Goal: Task Accomplishment & Management: Manage account settings

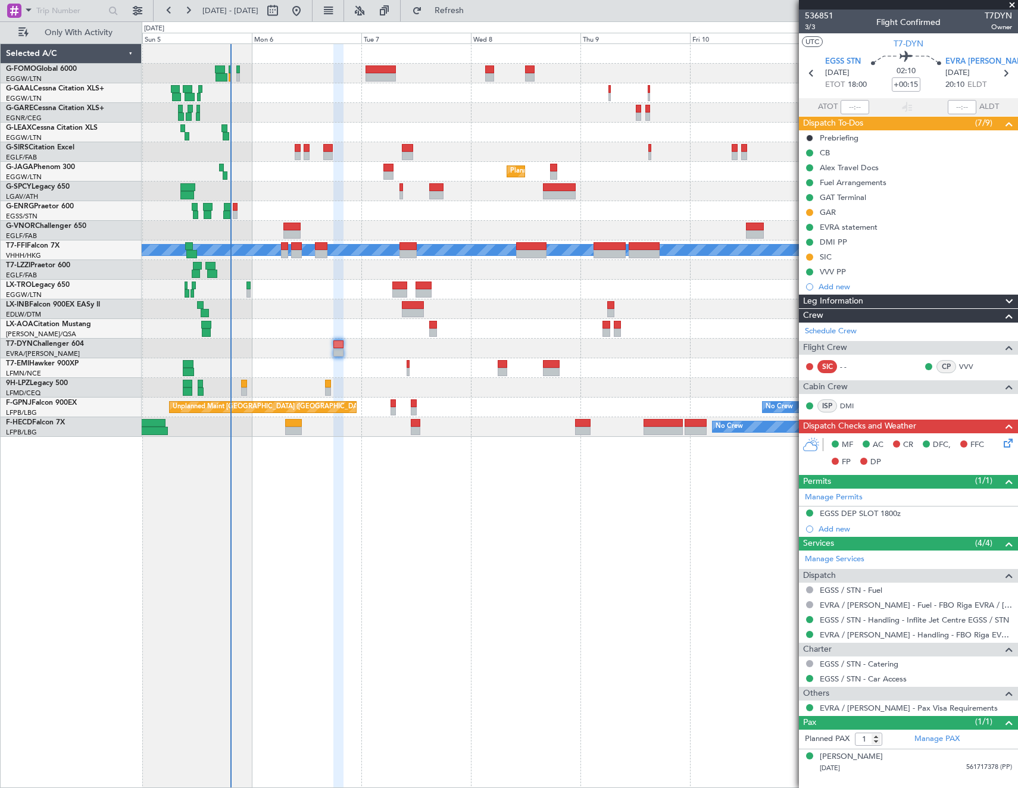
click at [469, 10] on span "Refresh" at bounding box center [450, 11] width 50 height 8
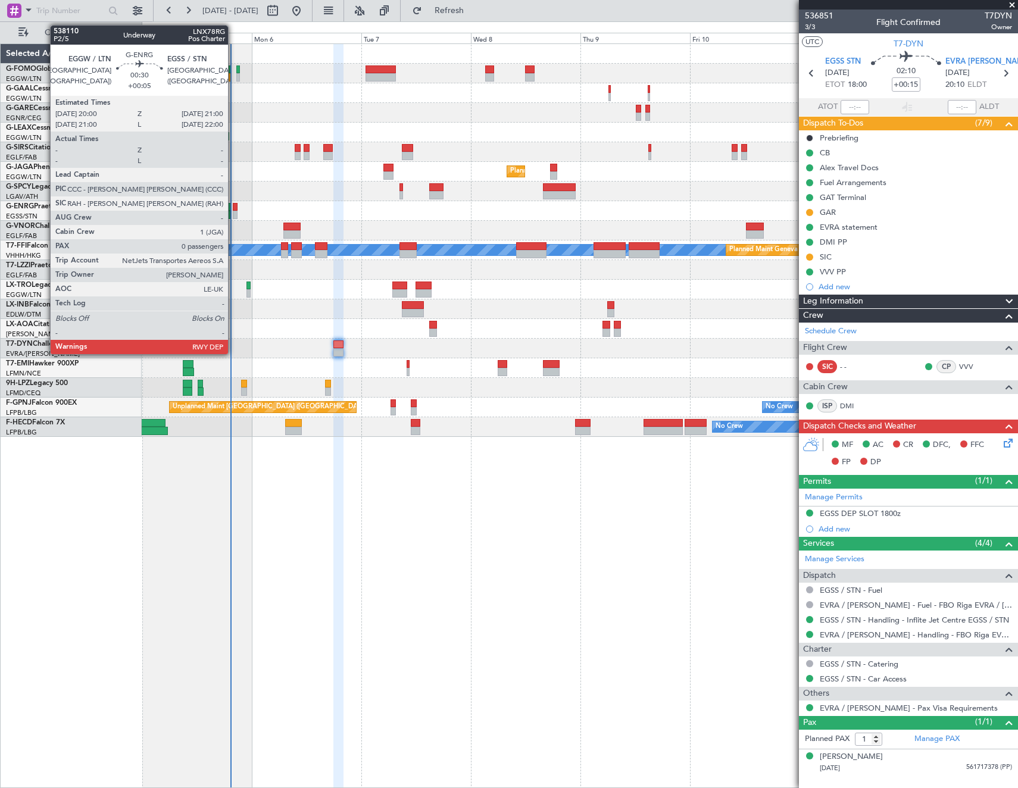
click at [233, 211] on div at bounding box center [235, 215] width 5 height 8
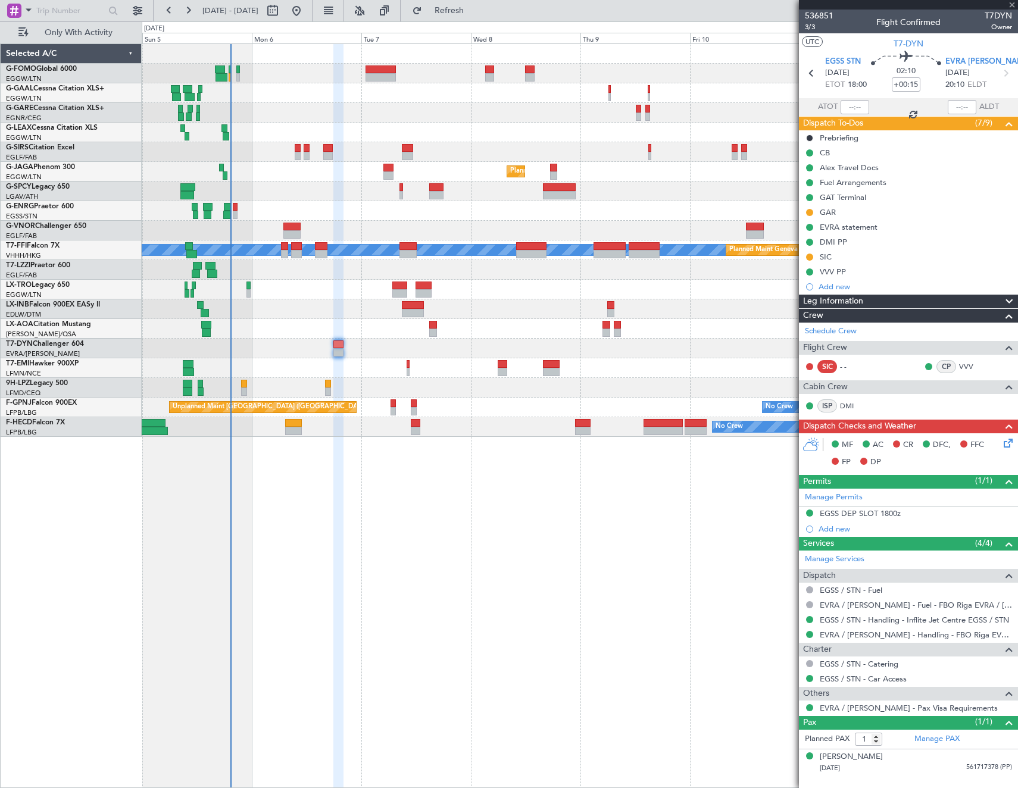
type input "+00:05"
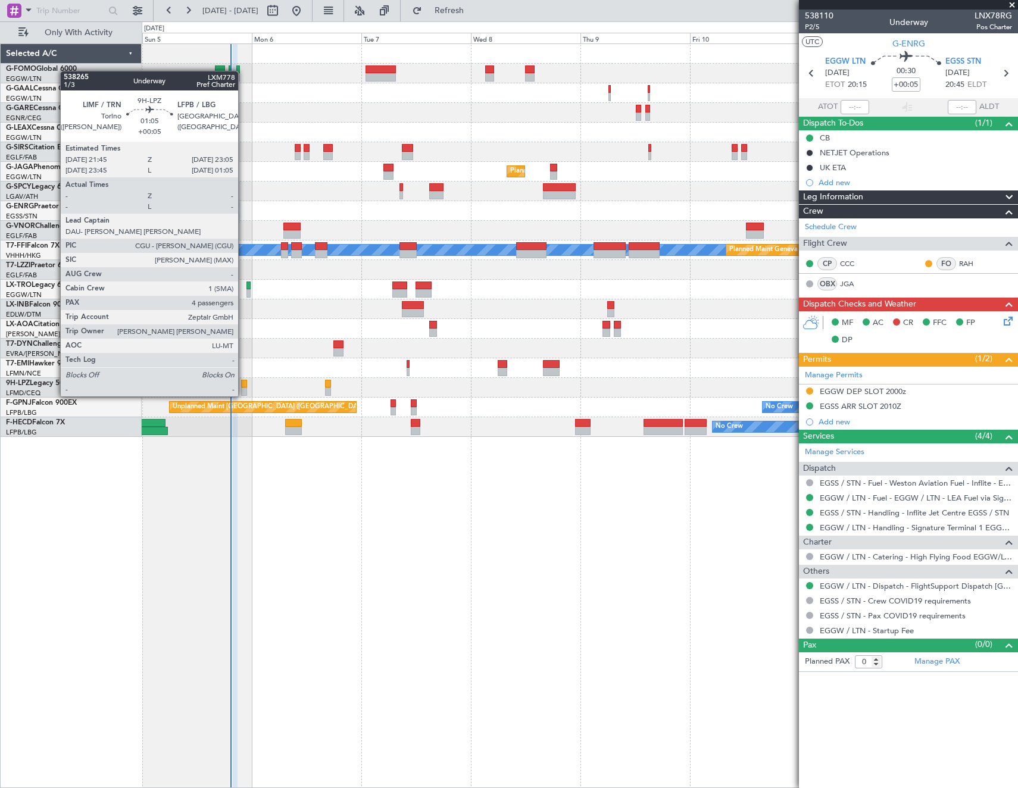
click at [244, 385] on div at bounding box center [244, 384] width 7 height 8
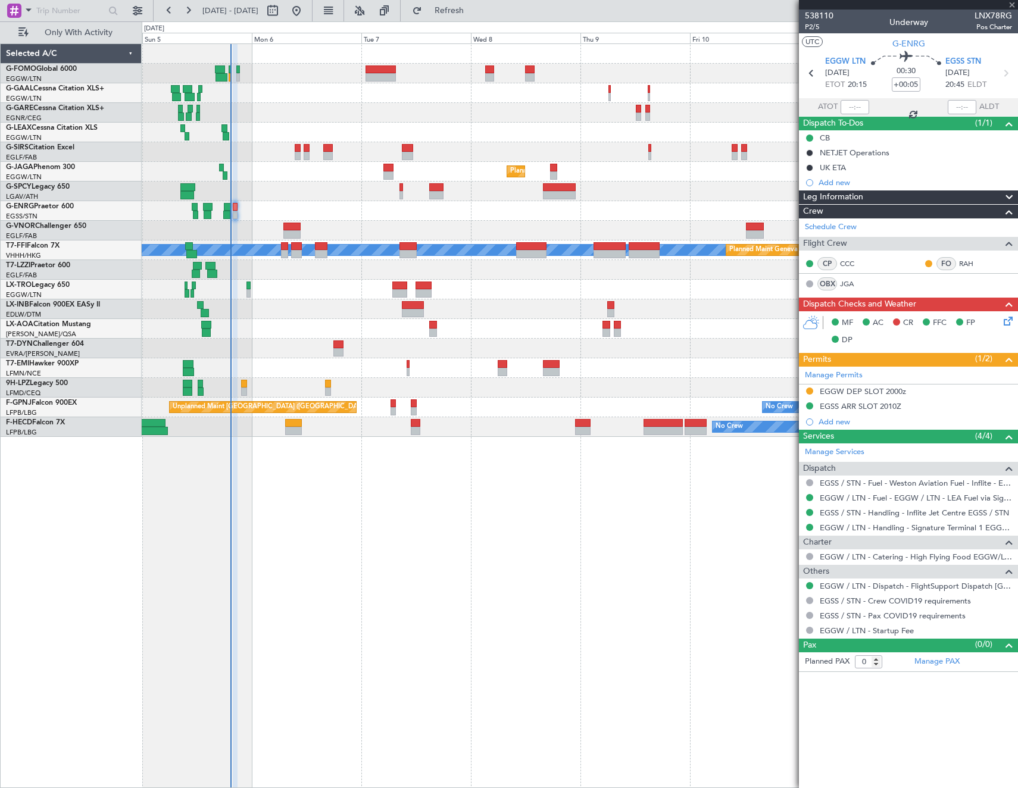
type input "4"
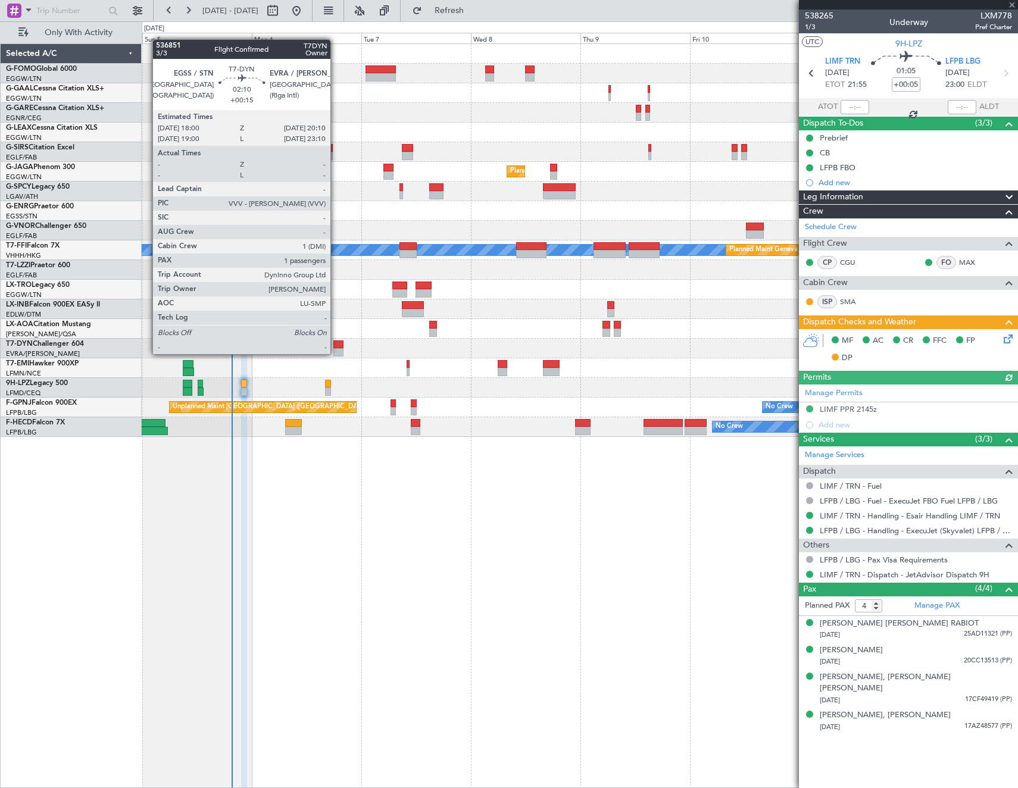
click at [336, 353] on div at bounding box center [338, 352] width 10 height 8
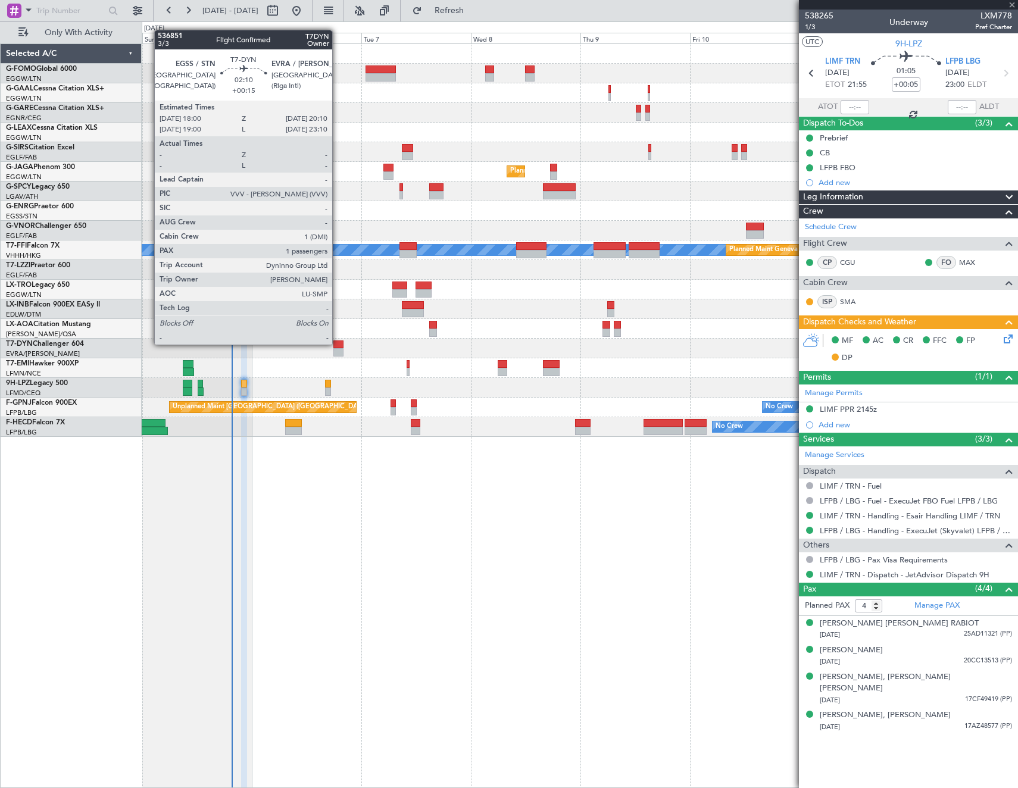
type input "+00:15"
type input "1"
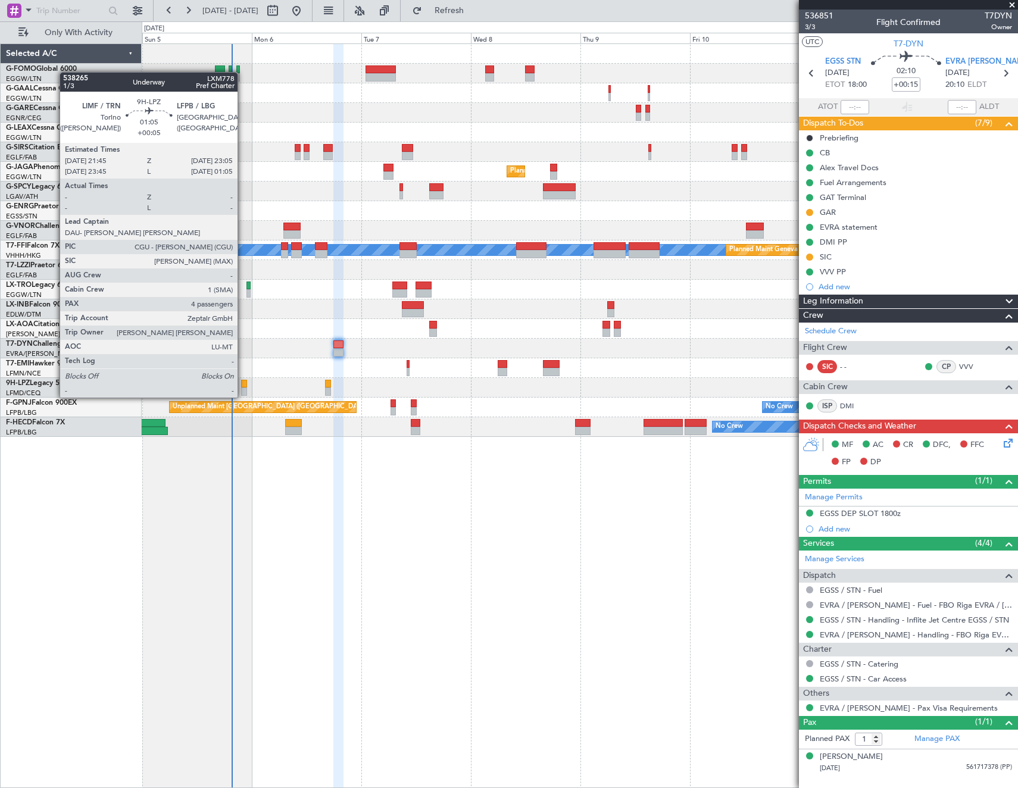
click at [243, 386] on div at bounding box center [244, 384] width 7 height 8
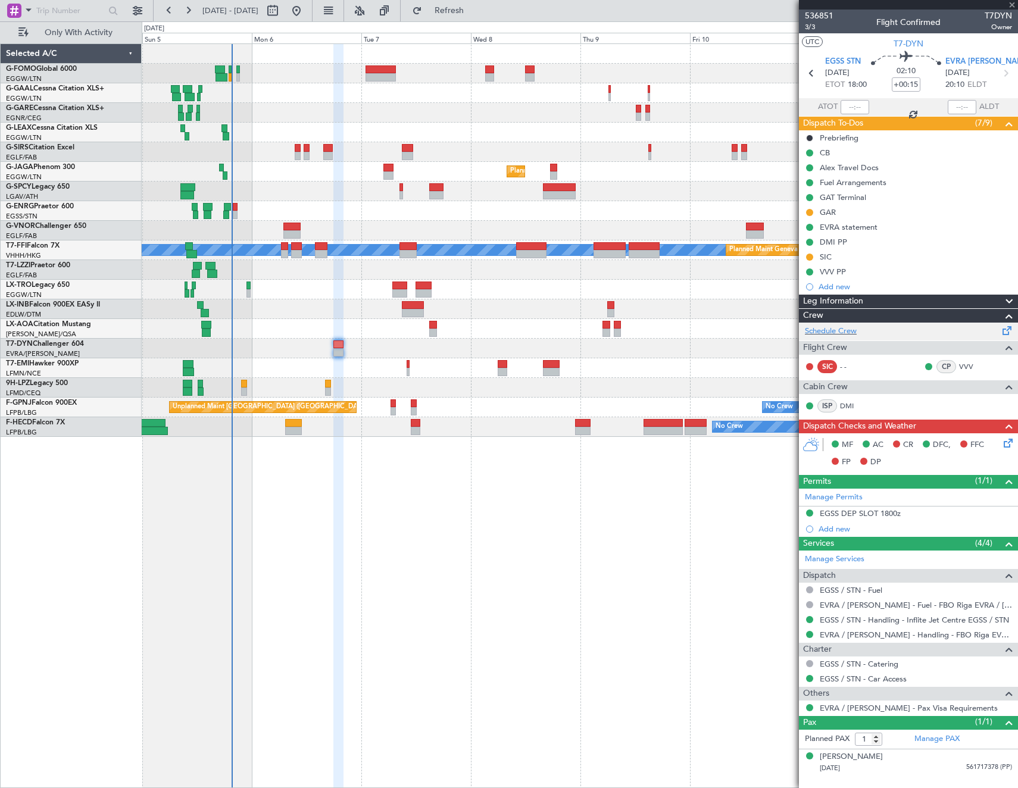
type input "+00:05"
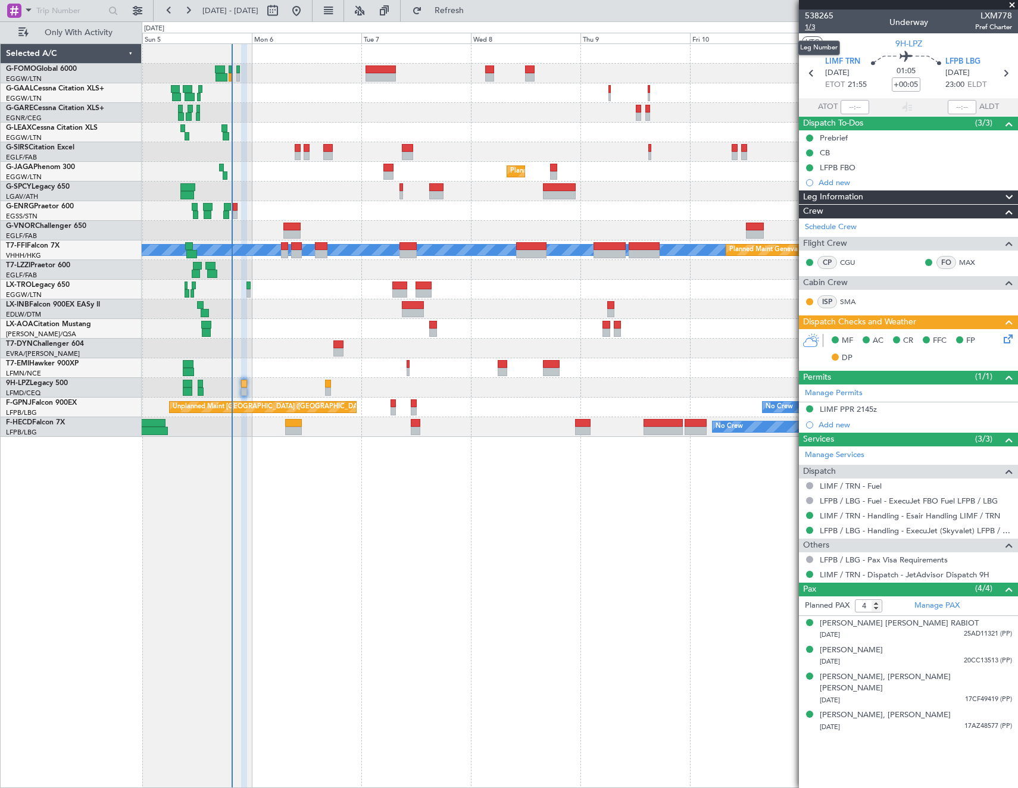
click at [812, 26] on span "1/3" at bounding box center [819, 27] width 29 height 10
click at [1011, 336] on icon at bounding box center [1007, 337] width 10 height 10
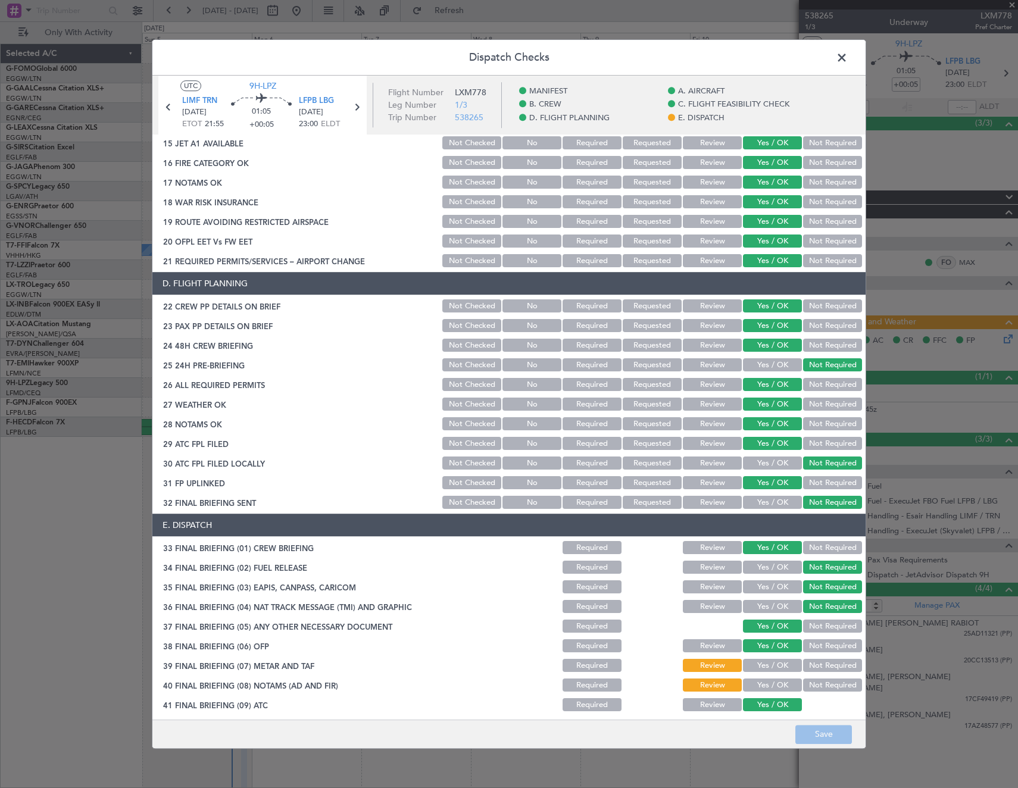
scroll to position [480, 0]
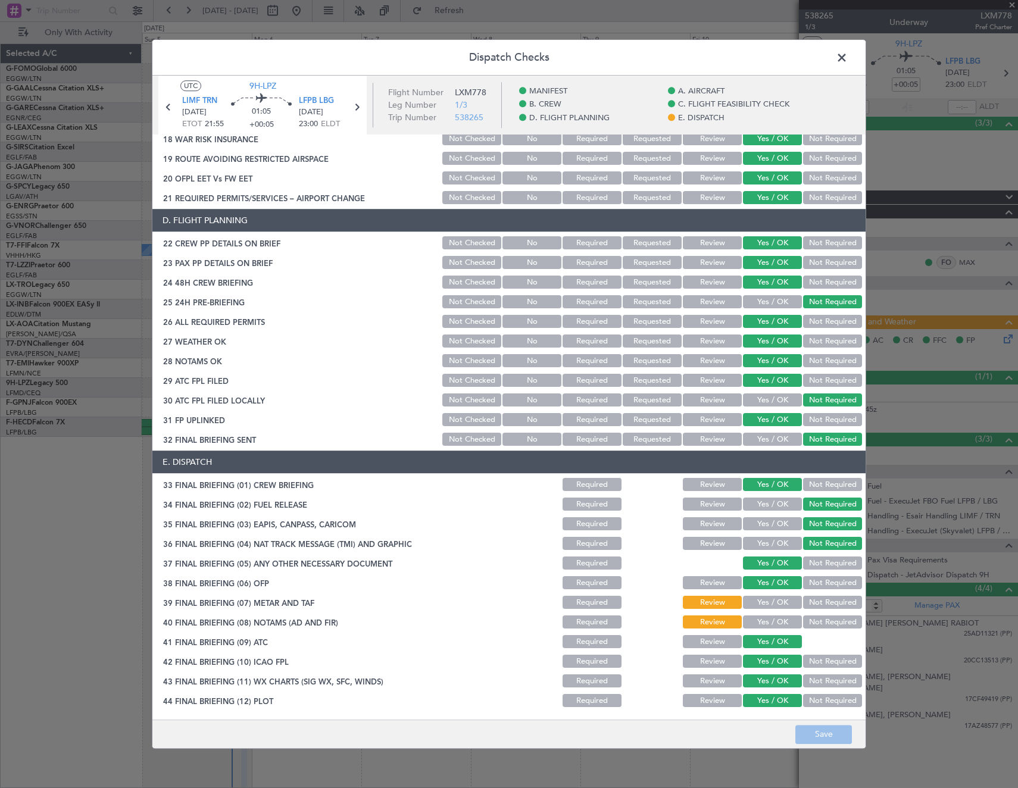
drag, startPoint x: 768, startPoint y: 604, endPoint x: 767, endPoint y: 623, distance: 18.5
click at [768, 609] on button "Yes / OK" at bounding box center [772, 603] width 59 height 13
click at [767, 623] on button "Yes / OK" at bounding box center [772, 622] width 59 height 13
click at [822, 741] on button "Save" at bounding box center [824, 734] width 57 height 19
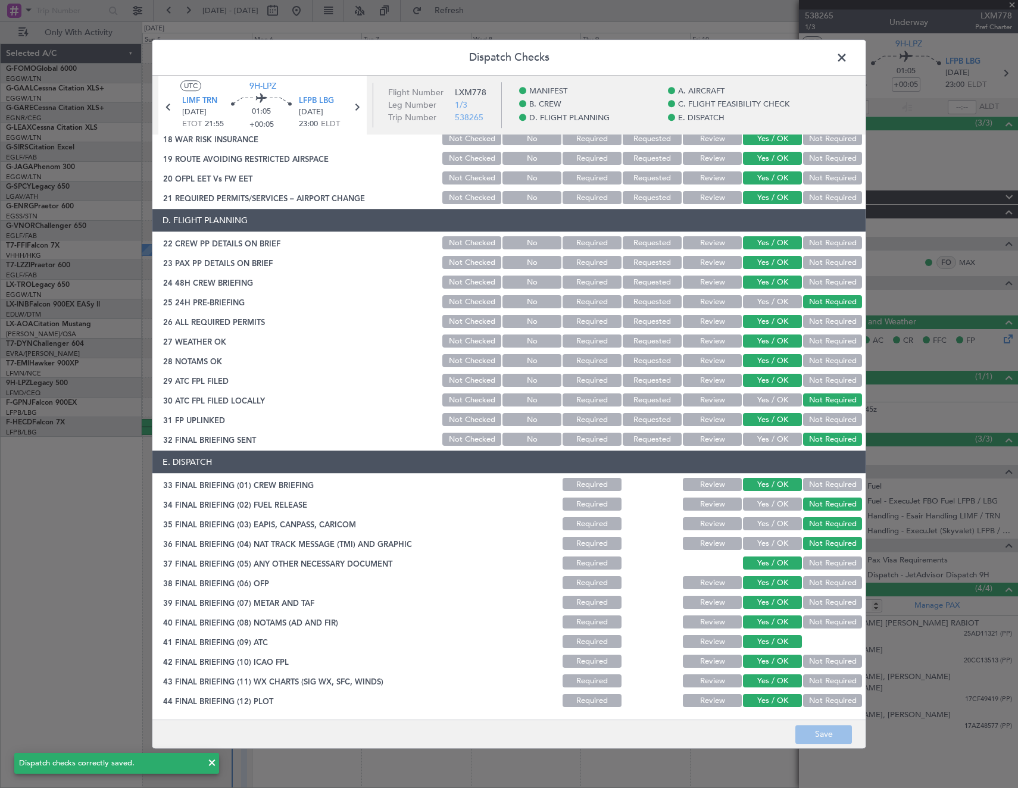
click at [848, 60] on span at bounding box center [848, 61] width 0 height 24
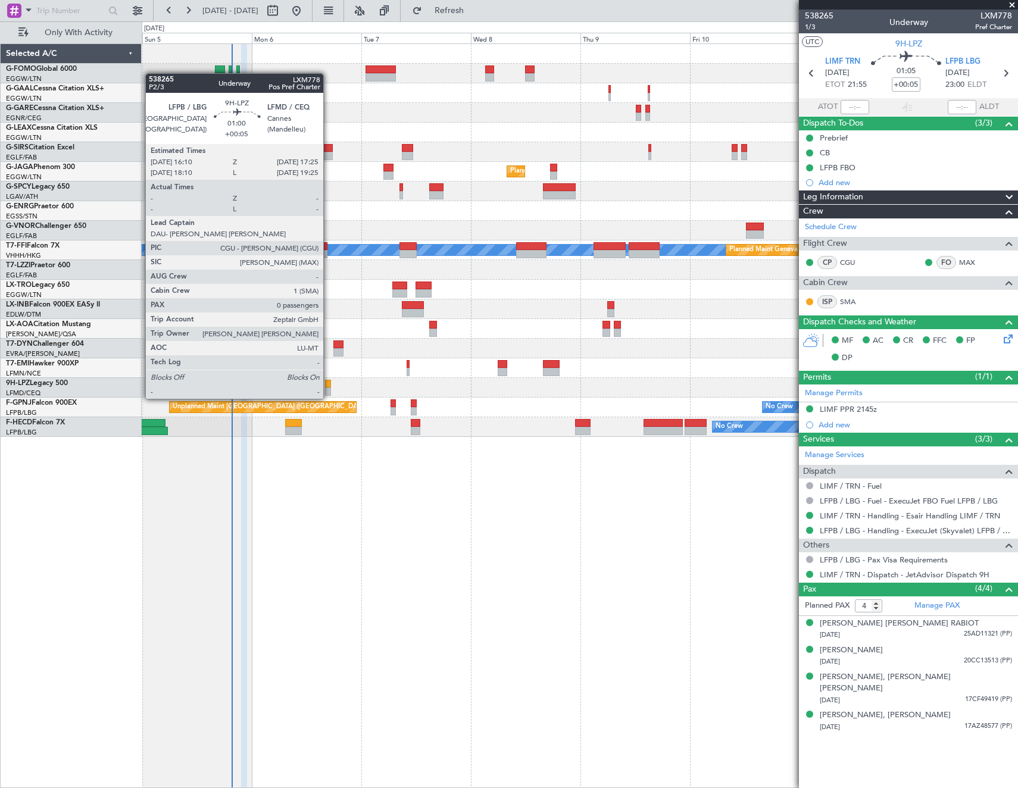
click at [329, 387] on div at bounding box center [328, 384] width 6 height 8
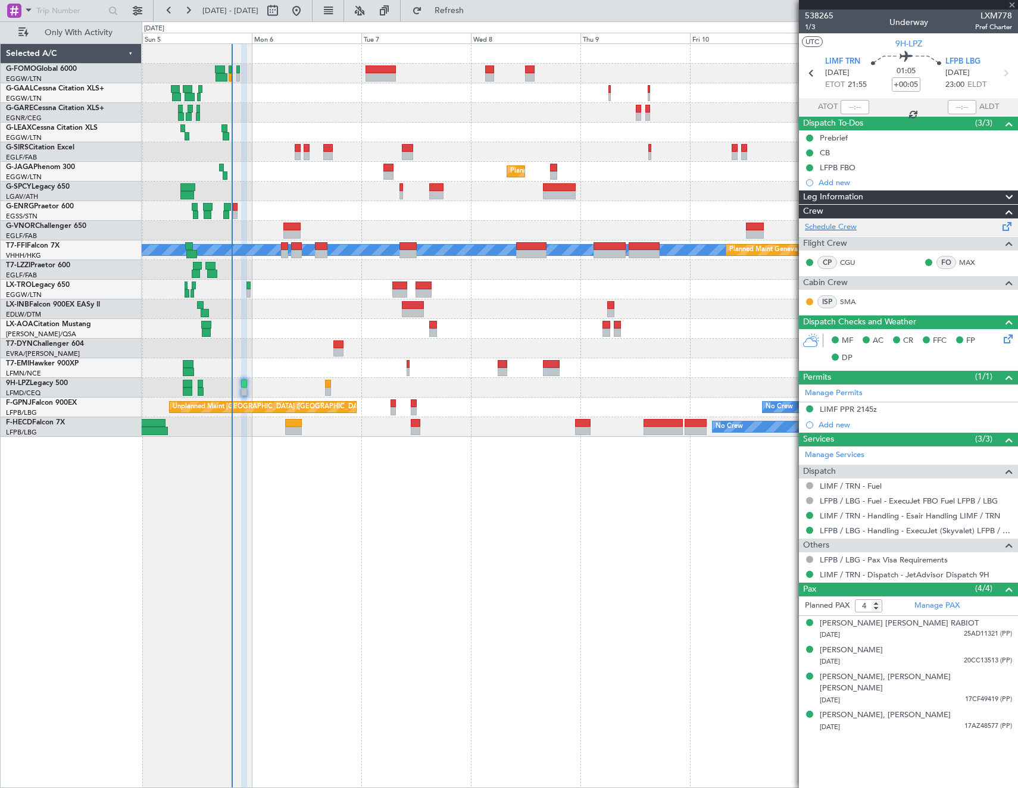
type input "0"
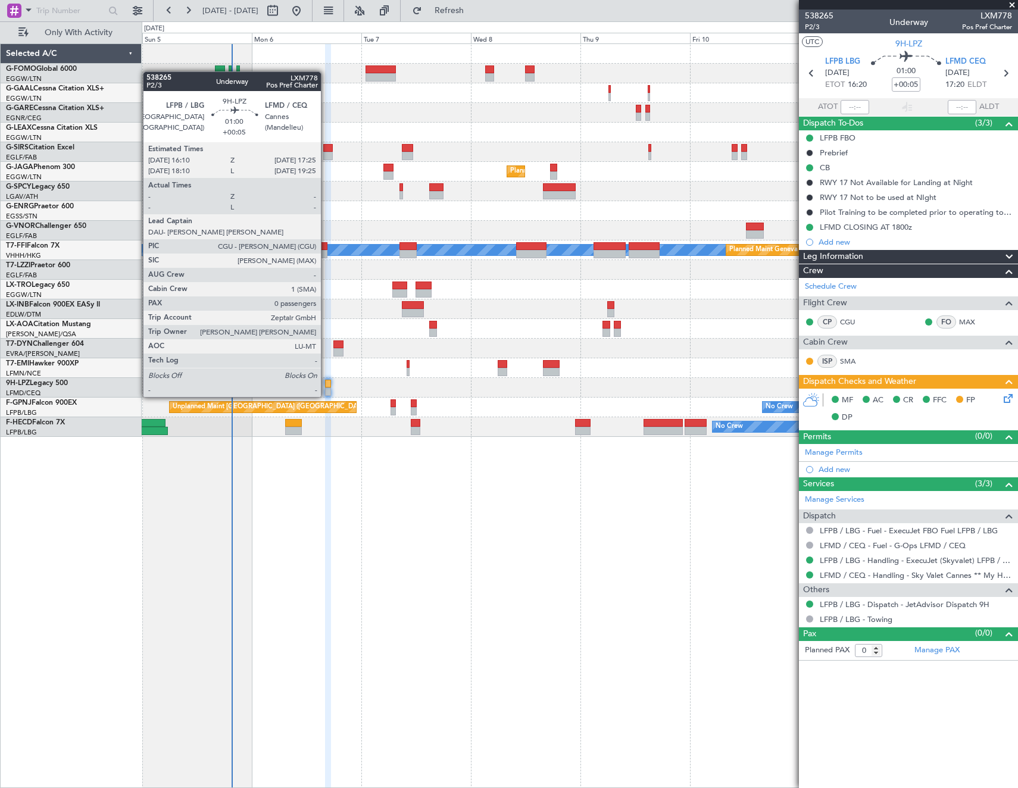
click at [326, 385] on div at bounding box center [328, 384] width 6 height 8
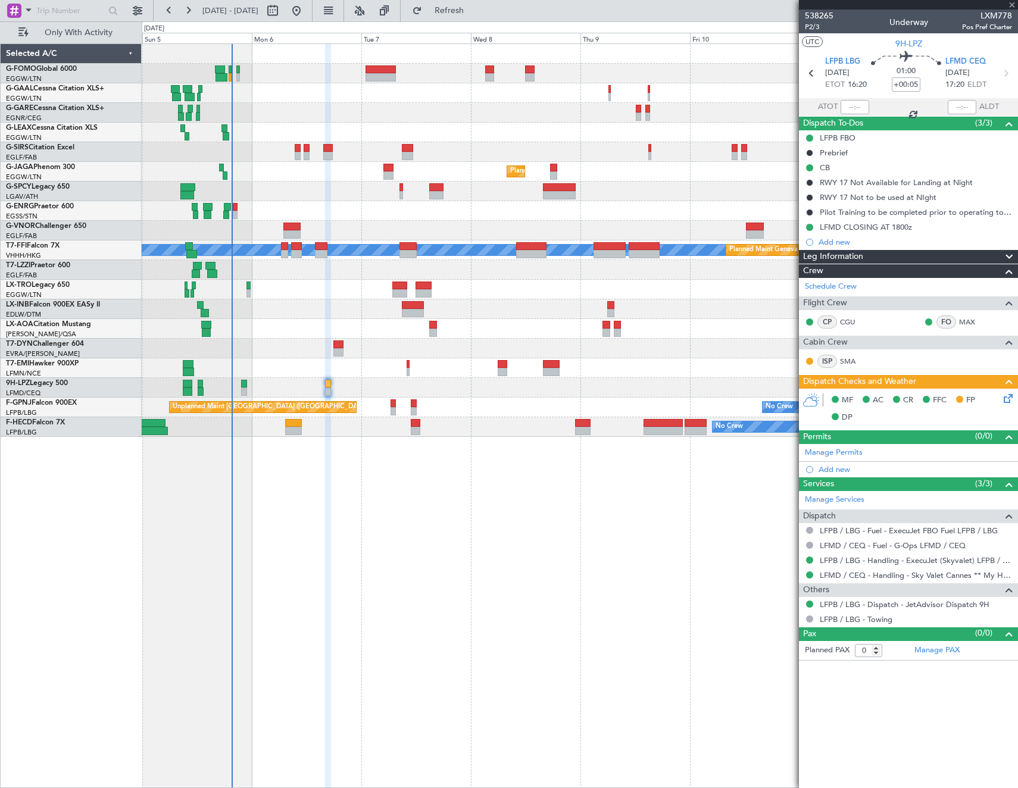
click at [324, 388] on div at bounding box center [580, 388] width 876 height 20
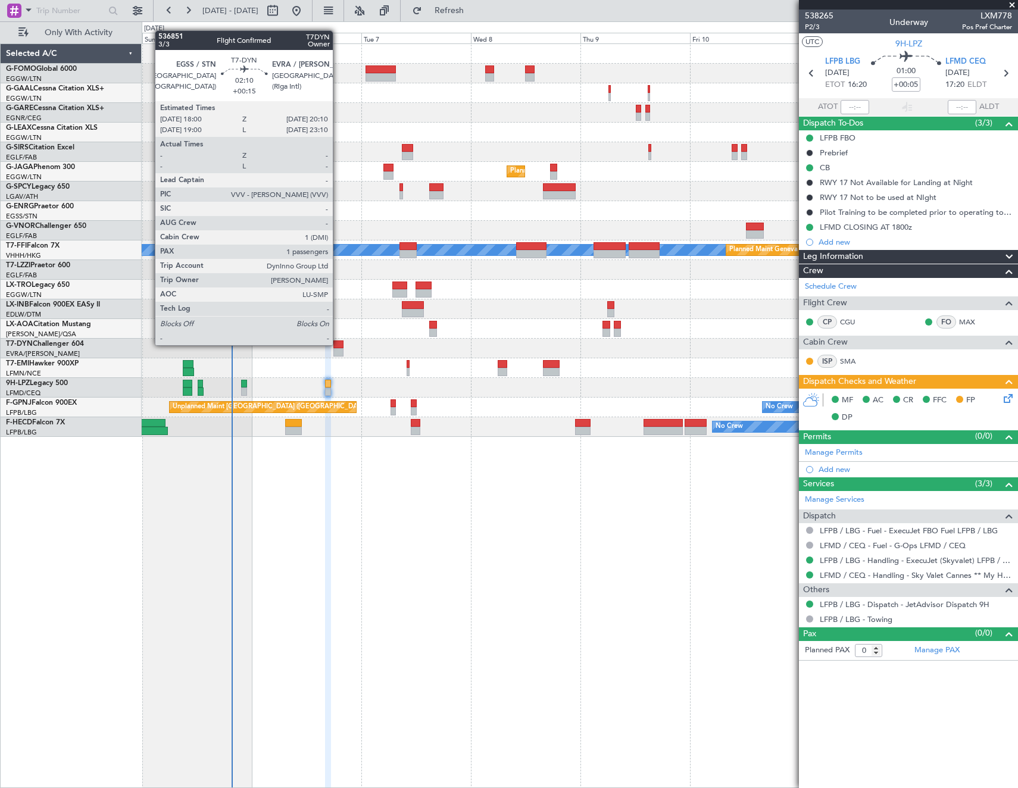
click at [338, 344] on div at bounding box center [338, 345] width 10 height 8
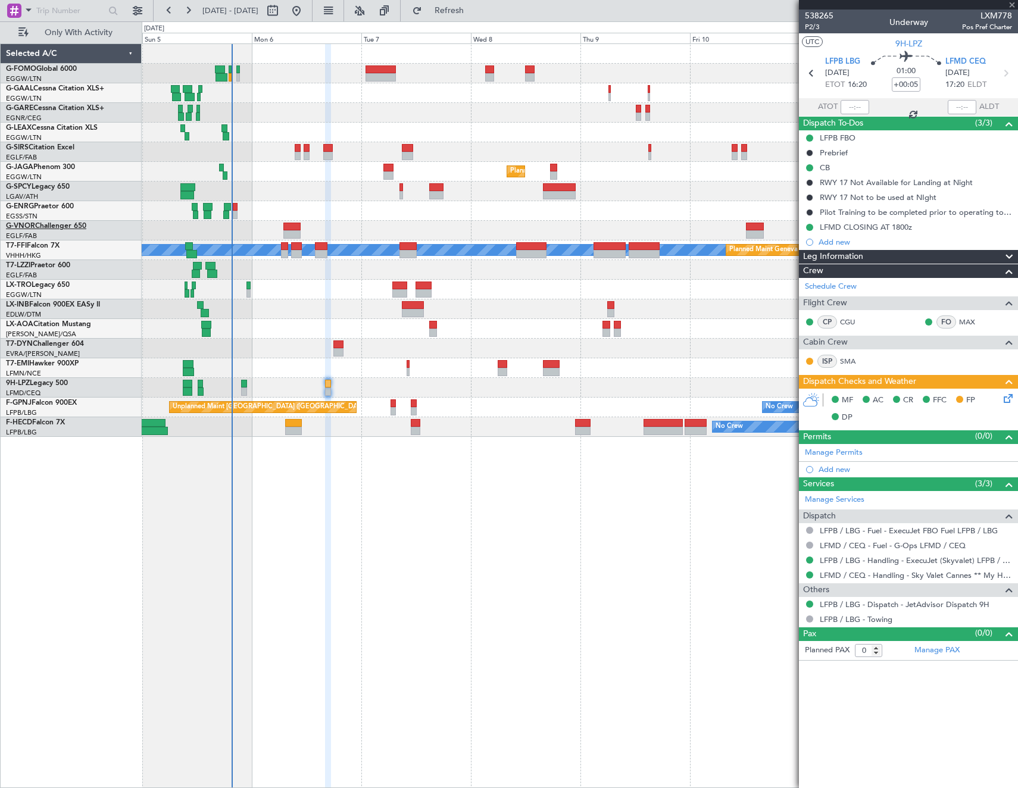
type input "+00:15"
type input "1"
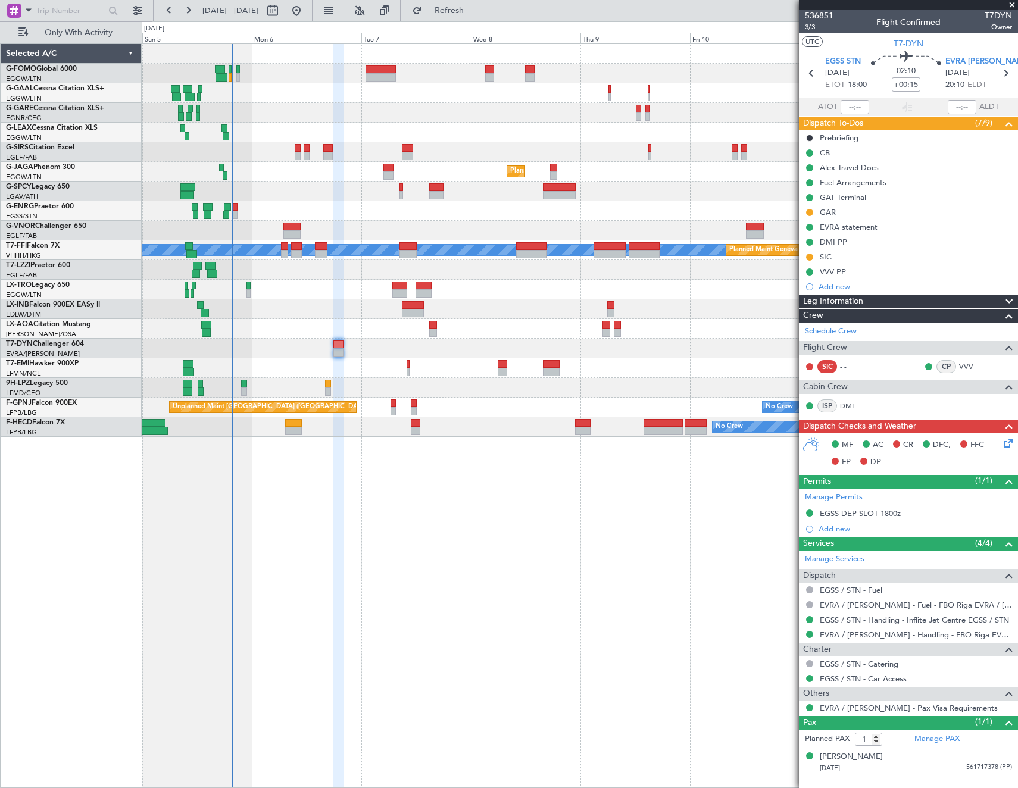
click at [1009, 444] on icon at bounding box center [1007, 442] width 10 height 10
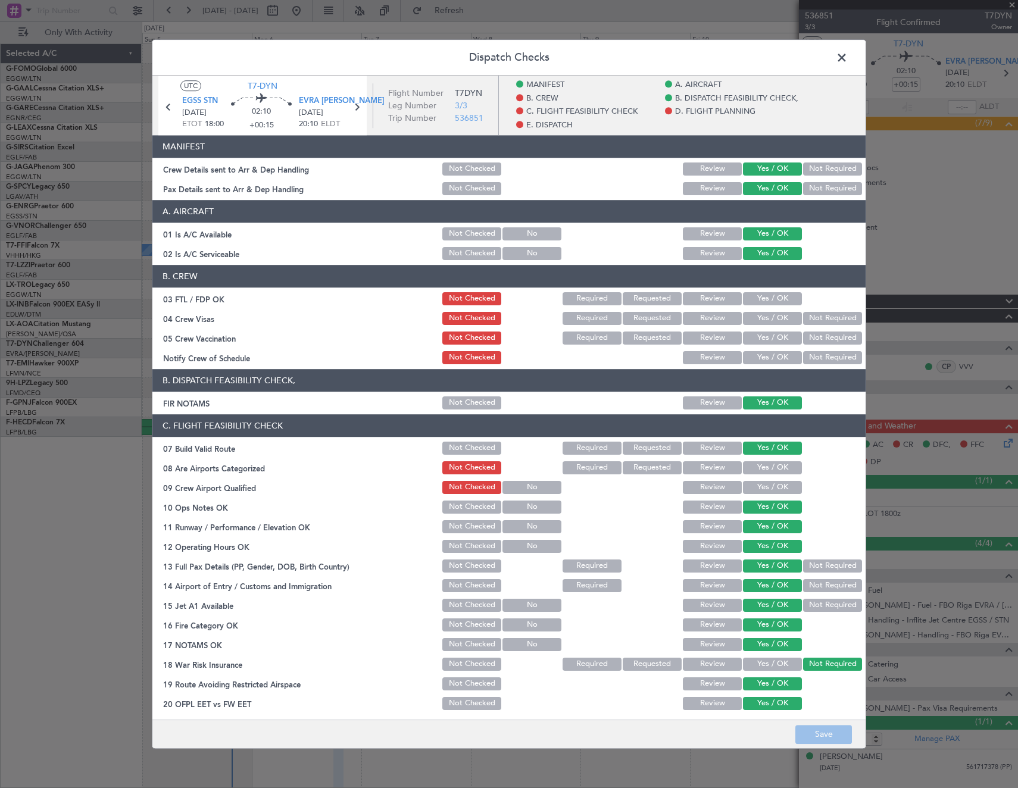
click at [772, 295] on button "Yes / OK" at bounding box center [772, 298] width 59 height 13
click at [822, 320] on button "Not Required" at bounding box center [832, 318] width 59 height 13
click at [817, 334] on button "Not Required" at bounding box center [832, 338] width 59 height 13
click at [774, 360] on button "Yes / OK" at bounding box center [772, 357] width 59 height 13
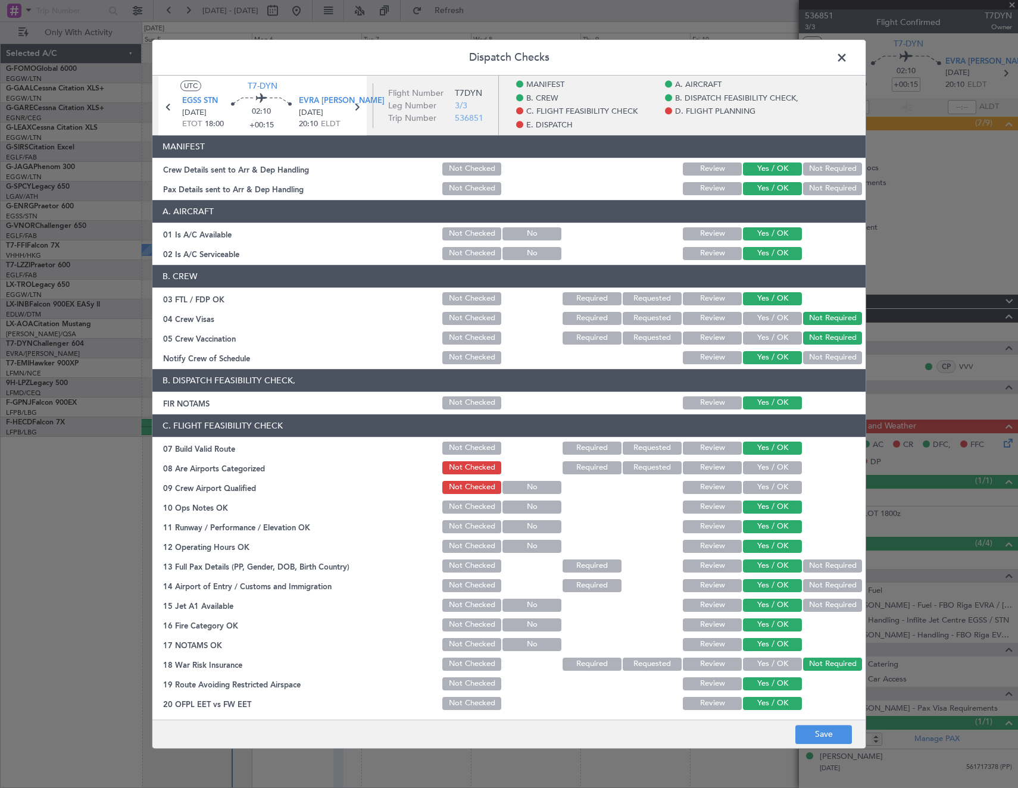
drag, startPoint x: 749, startPoint y: 468, endPoint x: 753, endPoint y: 491, distance: 23.7
click at [749, 470] on button "Yes / OK" at bounding box center [772, 468] width 59 height 13
click at [753, 491] on button "Yes / OK" at bounding box center [772, 487] width 59 height 13
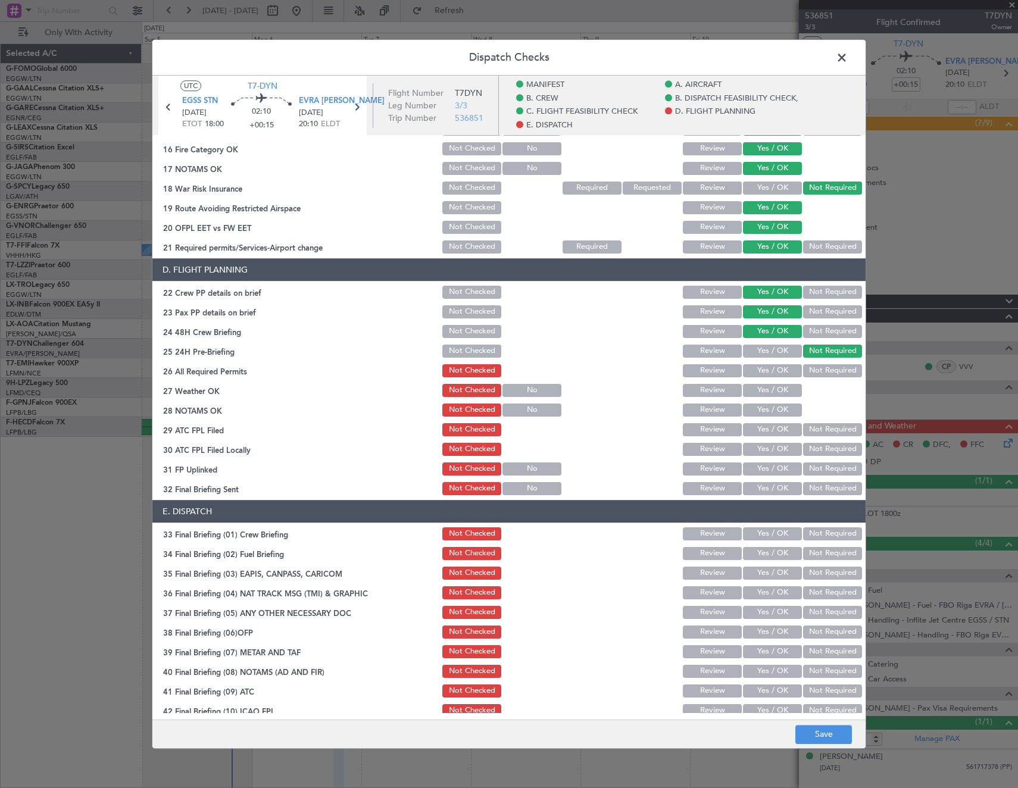
click at [772, 375] on button "Yes / OK" at bounding box center [772, 370] width 59 height 13
click at [771, 389] on button "Yes / OK" at bounding box center [772, 390] width 59 height 13
click at [766, 408] on button "Yes / OK" at bounding box center [772, 410] width 59 height 13
click at [764, 428] on button "Yes / OK" at bounding box center [772, 429] width 59 height 13
click at [824, 446] on button "Not Required" at bounding box center [832, 449] width 59 height 13
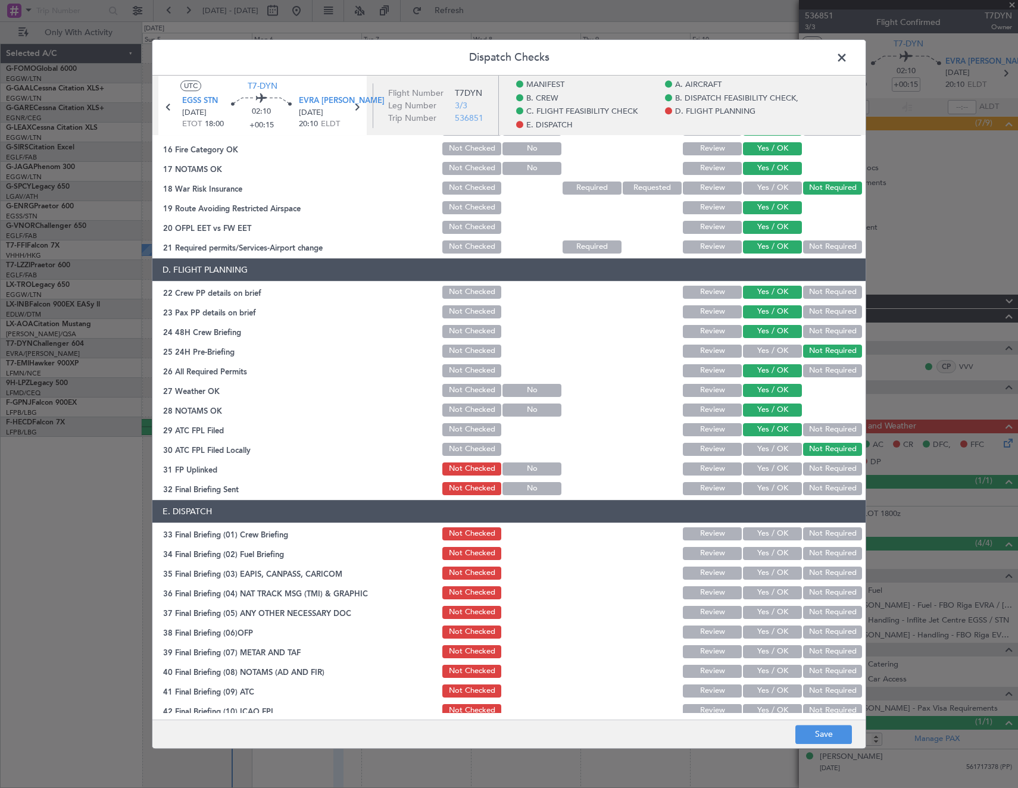
click at [775, 468] on button "Yes / OK" at bounding box center [772, 469] width 59 height 13
click at [812, 483] on button "Not Required" at bounding box center [832, 488] width 59 height 13
click at [822, 553] on button "Not Required" at bounding box center [832, 553] width 59 height 13
click at [812, 575] on button "Not Required" at bounding box center [832, 573] width 59 height 13
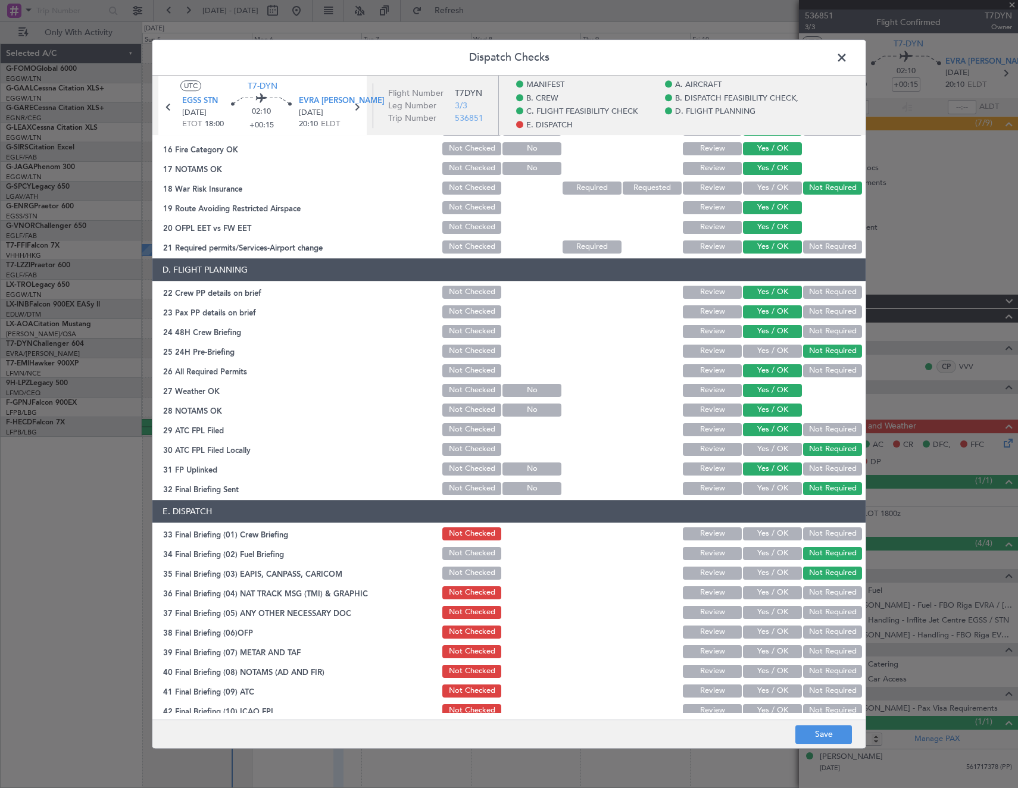
click at [812, 593] on button "Not Required" at bounding box center [832, 593] width 59 height 13
click at [760, 612] on button "Yes / OK" at bounding box center [772, 612] width 59 height 13
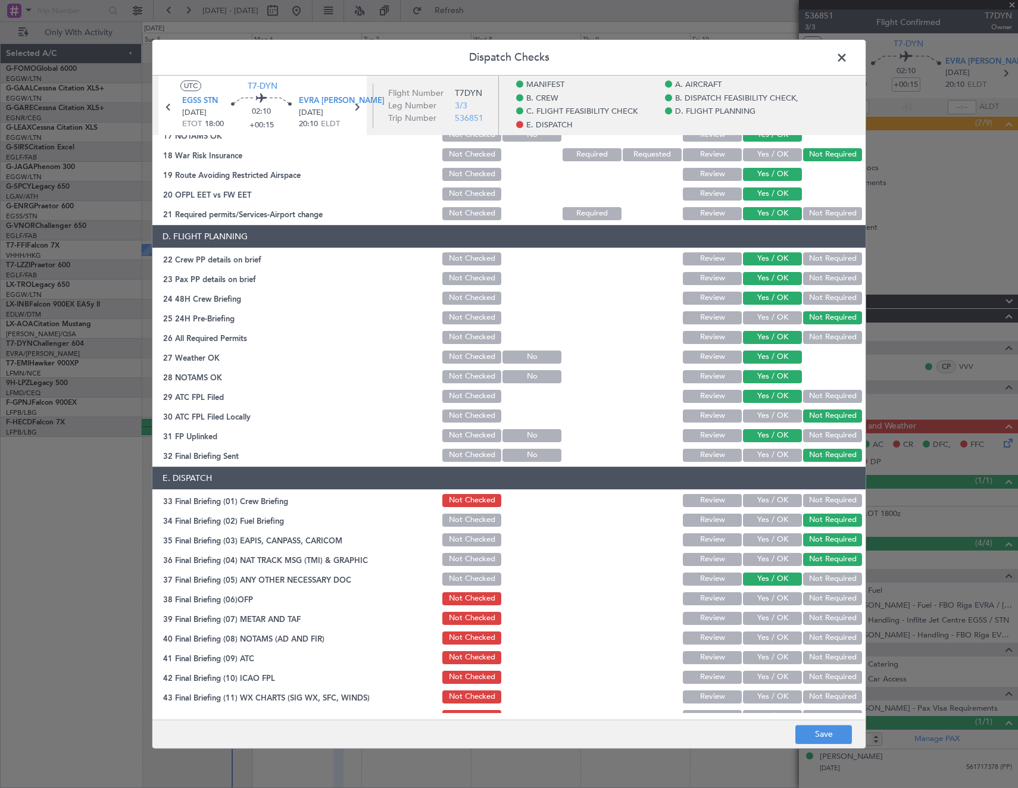
scroll to position [525, 0]
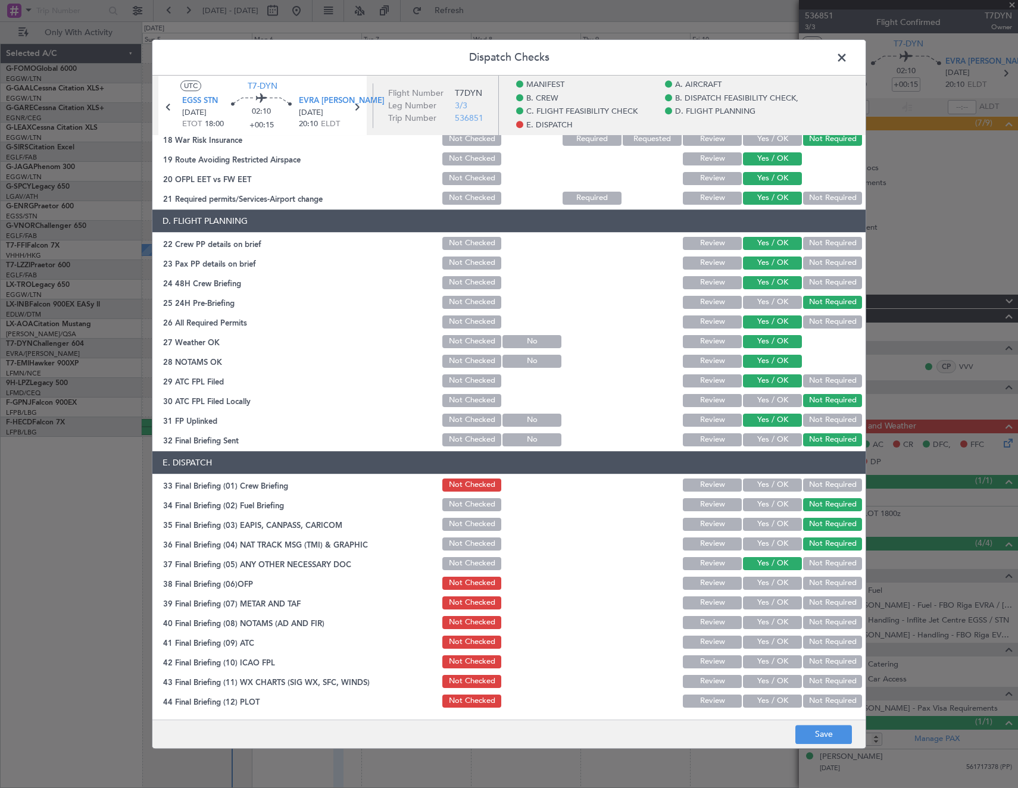
click at [773, 585] on button "Yes / OK" at bounding box center [772, 583] width 59 height 13
drag, startPoint x: 768, startPoint y: 603, endPoint x: 768, endPoint y: 626, distance: 22.6
click at [768, 605] on button "Yes / OK" at bounding box center [772, 603] width 59 height 13
click at [768, 626] on button "Yes / OK" at bounding box center [772, 622] width 59 height 13
click at [761, 640] on button "Yes / OK" at bounding box center [772, 642] width 59 height 13
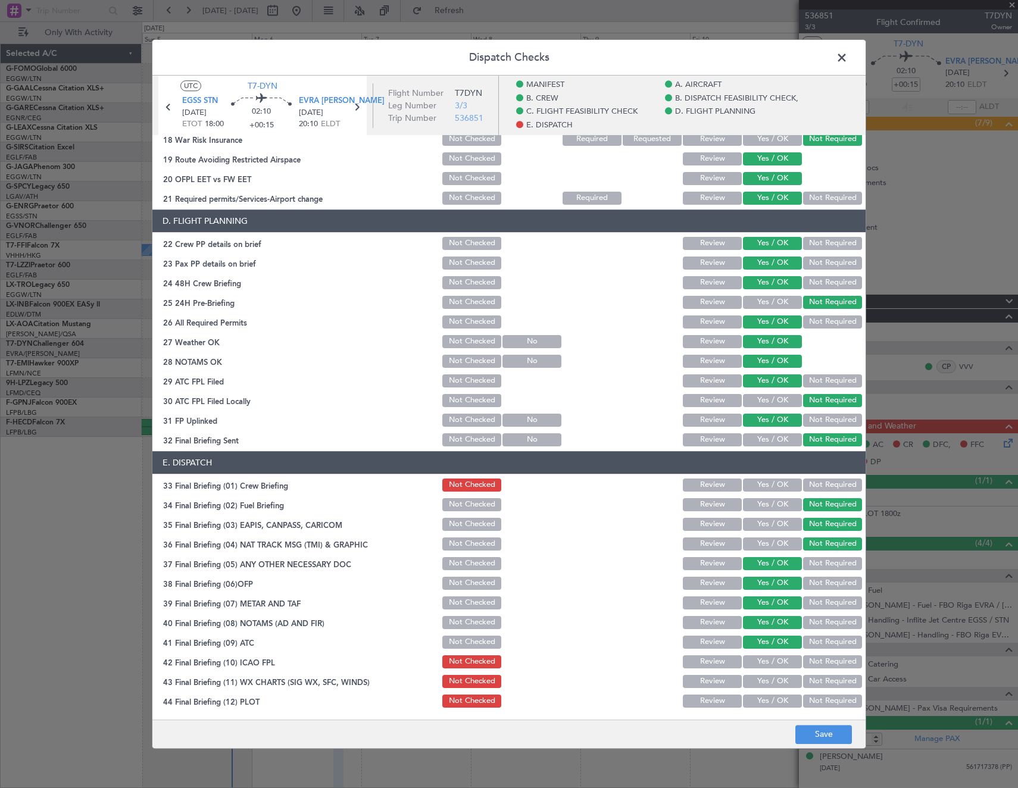
click at [755, 660] on button "Yes / OK" at bounding box center [772, 662] width 59 height 13
drag, startPoint x: 756, startPoint y: 675, endPoint x: 755, endPoint y: 685, distance: 10.2
click at [756, 678] on button "Yes / OK" at bounding box center [772, 681] width 59 height 13
drag, startPoint x: 752, startPoint y: 699, endPoint x: 761, endPoint y: 703, distance: 10.2
click at [755, 700] on button "Yes / OK" at bounding box center [772, 701] width 59 height 13
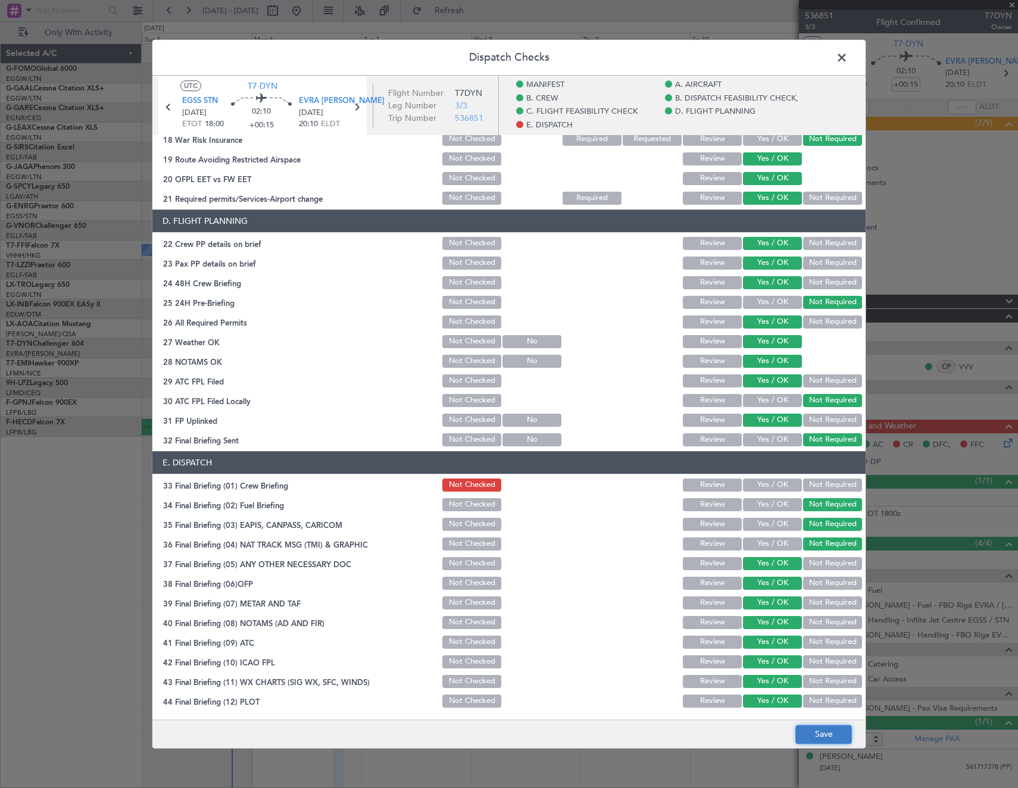
click at [808, 728] on button "Save" at bounding box center [824, 734] width 57 height 19
click at [848, 64] on span at bounding box center [848, 61] width 0 height 24
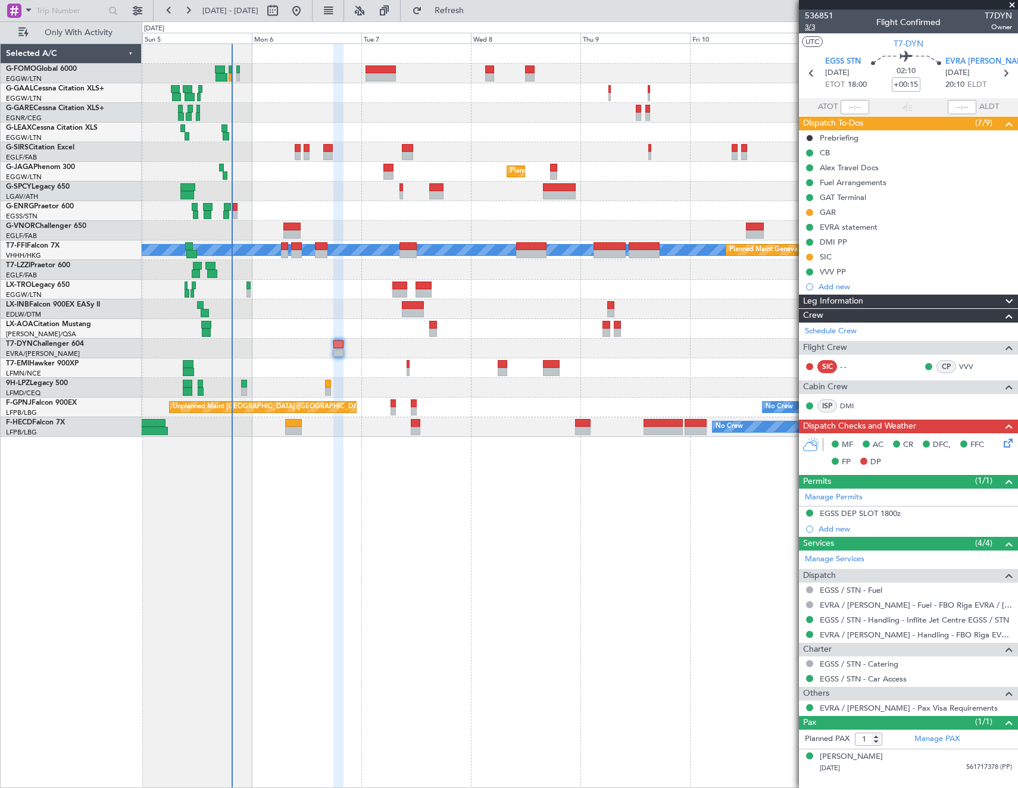
click at [813, 26] on span "3/3" at bounding box center [819, 27] width 29 height 10
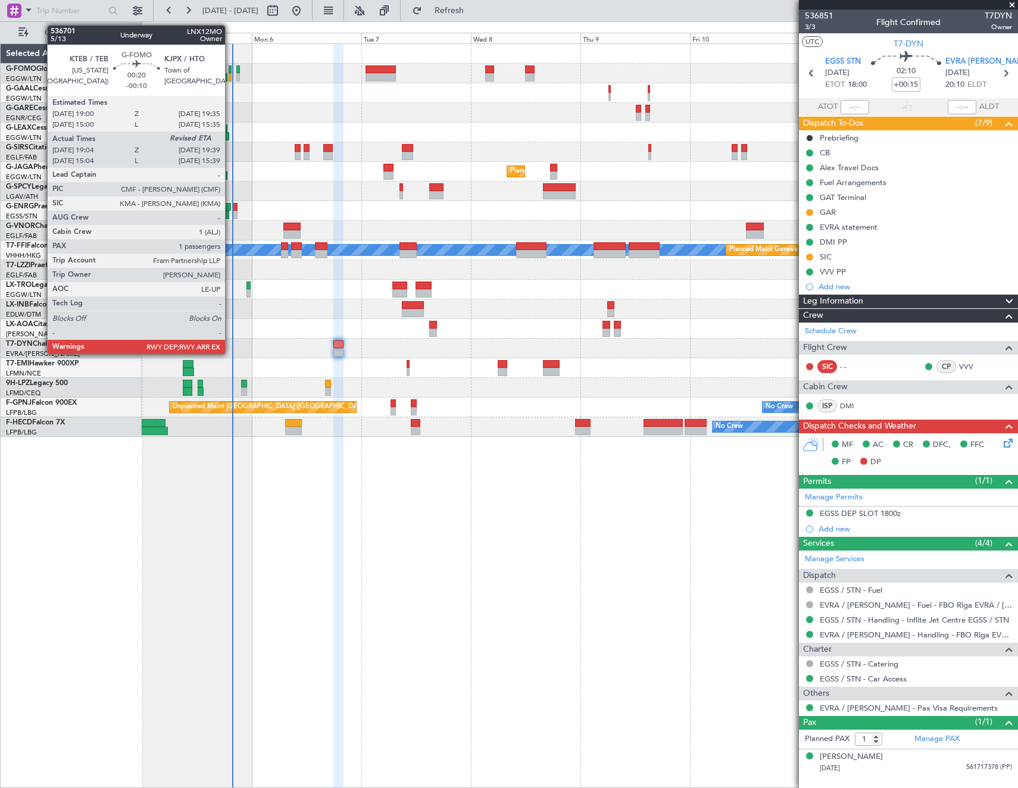
click at [230, 67] on div at bounding box center [230, 70] width 3 height 8
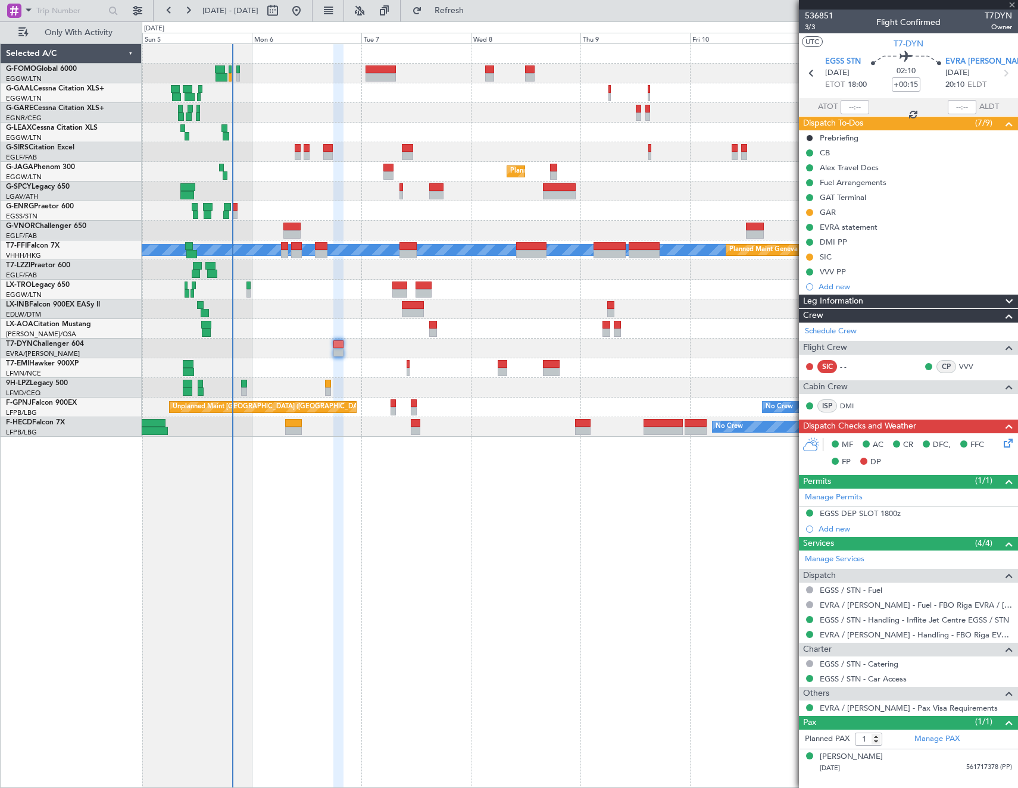
type input "-00:10"
type input "19:04"
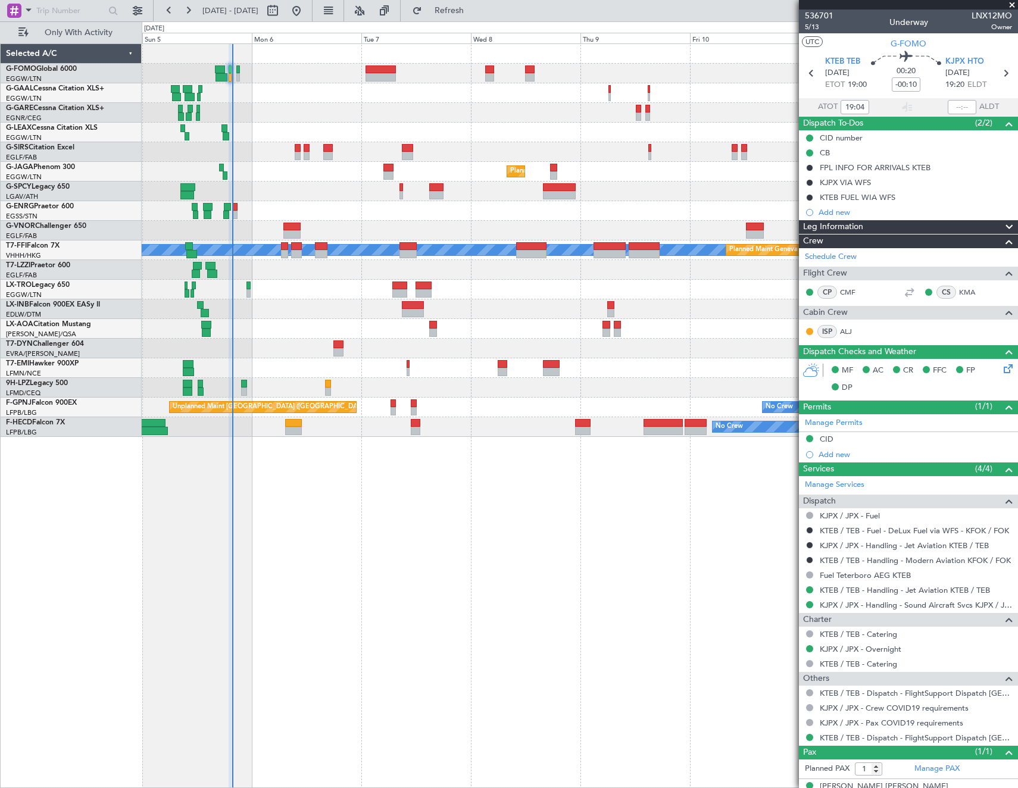
click at [952, 93] on section "KTEB TEB 05/10/2025 ETOT 19:00 00:20 -00:10 KJPX HTO 05/10/2025 19:20 ELDT" at bounding box center [908, 74] width 219 height 47
click at [955, 109] on input "text" at bounding box center [962, 107] width 29 height 14
click at [666, 548] on div "Owner No Crew Owner Planned Maint London (Farnborough) Planned Maint London (Lu…" at bounding box center [580, 415] width 877 height 745
type input "19:36"
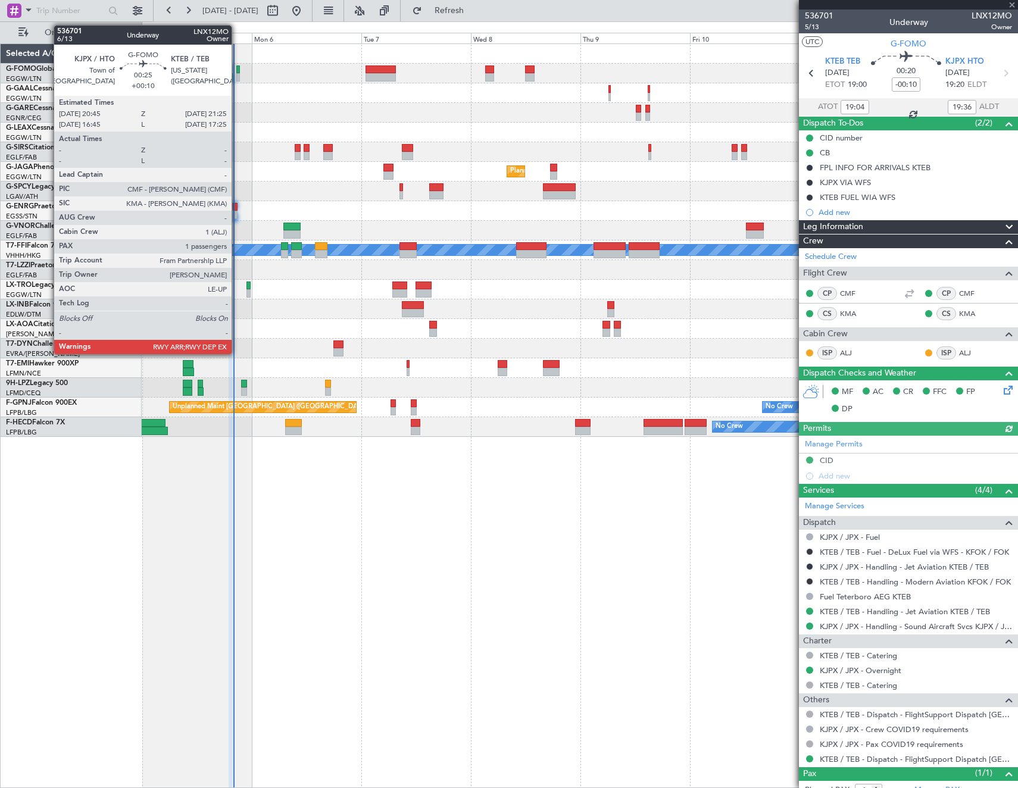
click at [237, 69] on div at bounding box center [238, 70] width 4 height 8
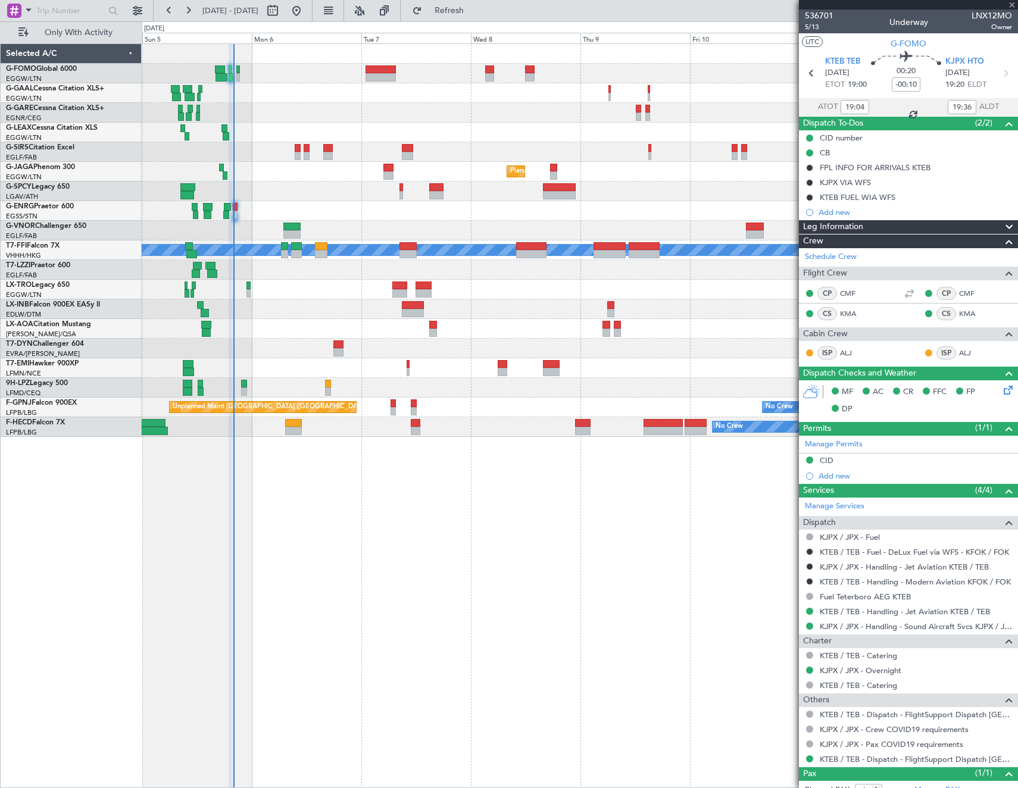
type input "+00:10"
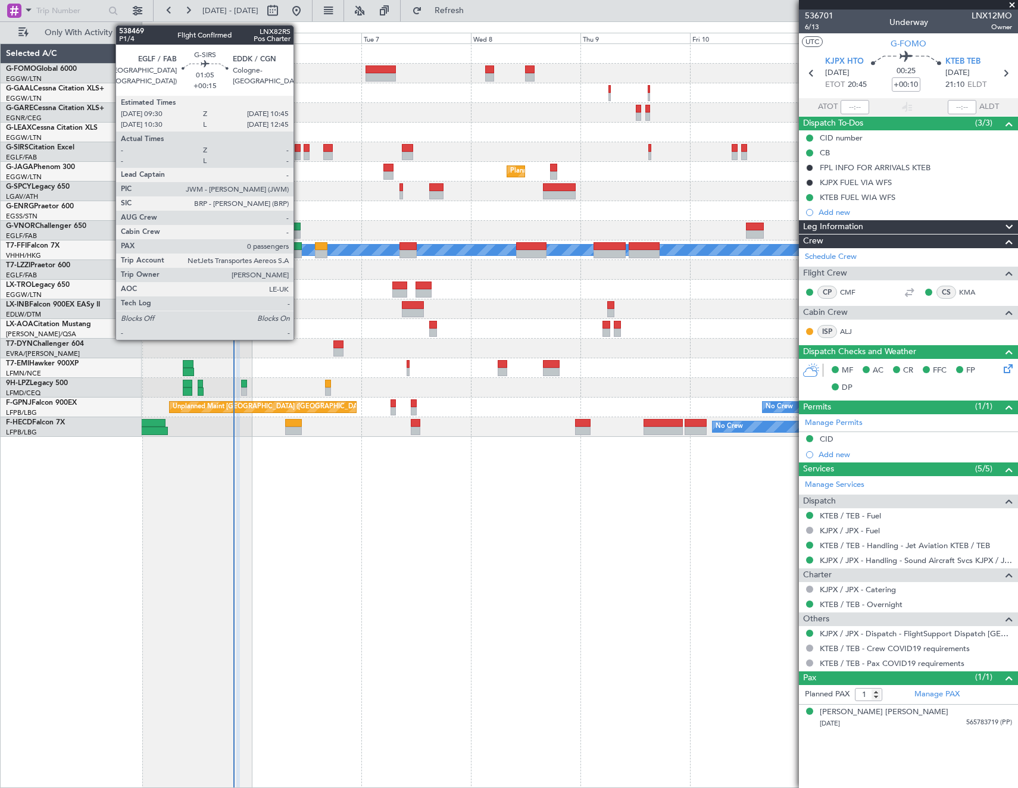
click at [299, 149] on div at bounding box center [298, 148] width 6 height 8
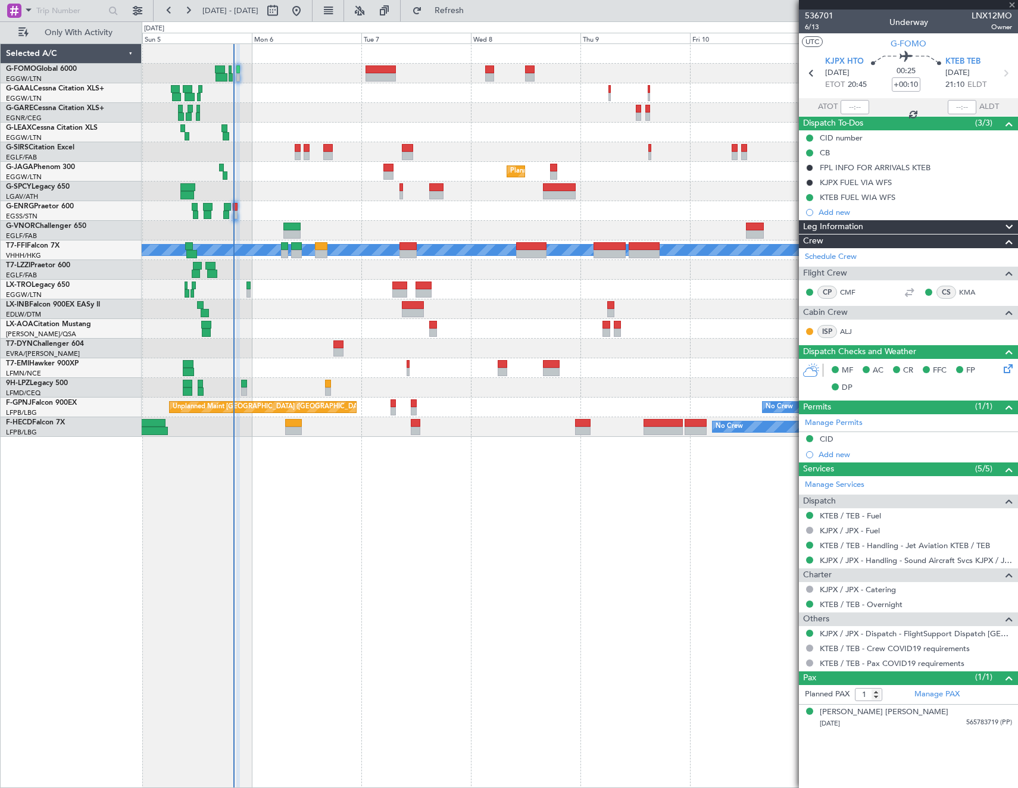
type input "+00:15"
type input "0"
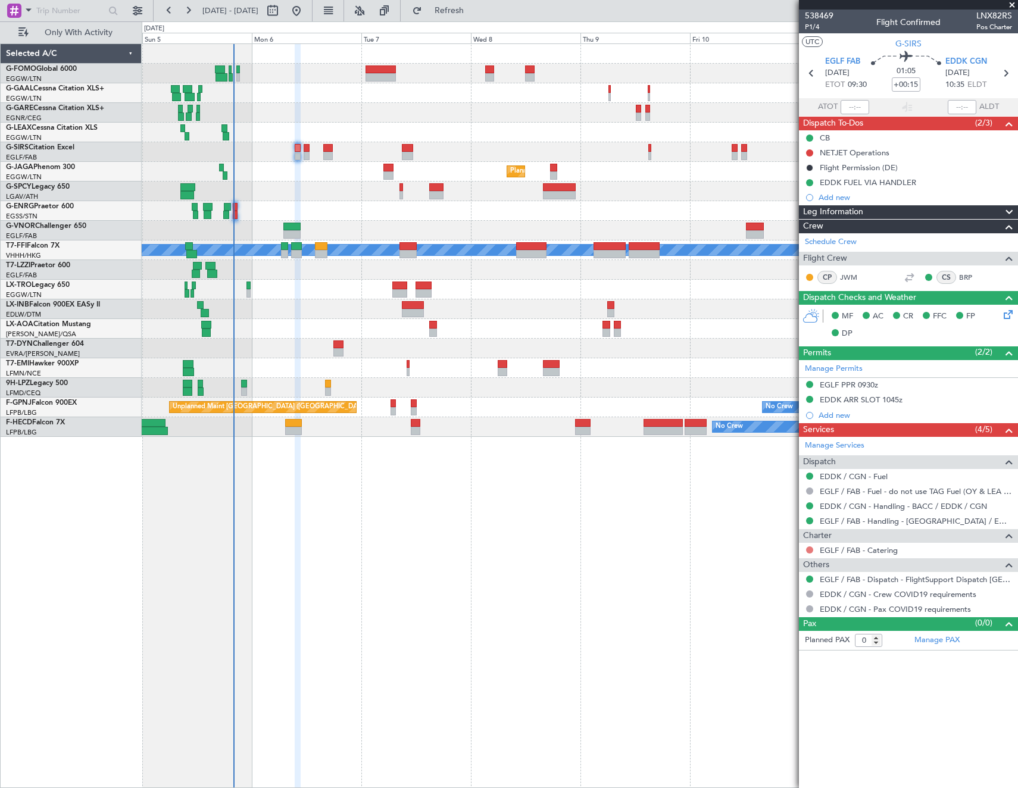
click at [810, 551] on button at bounding box center [809, 550] width 7 height 7
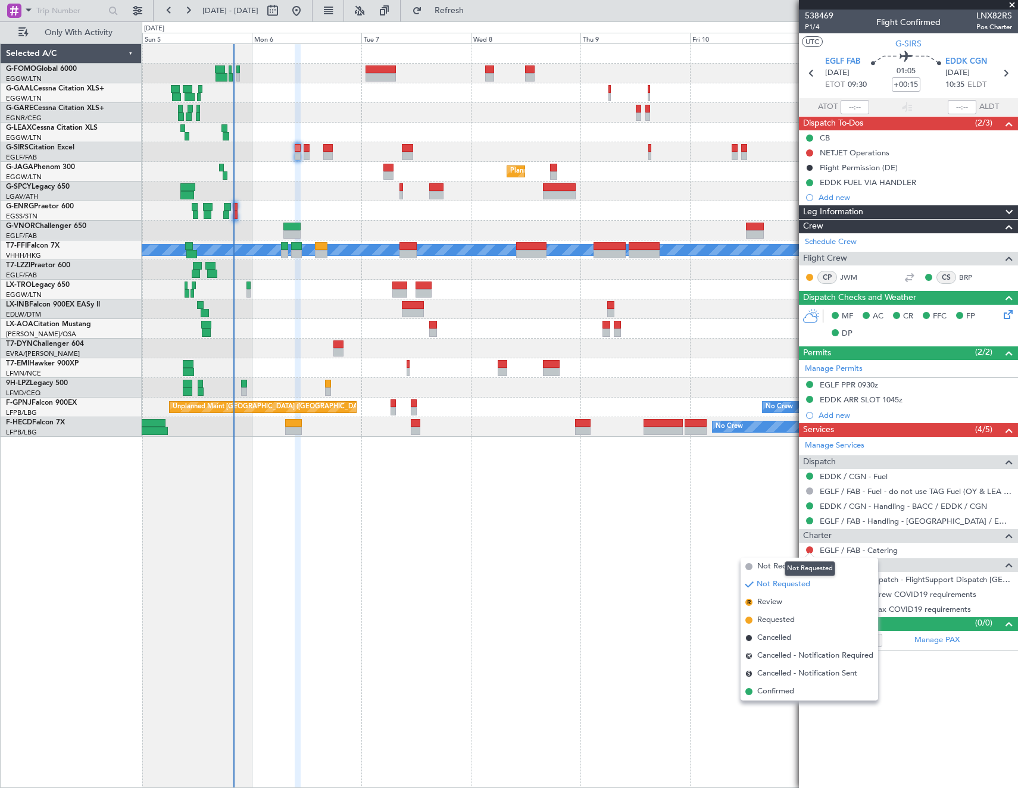
click at [777, 569] on mat-tooltip-component "Not Requested" at bounding box center [810, 569] width 67 height 32
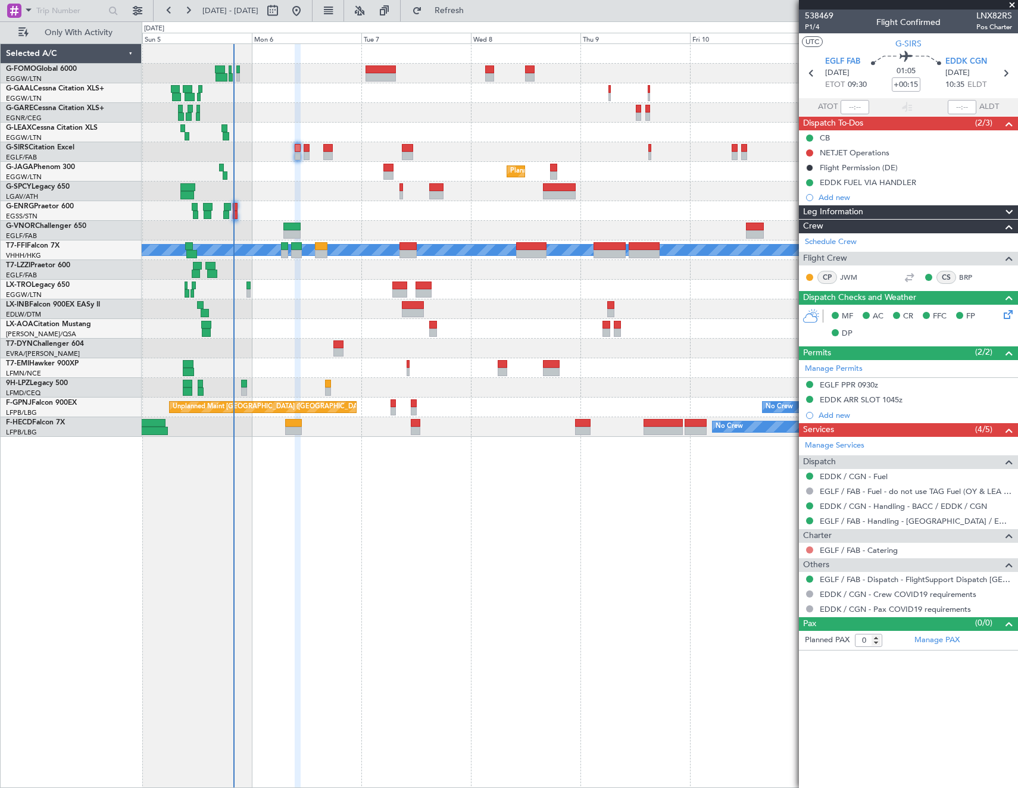
click at [811, 550] on button at bounding box center [809, 550] width 7 height 7
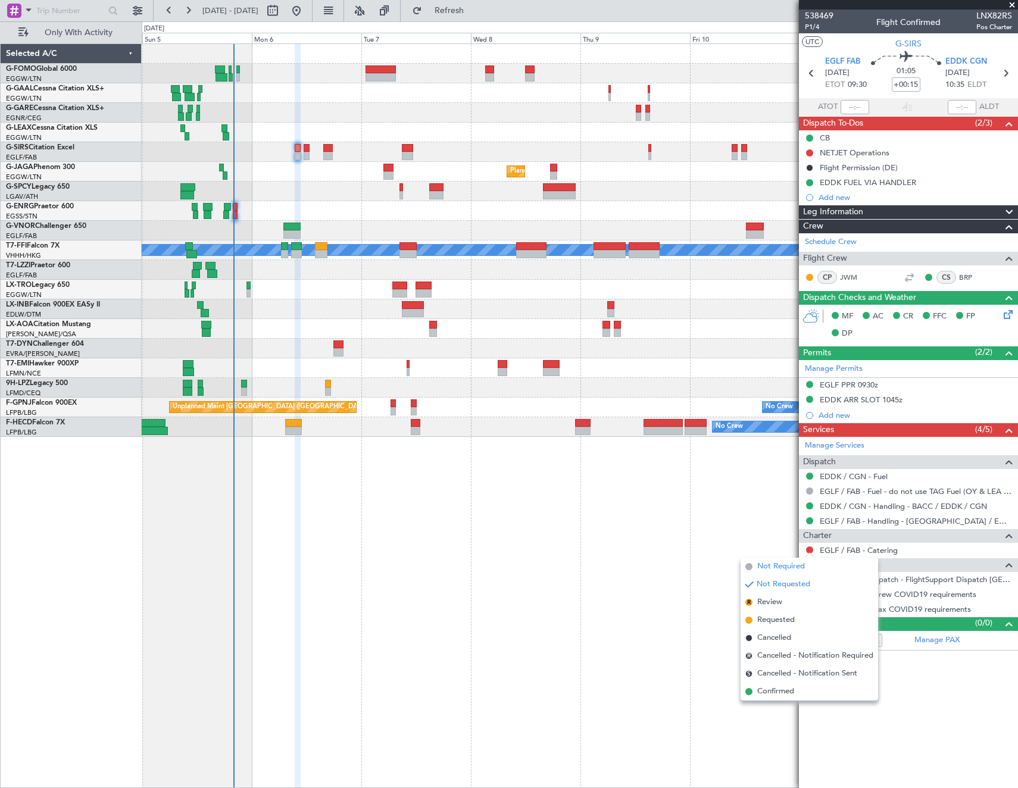
click at [751, 563] on span at bounding box center [749, 566] width 7 height 7
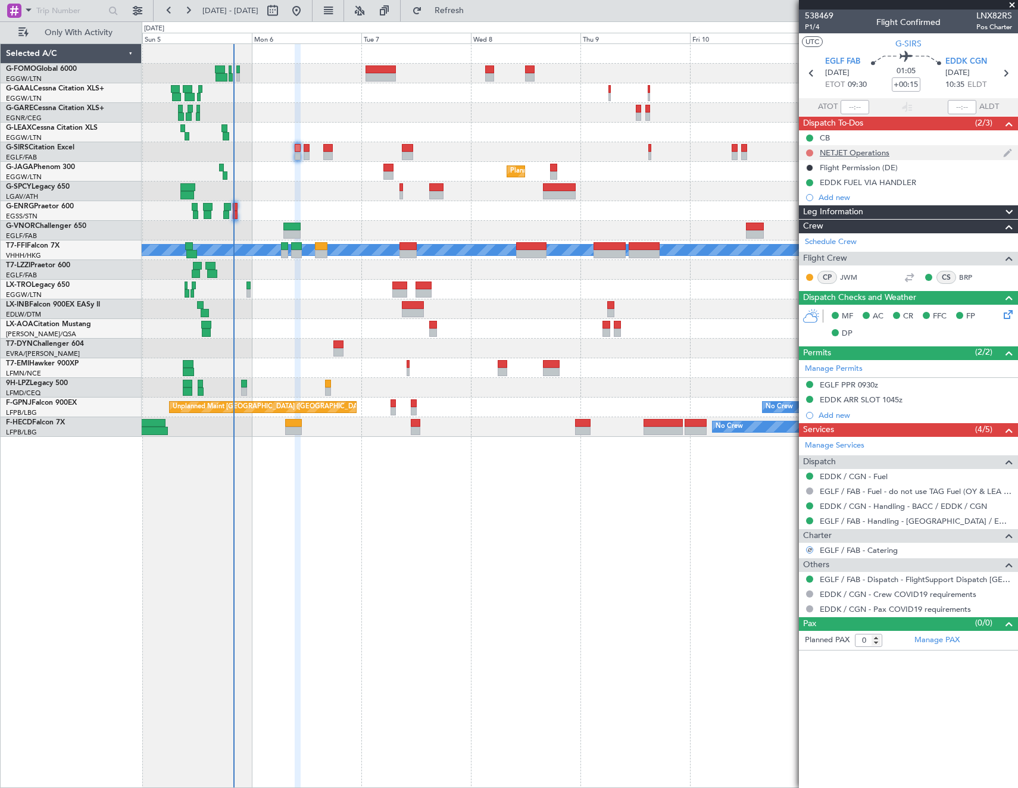
click at [810, 152] on button at bounding box center [809, 152] width 7 height 7
click at [795, 222] on li "Cancelled" at bounding box center [810, 223] width 63 height 18
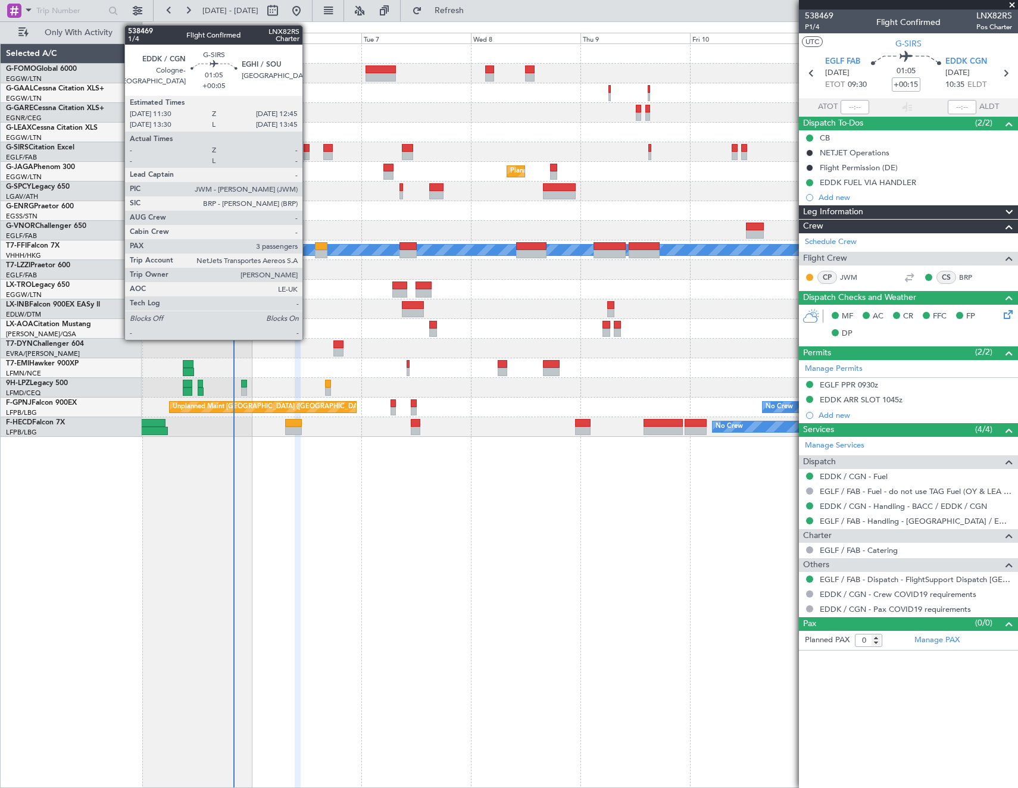
click at [308, 152] on div at bounding box center [307, 156] width 6 height 8
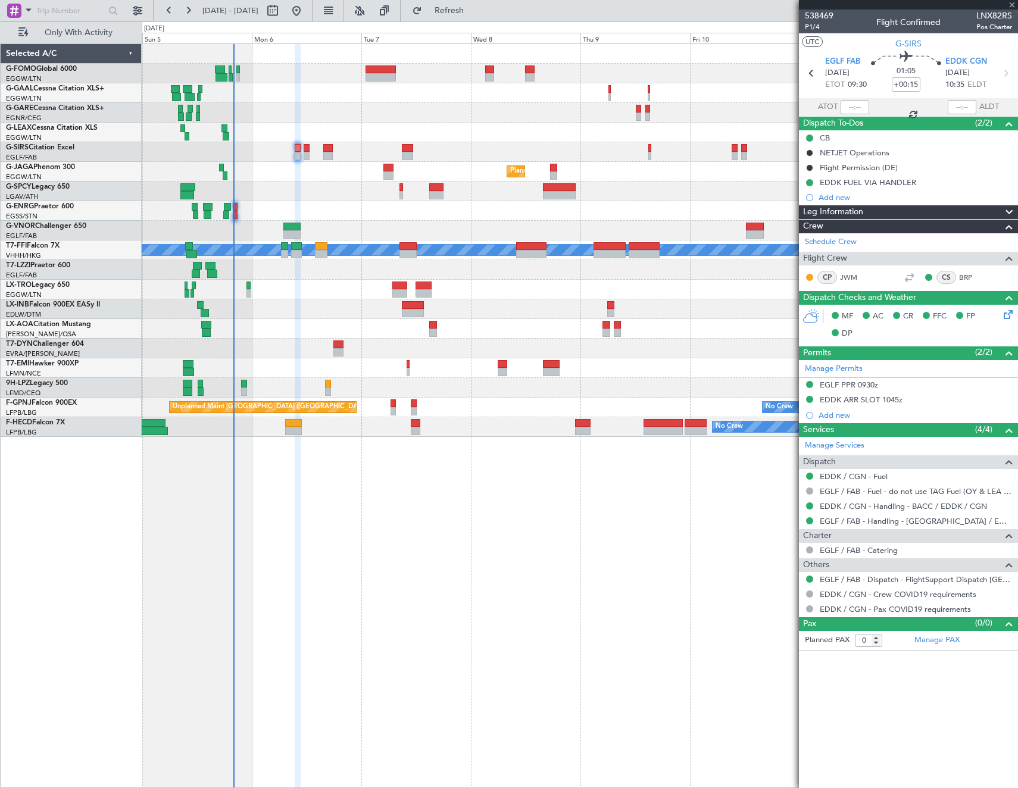
type input "+00:05"
type input "3"
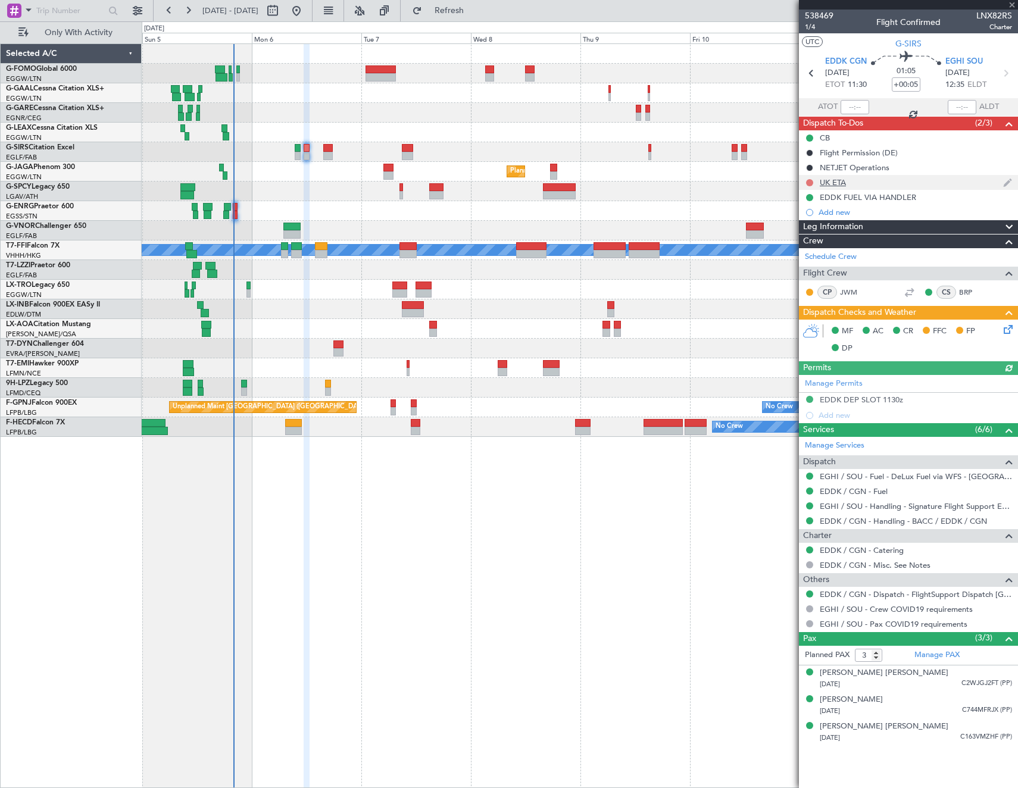
click at [810, 180] on button at bounding box center [809, 182] width 7 height 7
click at [800, 252] on span "Cancelled" at bounding box center [813, 253] width 34 height 12
drag, startPoint x: 1012, startPoint y: 336, endPoint x: 1012, endPoint y: 329, distance: 7.8
click at [1012, 334] on div "MF AC CR FFC FP DP" at bounding box center [908, 340] width 219 height 41
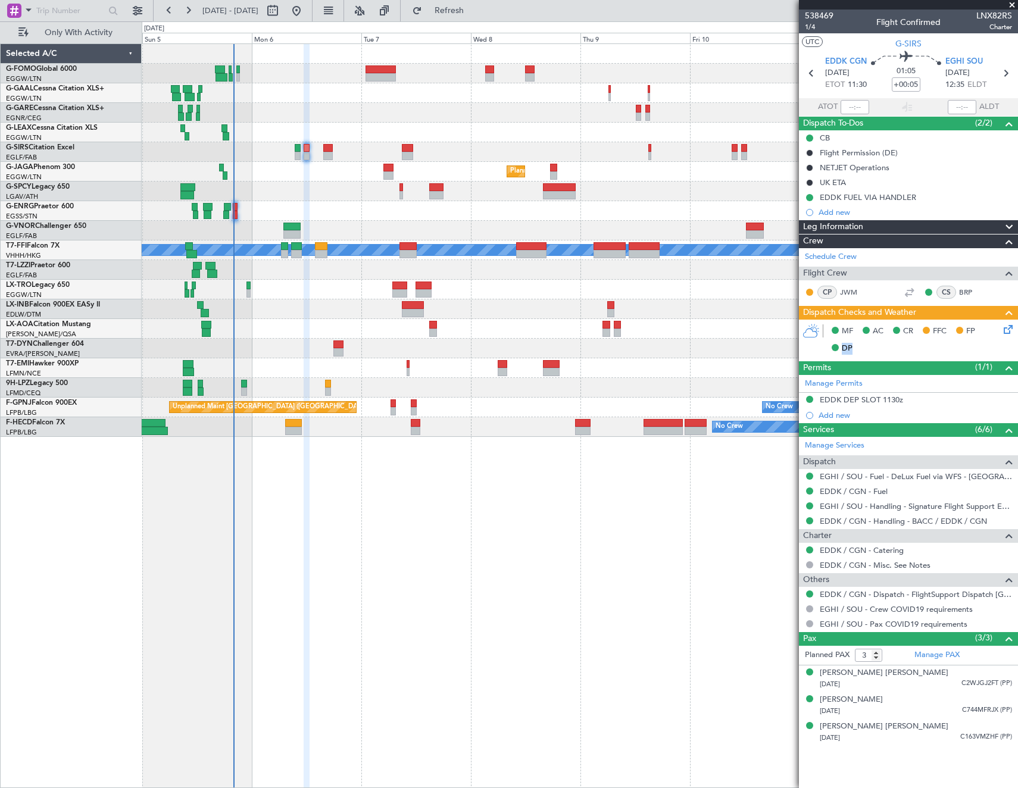
click at [1011, 328] on icon at bounding box center [1007, 328] width 10 height 10
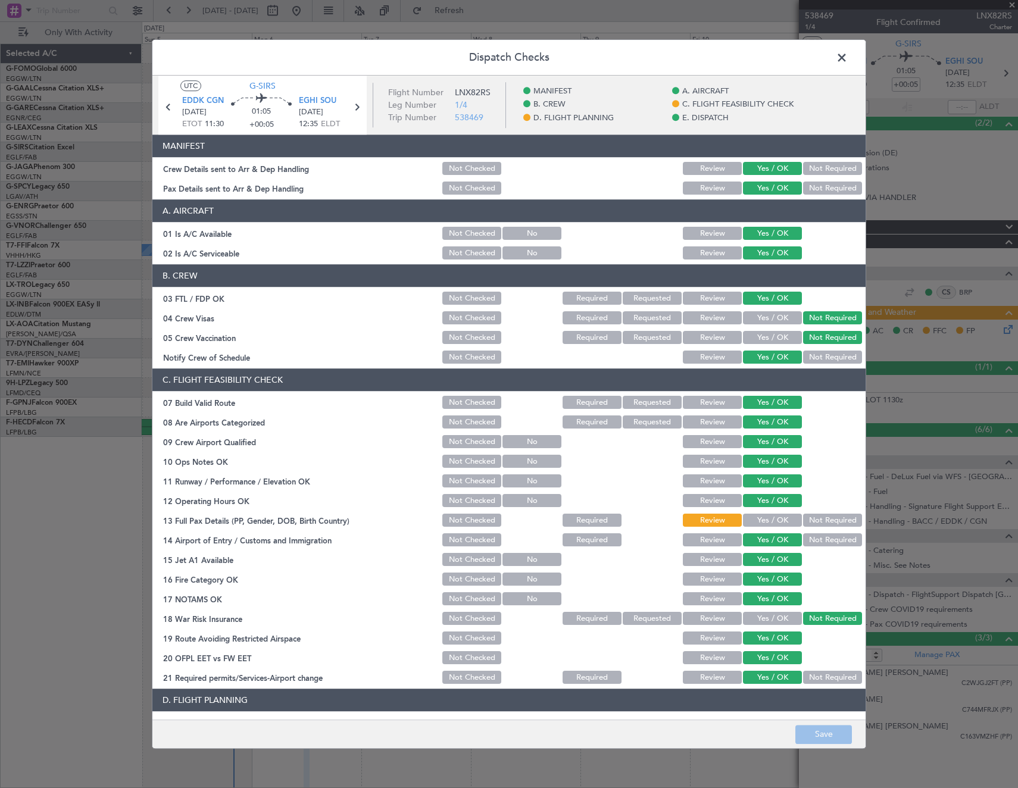
click at [769, 517] on button "Yes / OK" at bounding box center [772, 521] width 59 height 13
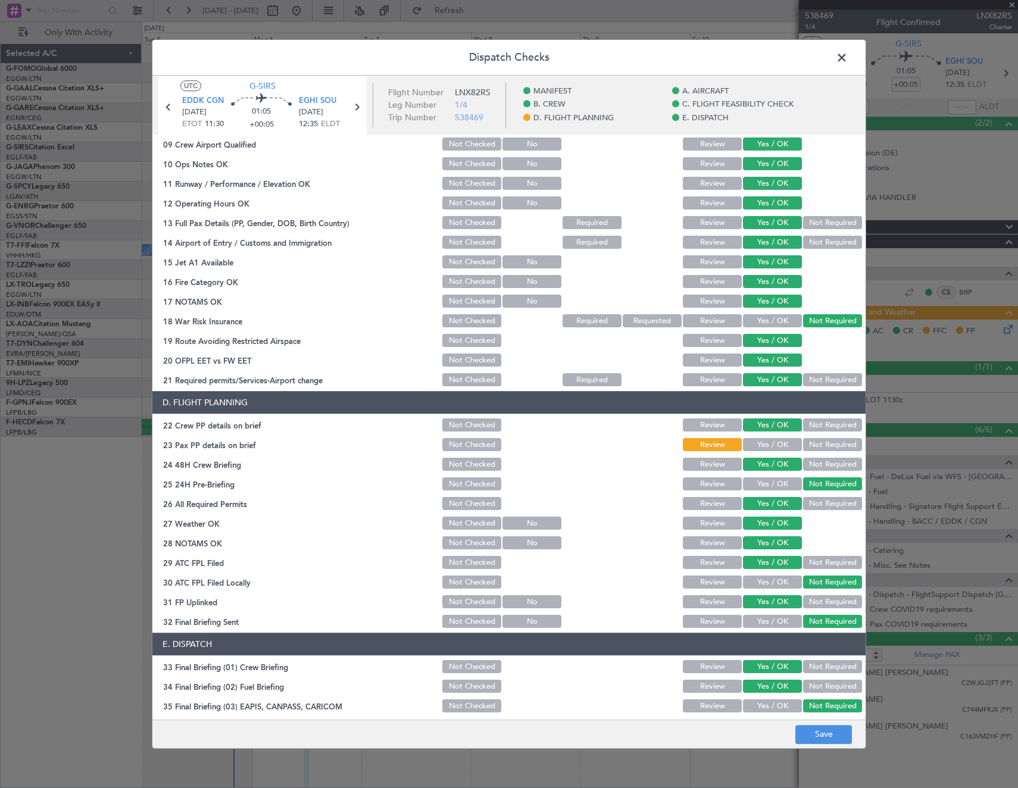
click at [783, 444] on button "Yes / OK" at bounding box center [772, 445] width 59 height 13
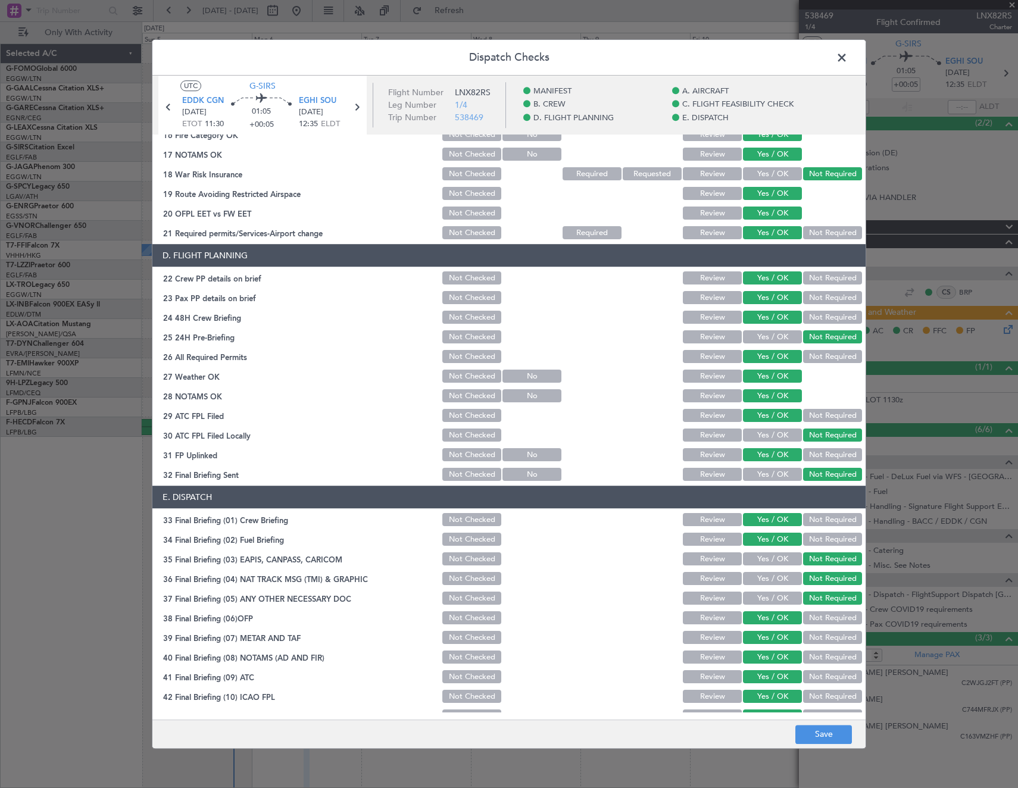
scroll to position [480, 0]
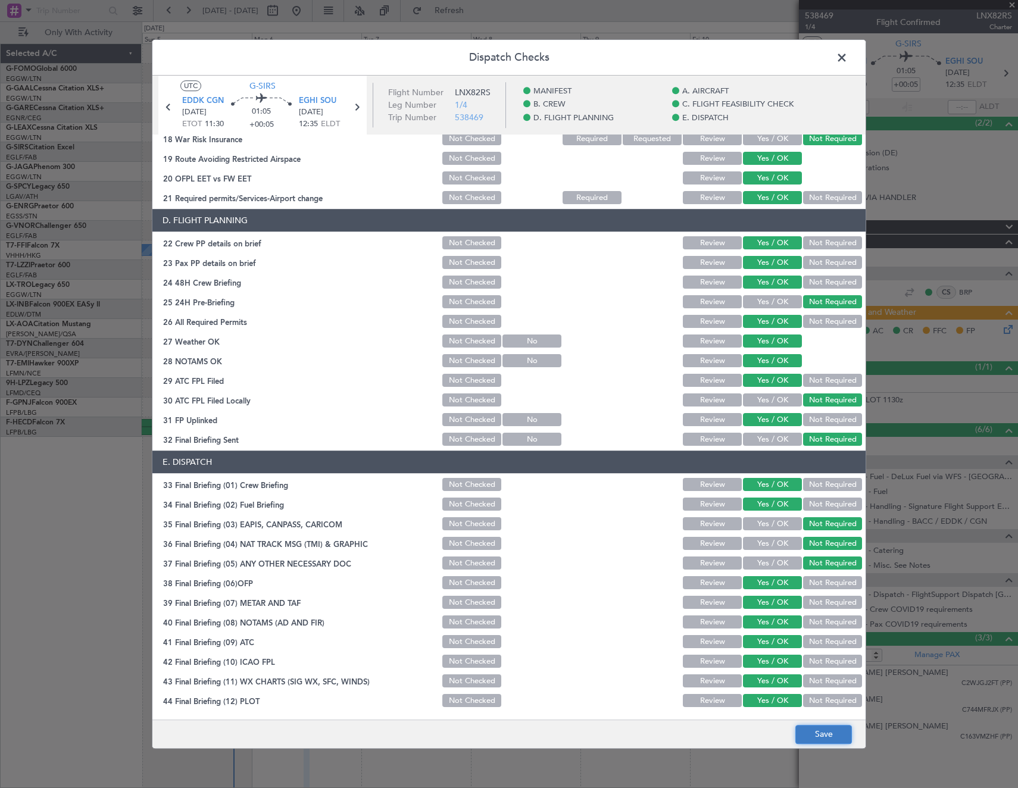
click at [830, 725] on button "Save" at bounding box center [824, 734] width 57 height 19
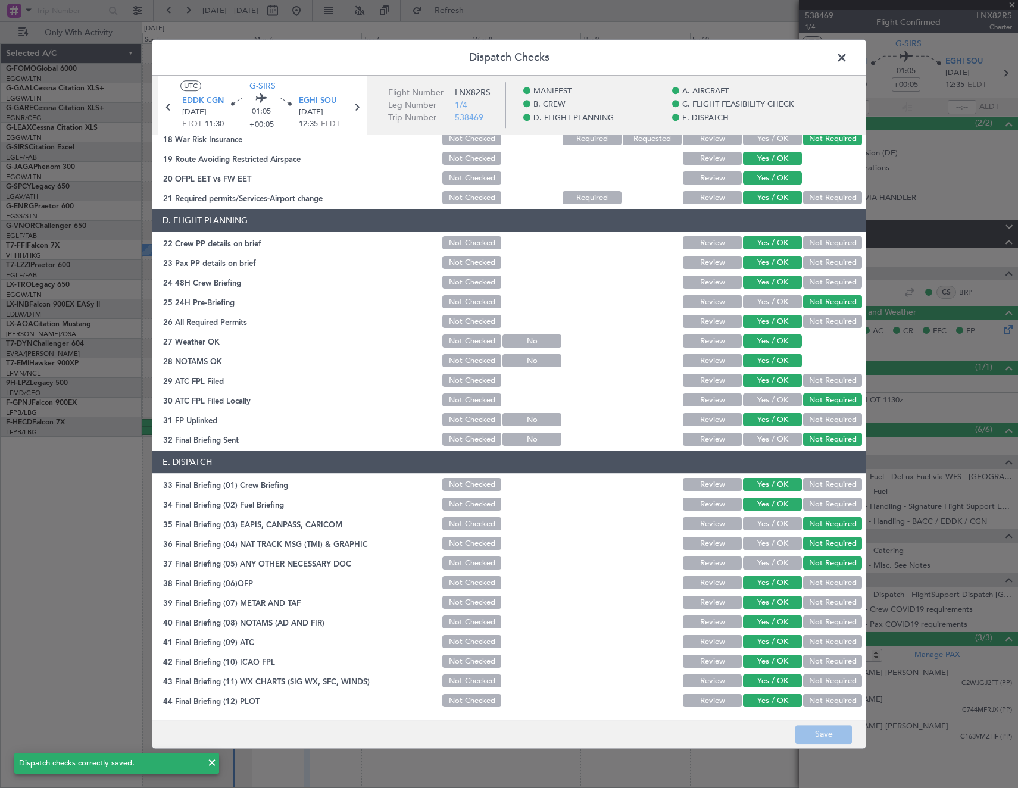
click at [848, 57] on span at bounding box center [848, 61] width 0 height 24
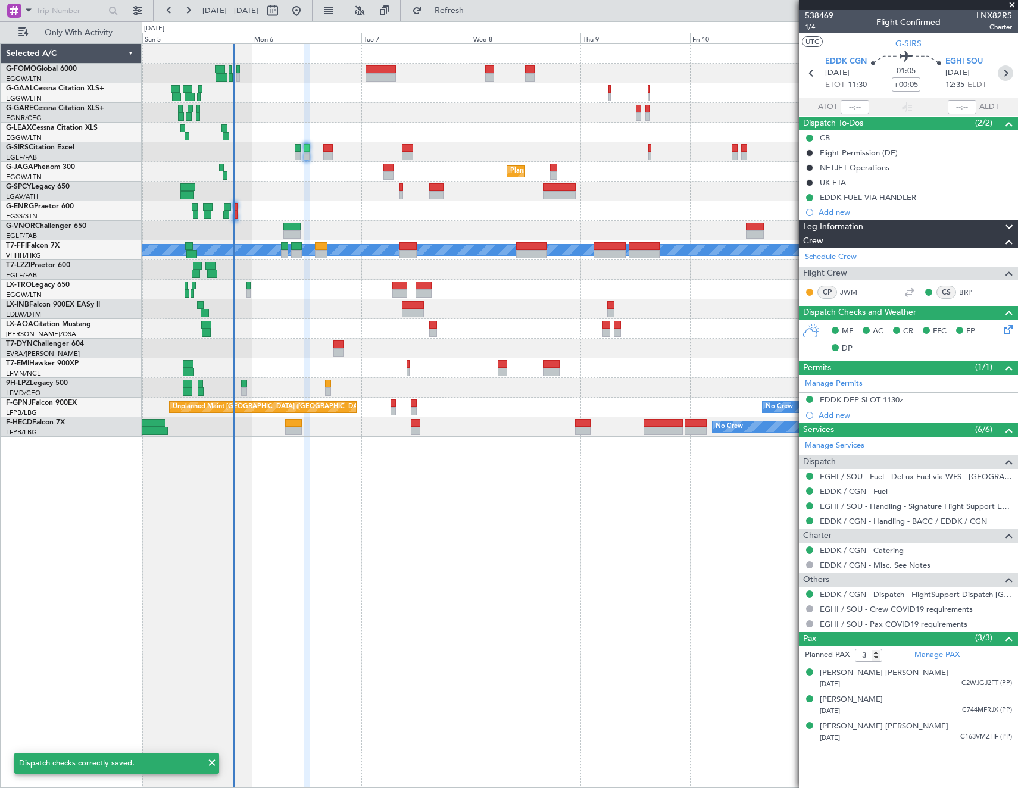
click at [1011, 75] on icon at bounding box center [1005, 73] width 15 height 15
type input "2"
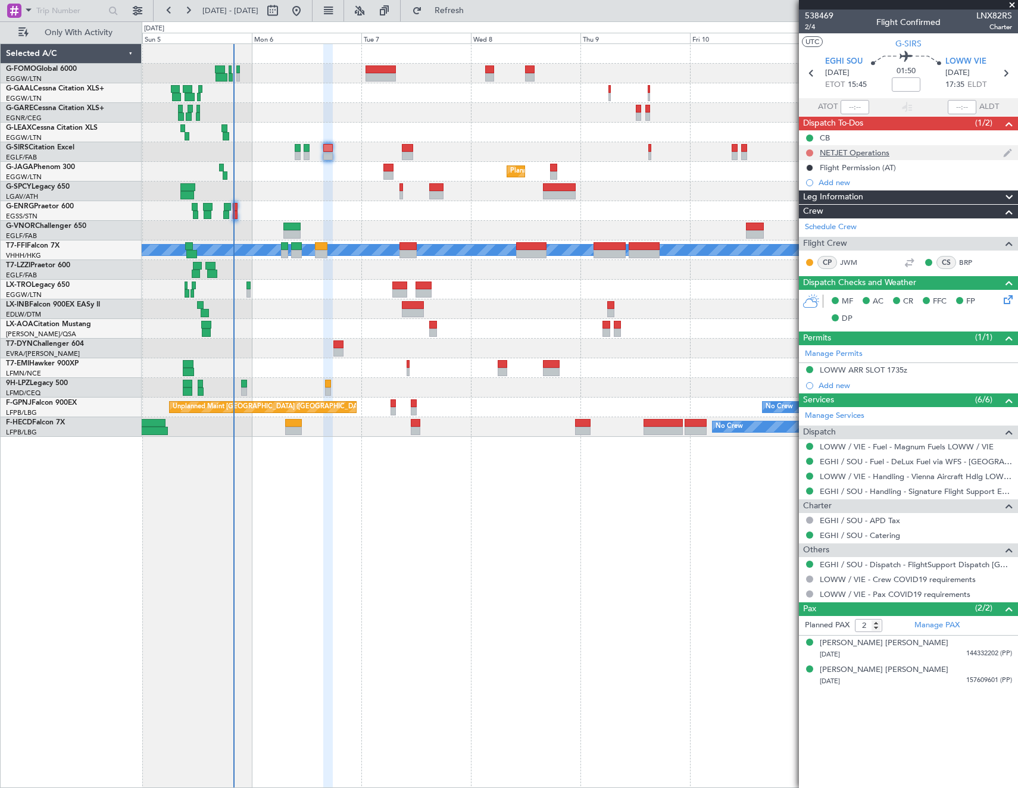
click at [811, 152] on button at bounding box center [809, 152] width 7 height 7
click at [805, 221] on span "Cancelled" at bounding box center [813, 223] width 34 height 12
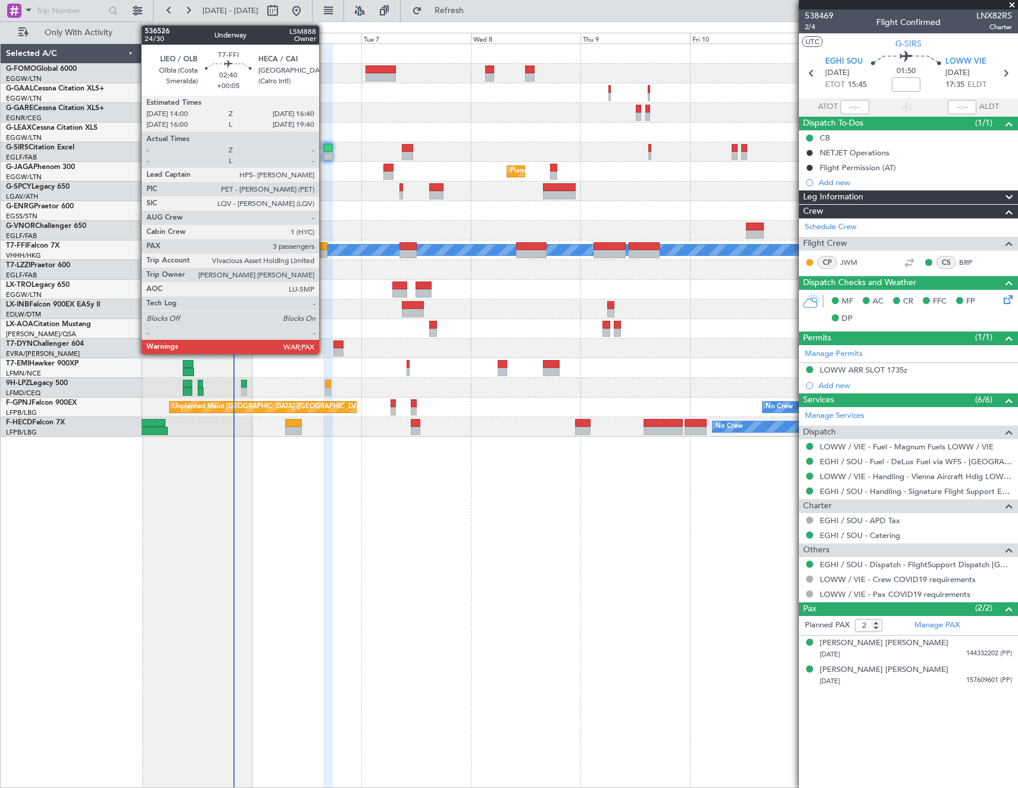
click at [325, 254] on div at bounding box center [321, 254] width 13 height 8
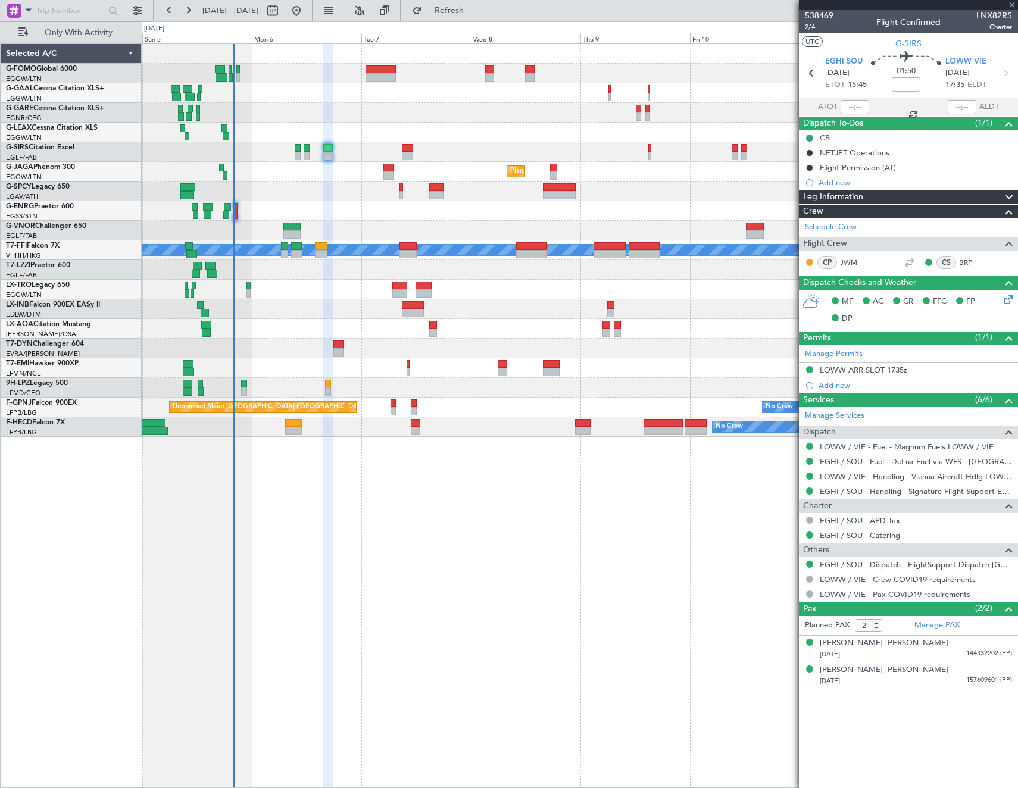
type input "+00:05"
type input "3"
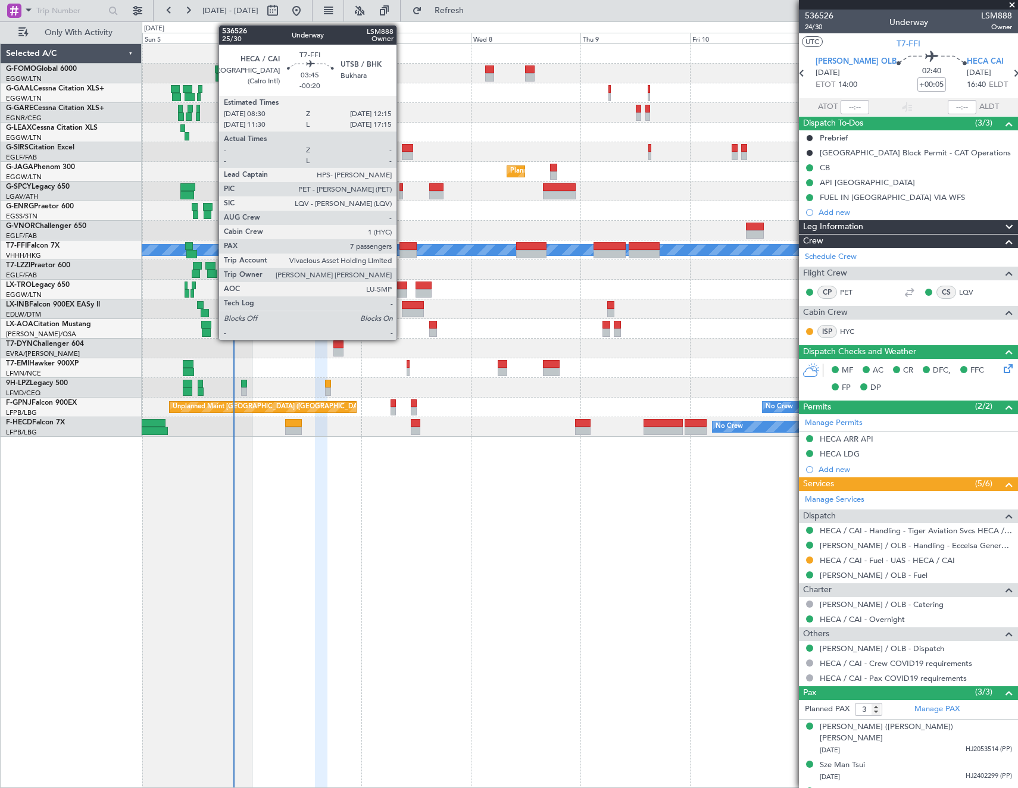
click at [402, 248] on div at bounding box center [408, 246] width 17 height 8
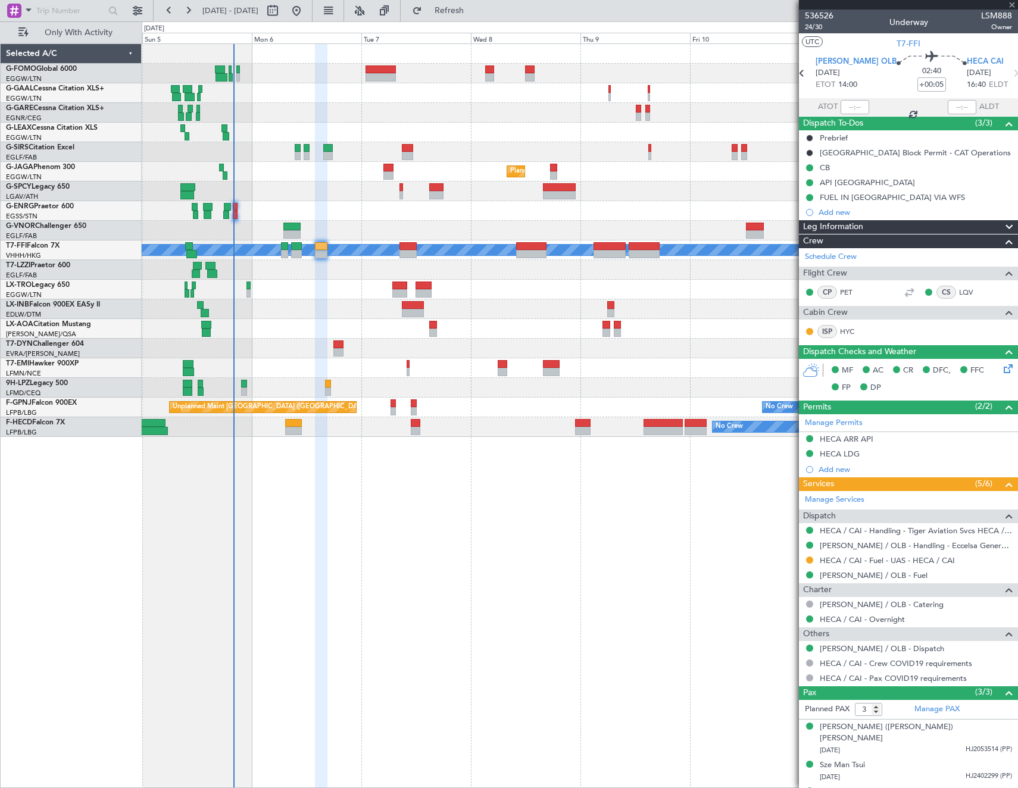
type input "-00:20"
type input "7"
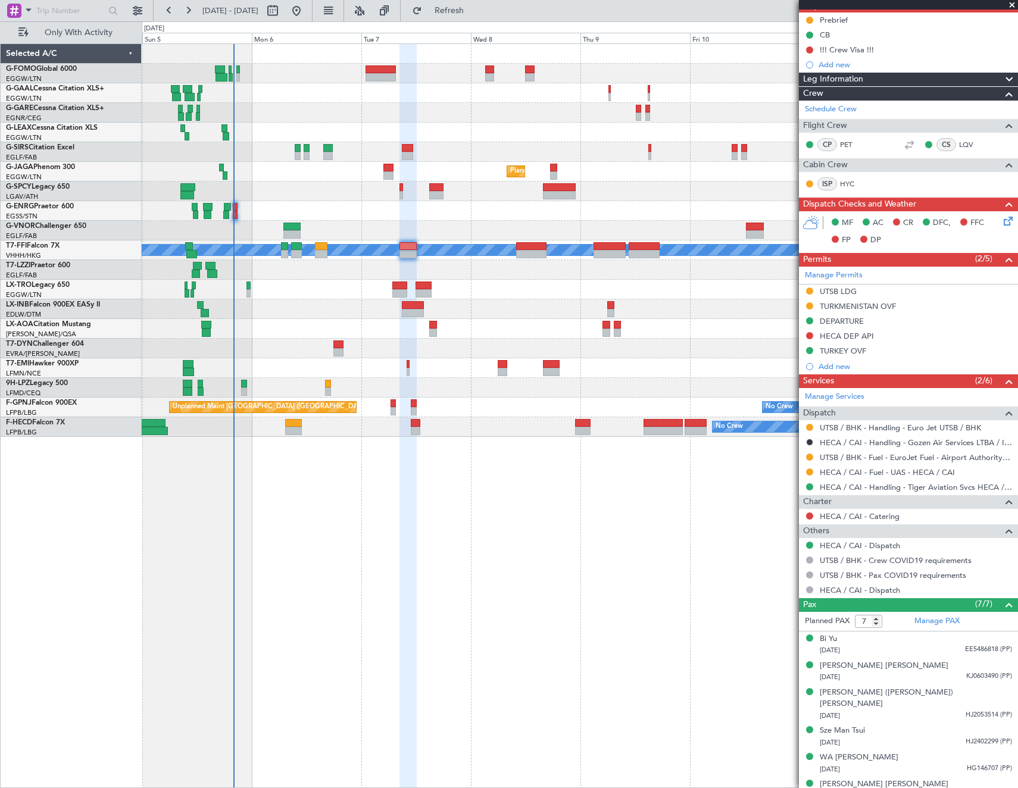
scroll to position [119, 0]
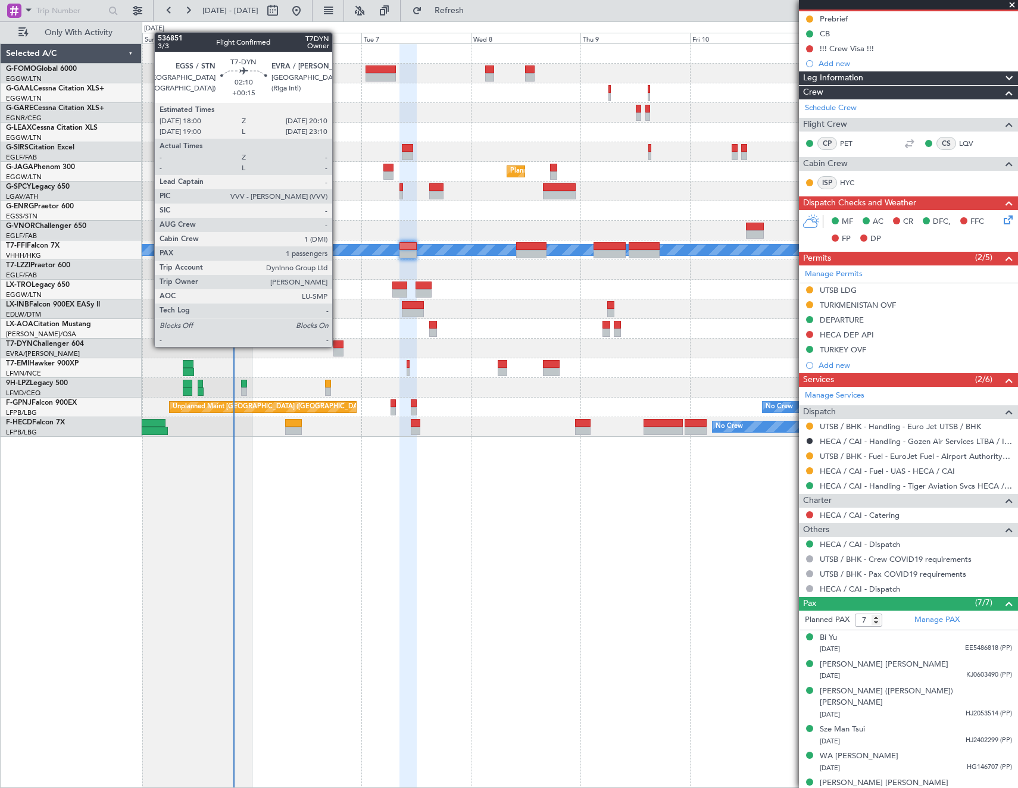
click at [338, 346] on div at bounding box center [338, 345] width 10 height 8
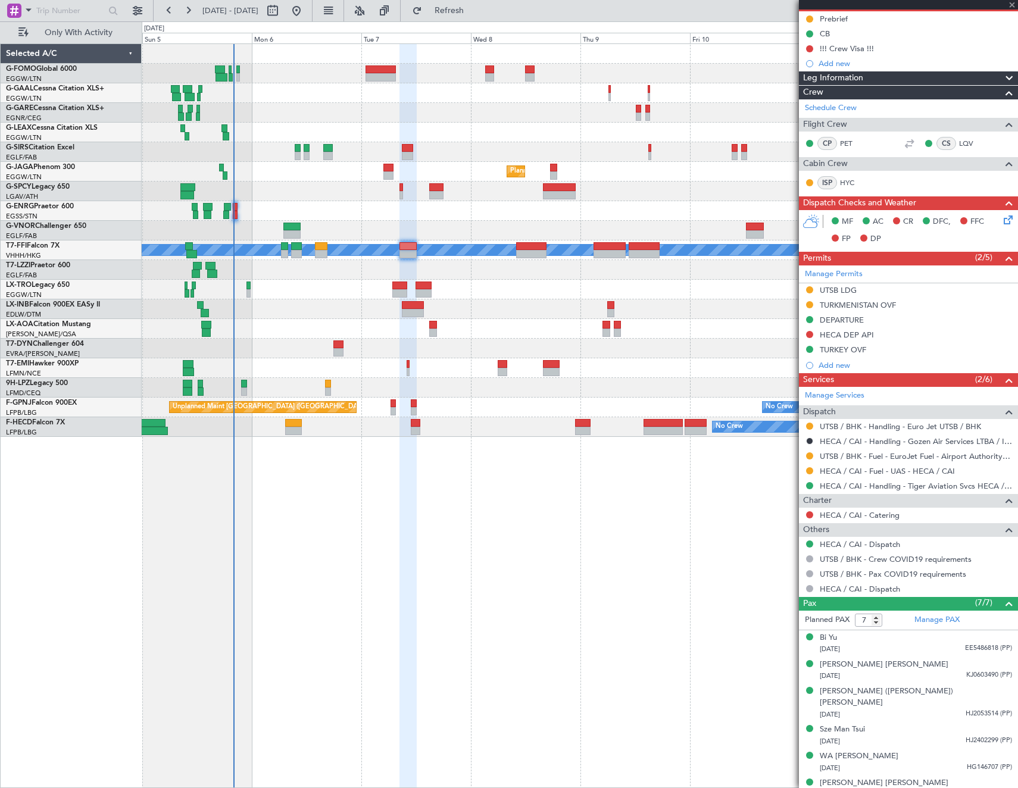
type input "+00:15"
type input "1"
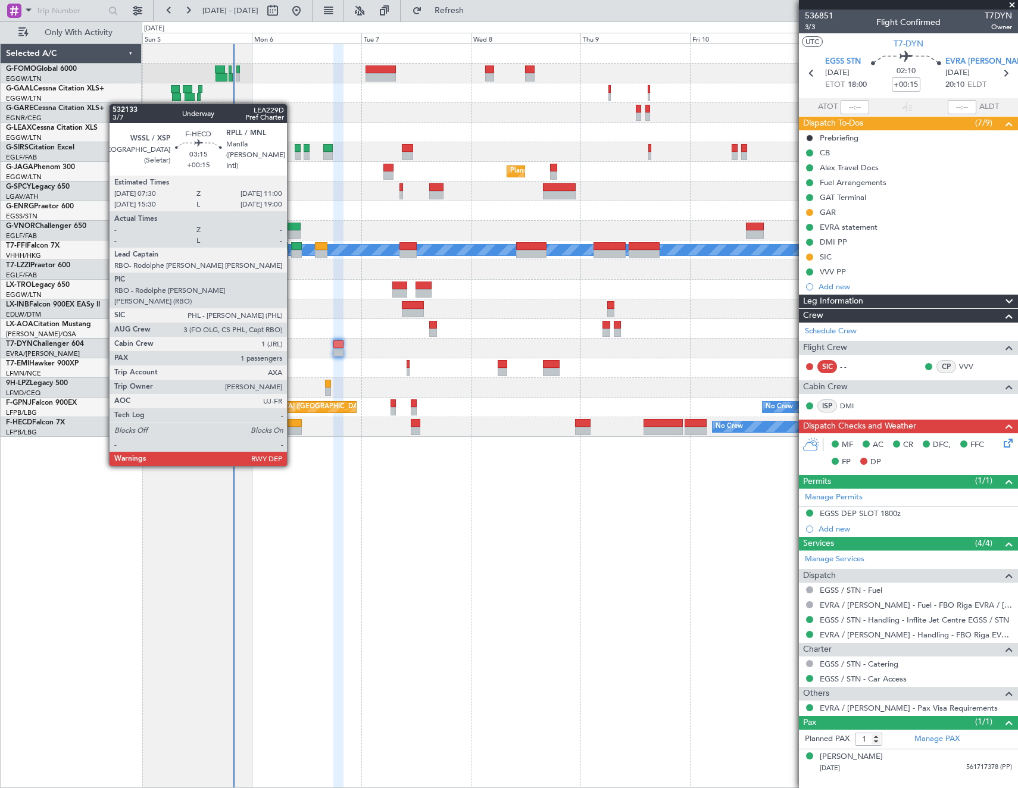
click at [292, 432] on div at bounding box center [293, 431] width 16 height 8
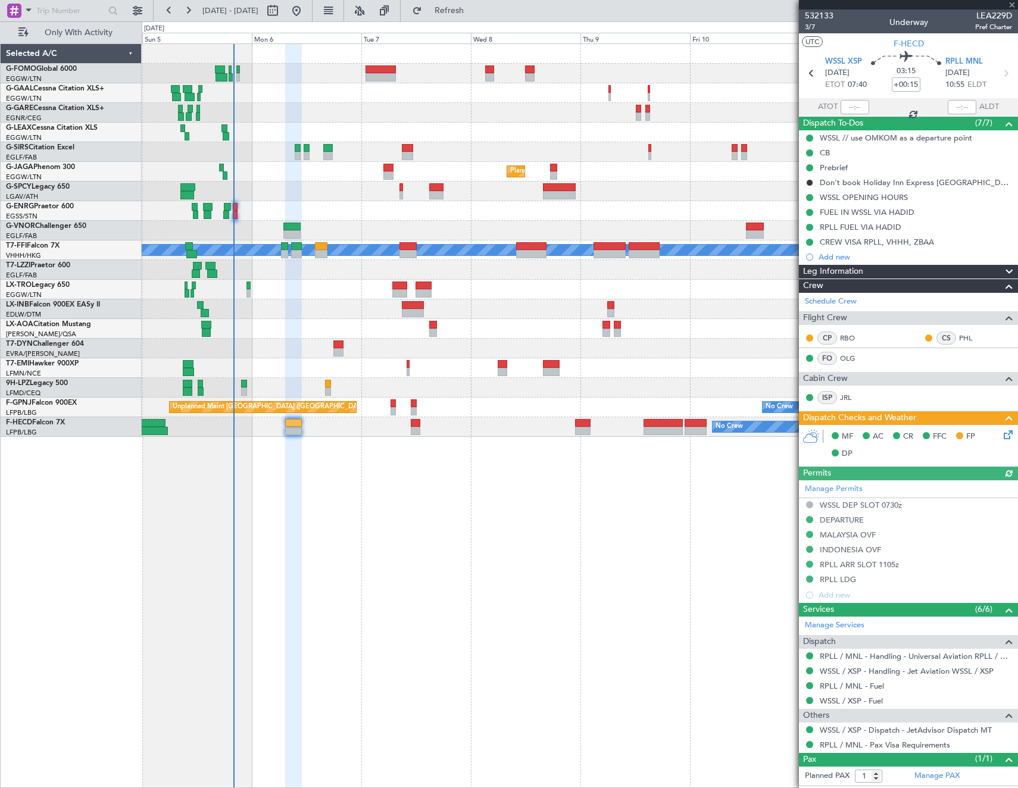
click at [1003, 435] on icon at bounding box center [1007, 433] width 10 height 10
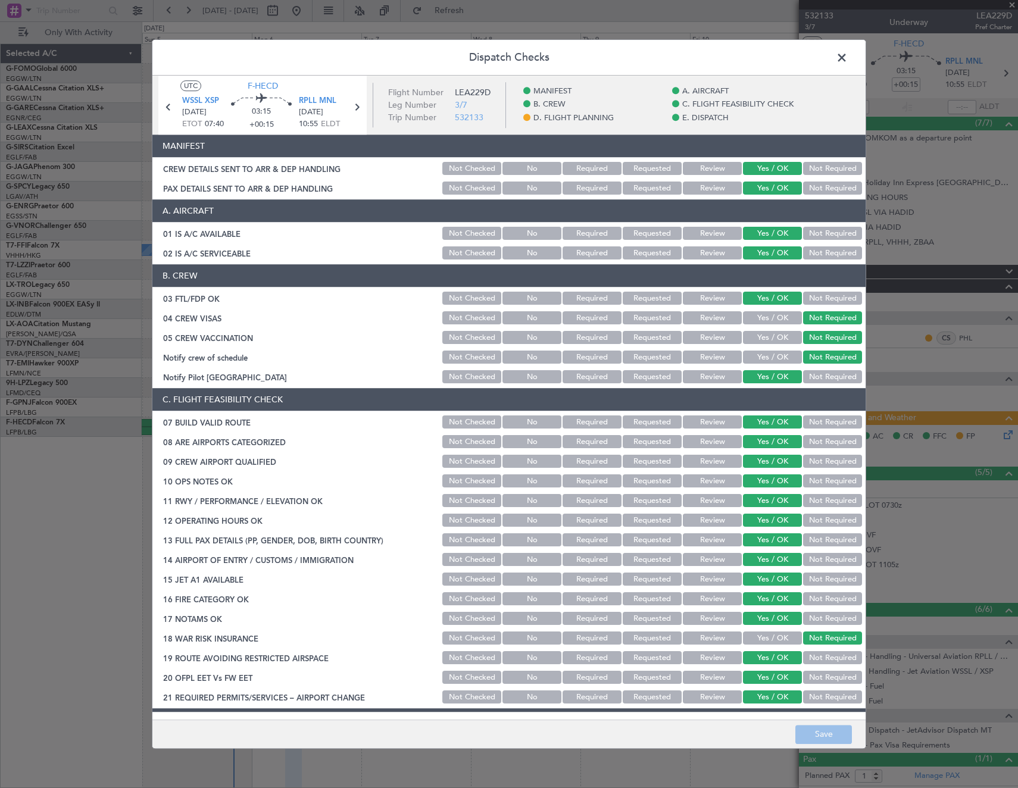
scroll to position [476, 0]
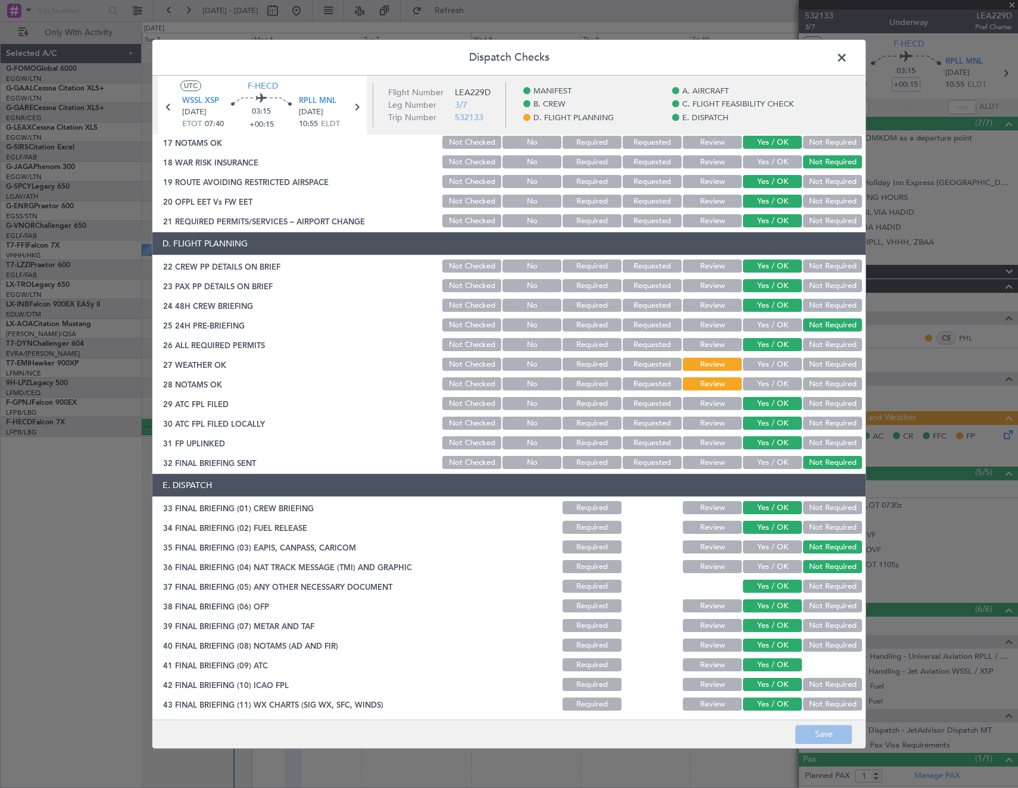
click at [848, 60] on span at bounding box center [848, 61] width 0 height 24
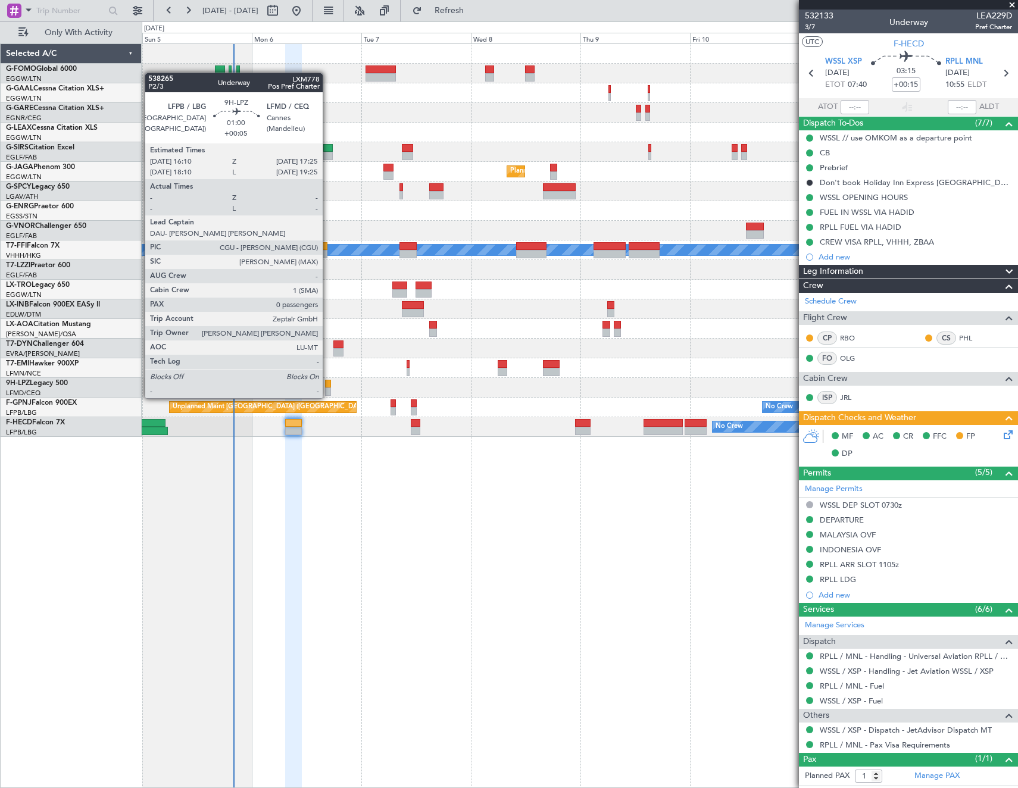
click at [328, 386] on div at bounding box center [328, 384] width 6 height 8
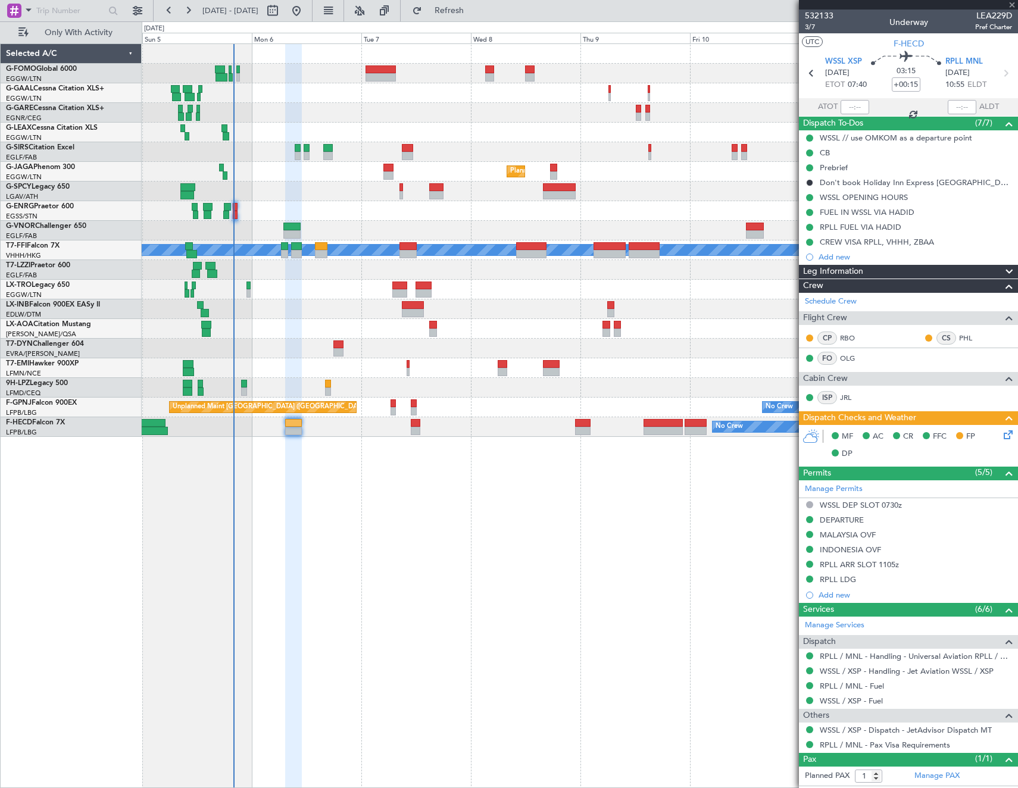
type input "+00:05"
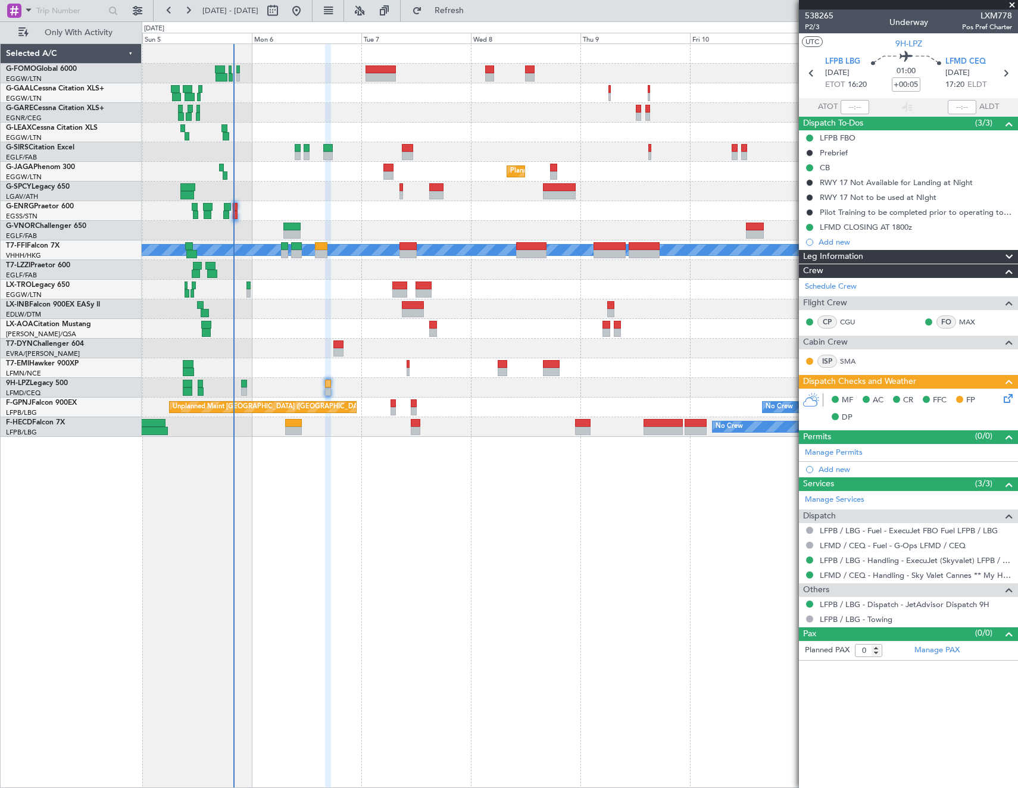
click at [1006, 396] on icon at bounding box center [1007, 397] width 10 height 10
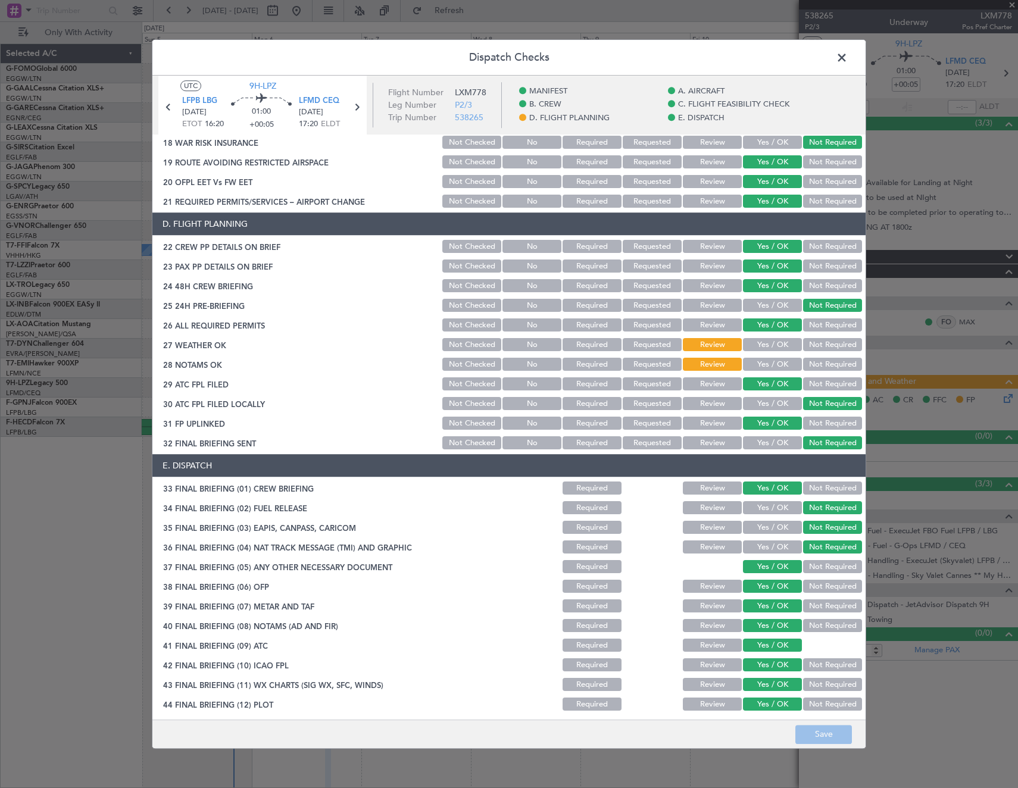
click at [848, 59] on span at bounding box center [848, 61] width 0 height 24
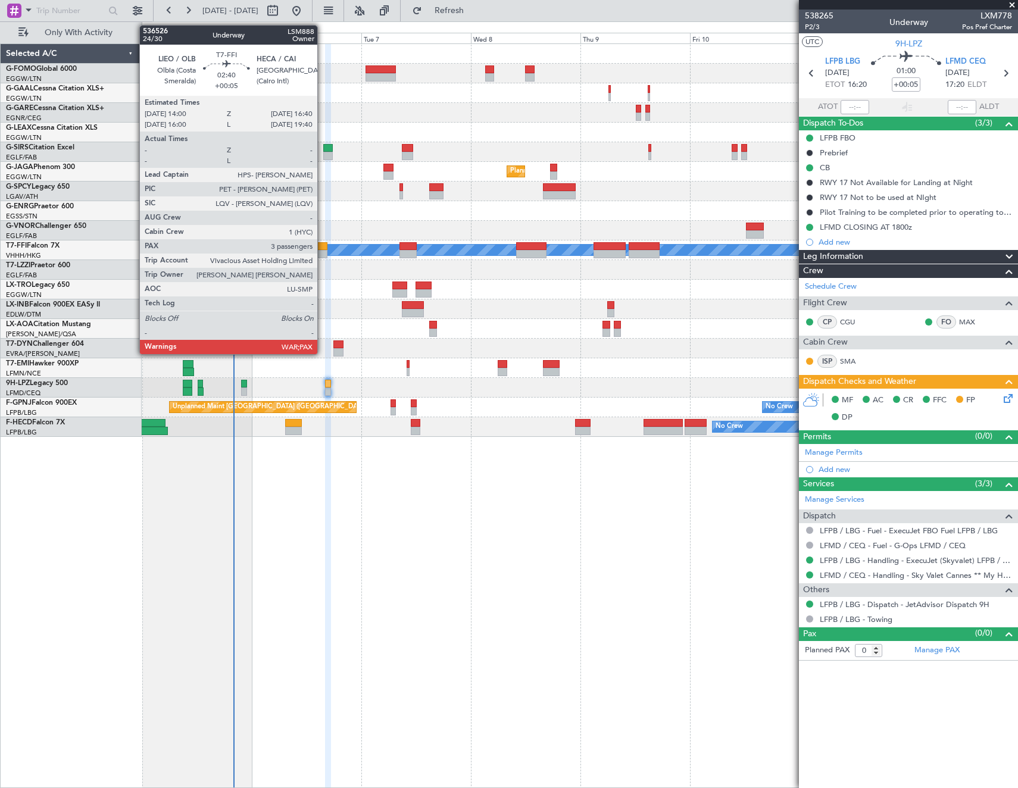
click at [323, 249] on div at bounding box center [321, 246] width 13 height 8
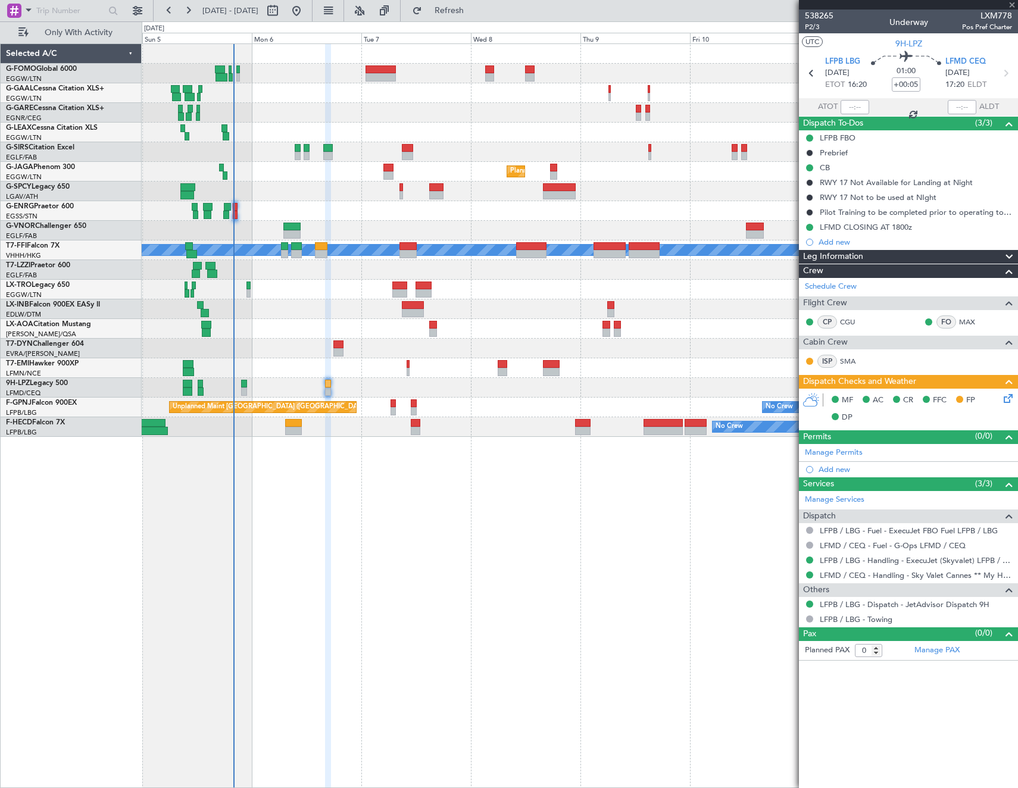
type input "3"
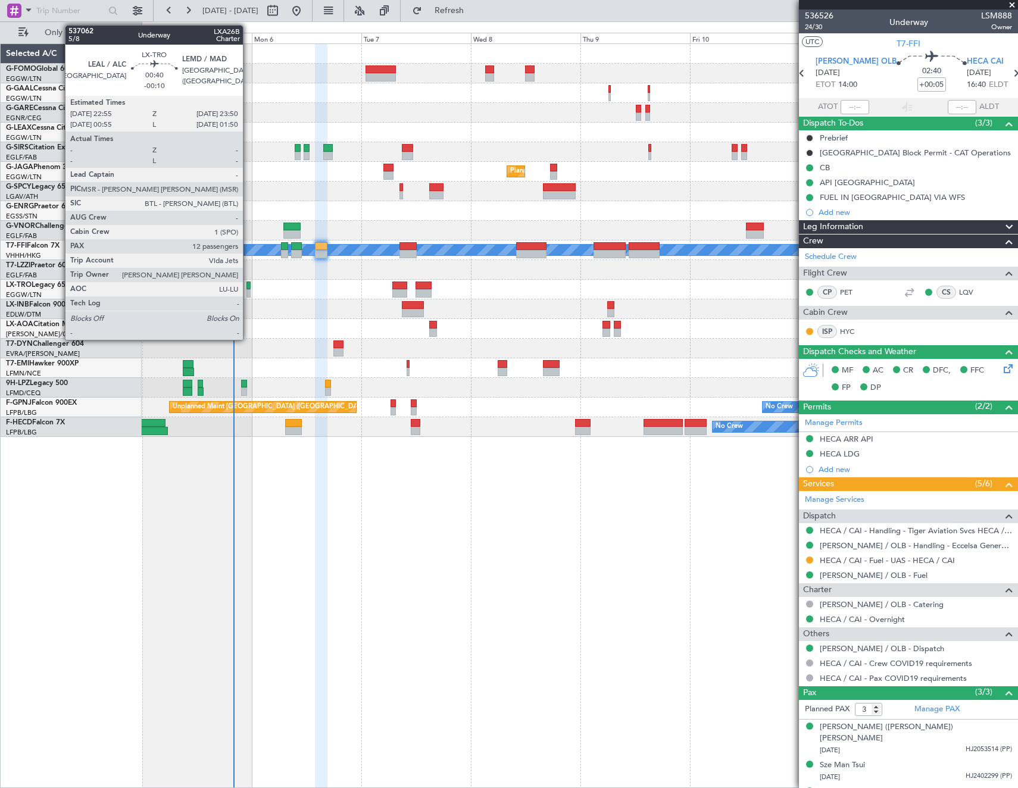
click at [248, 286] on div at bounding box center [249, 286] width 5 height 8
type input "-00:10"
type input "12"
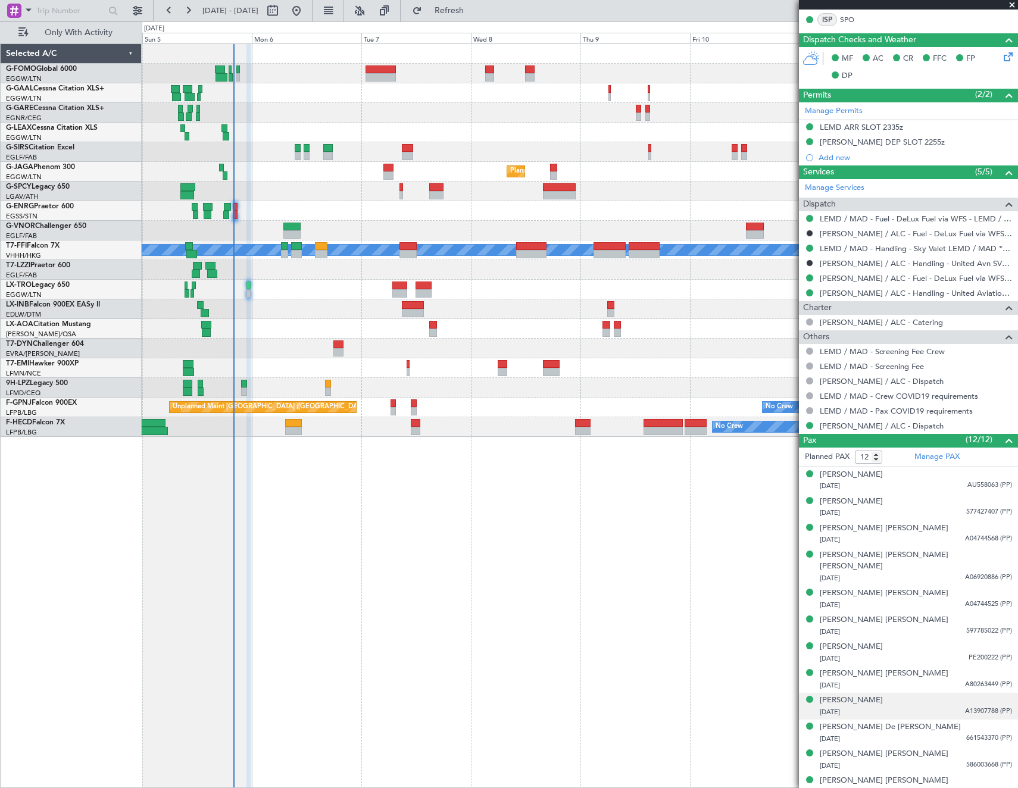
scroll to position [0, 0]
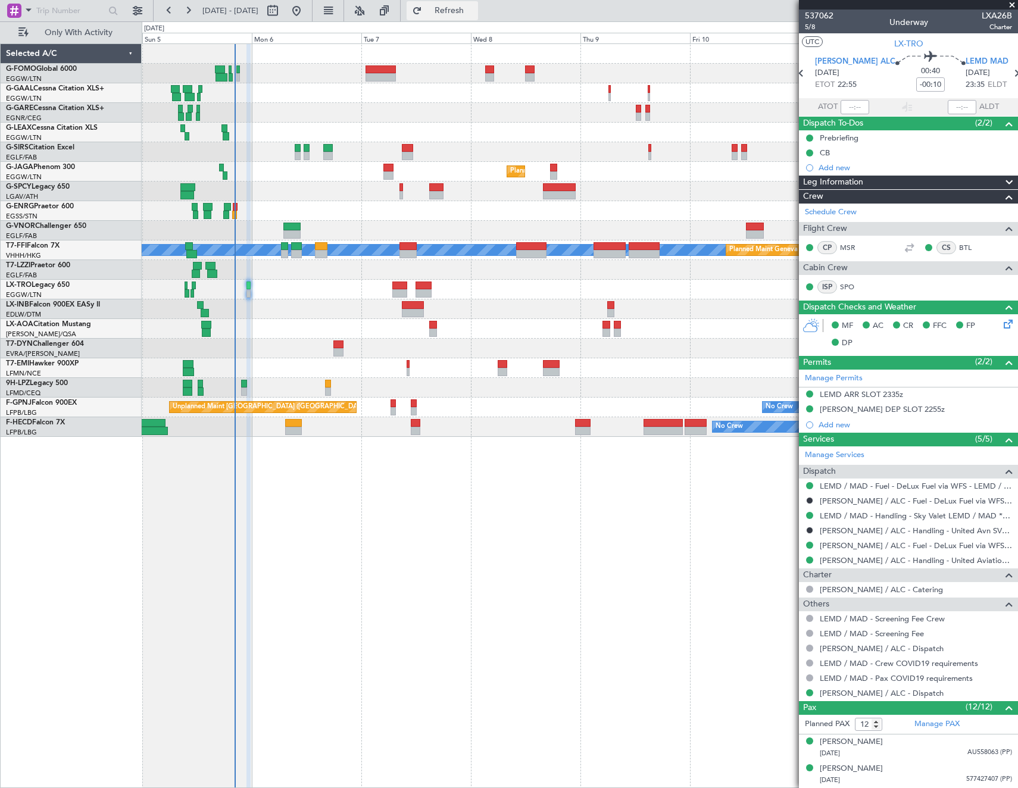
click at [475, 15] on span "Refresh" at bounding box center [450, 11] width 50 height 8
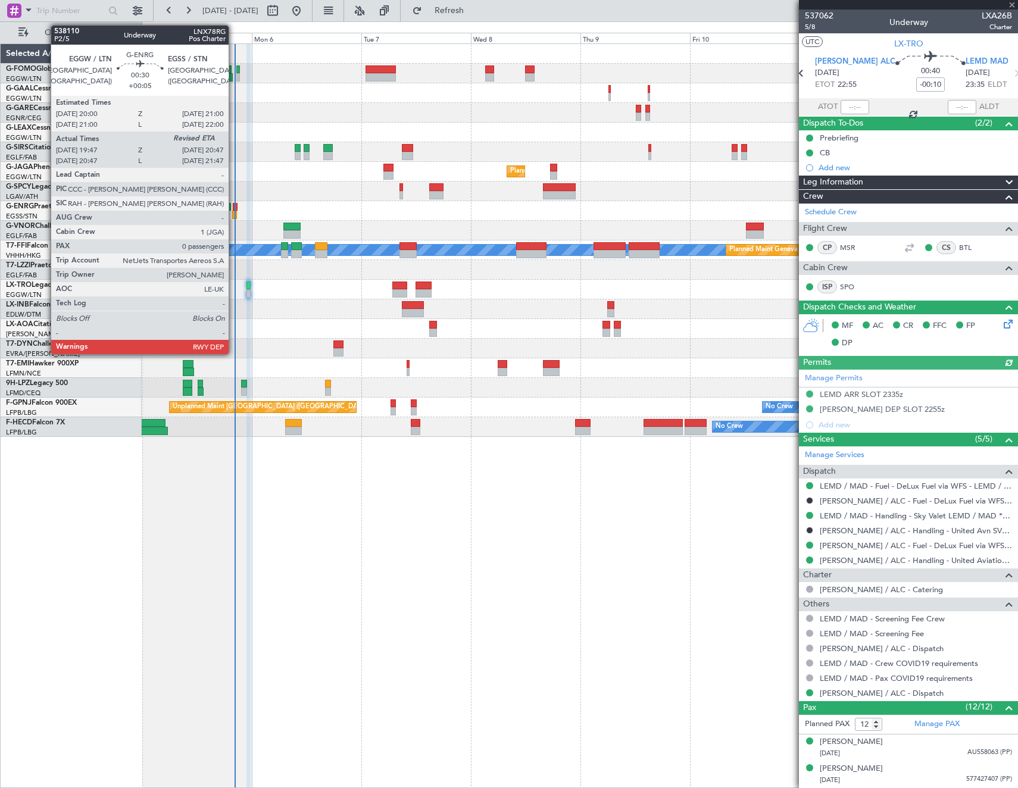
click at [234, 212] on div at bounding box center [234, 215] width 5 height 8
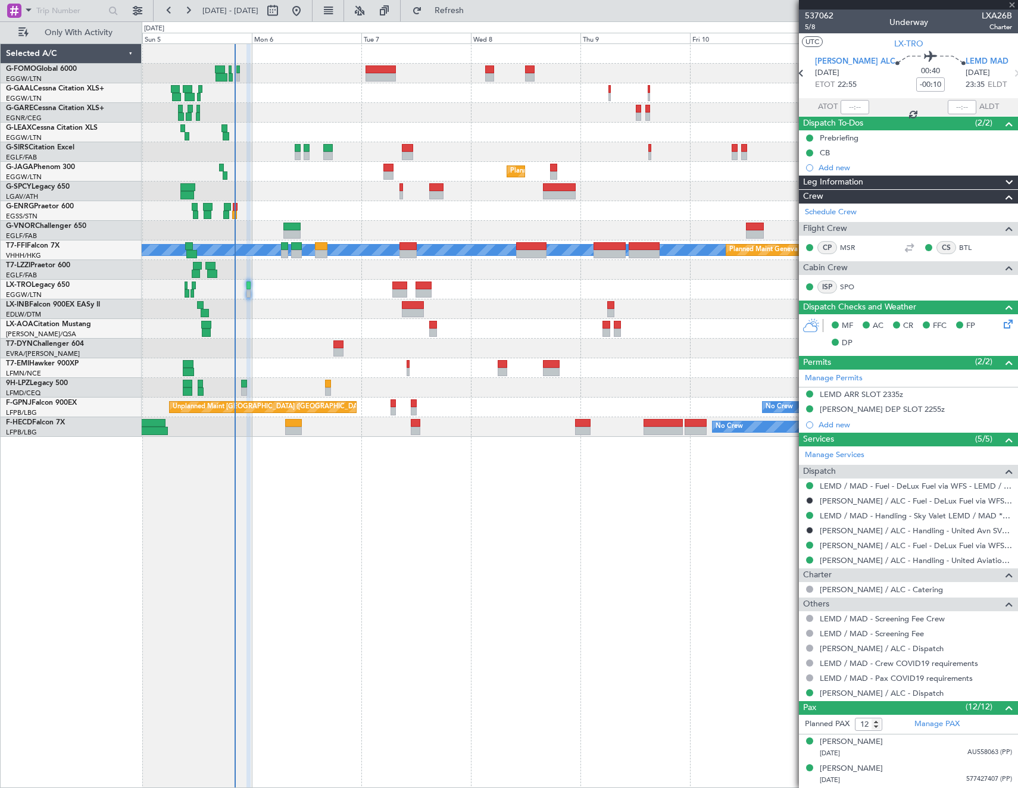
type input "+00:05"
type input "20:02"
type input "0"
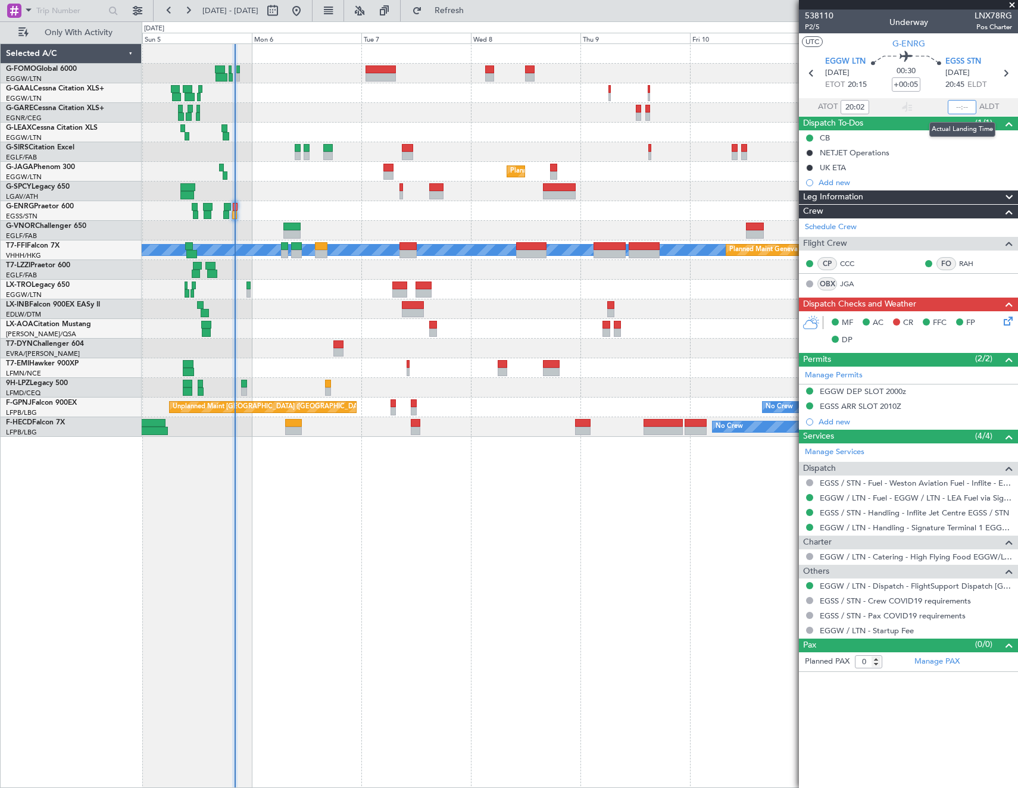
click at [967, 110] on input "text" at bounding box center [962, 107] width 29 height 14
type input "20:19"
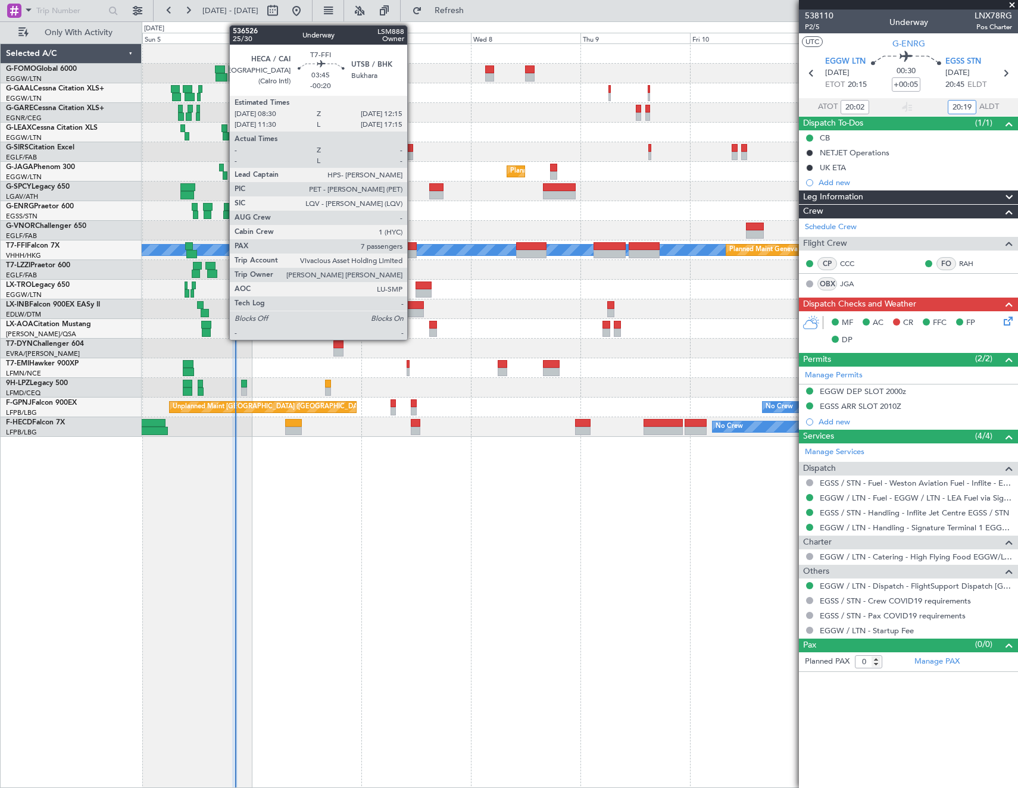
click at [413, 249] on div at bounding box center [408, 246] width 17 height 8
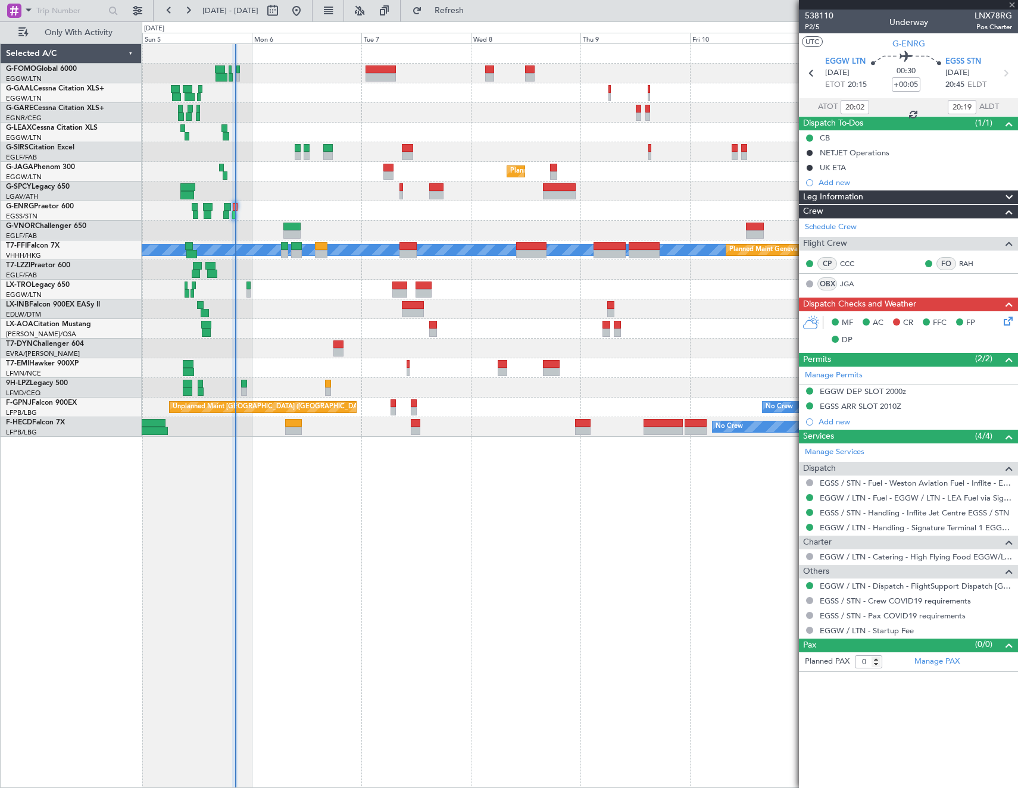
type input "-00:20"
type input "7"
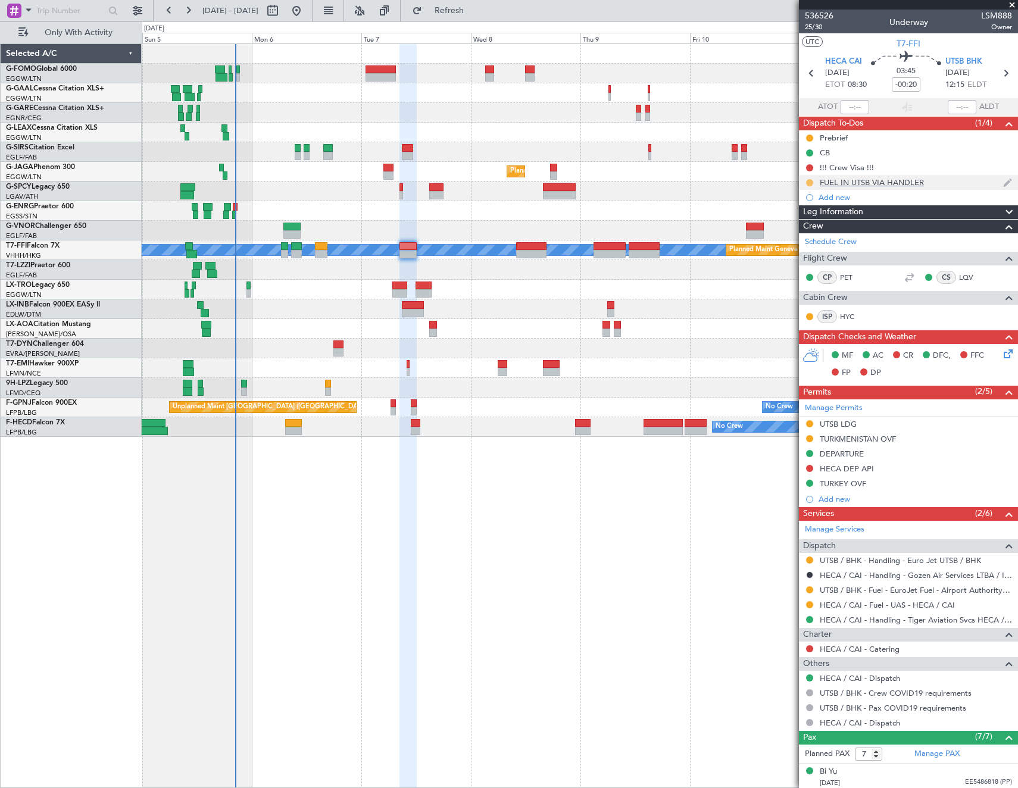
click at [809, 183] on button at bounding box center [809, 182] width 7 height 7
click at [813, 235] on span "Completed" at bounding box center [814, 235] width 39 height 12
drag, startPoint x: 810, startPoint y: 562, endPoint x: 596, endPoint y: 587, distance: 215.8
click at [596, 587] on fb-app "05 Oct 2025 - 12 Oct 2025 Refresh Quick Links Only With Activity Owner No Crew …" at bounding box center [509, 399] width 1018 height 780
click at [811, 592] on button at bounding box center [809, 590] width 7 height 7
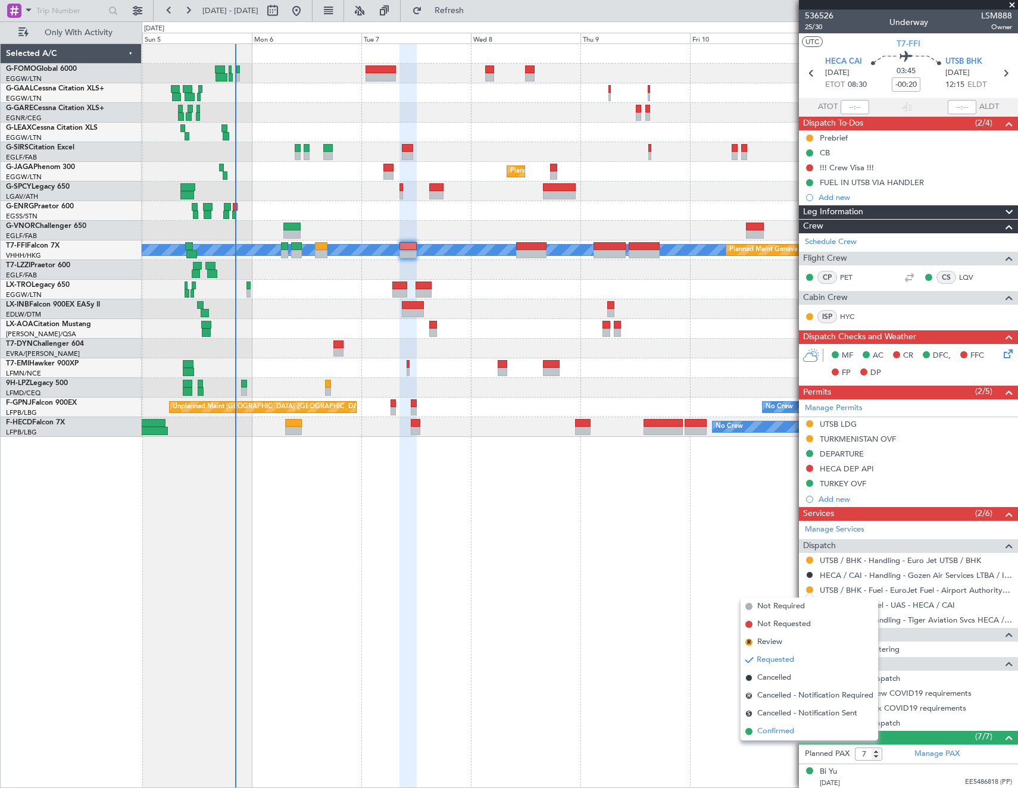
click at [790, 735] on span "Confirmed" at bounding box center [775, 732] width 37 height 12
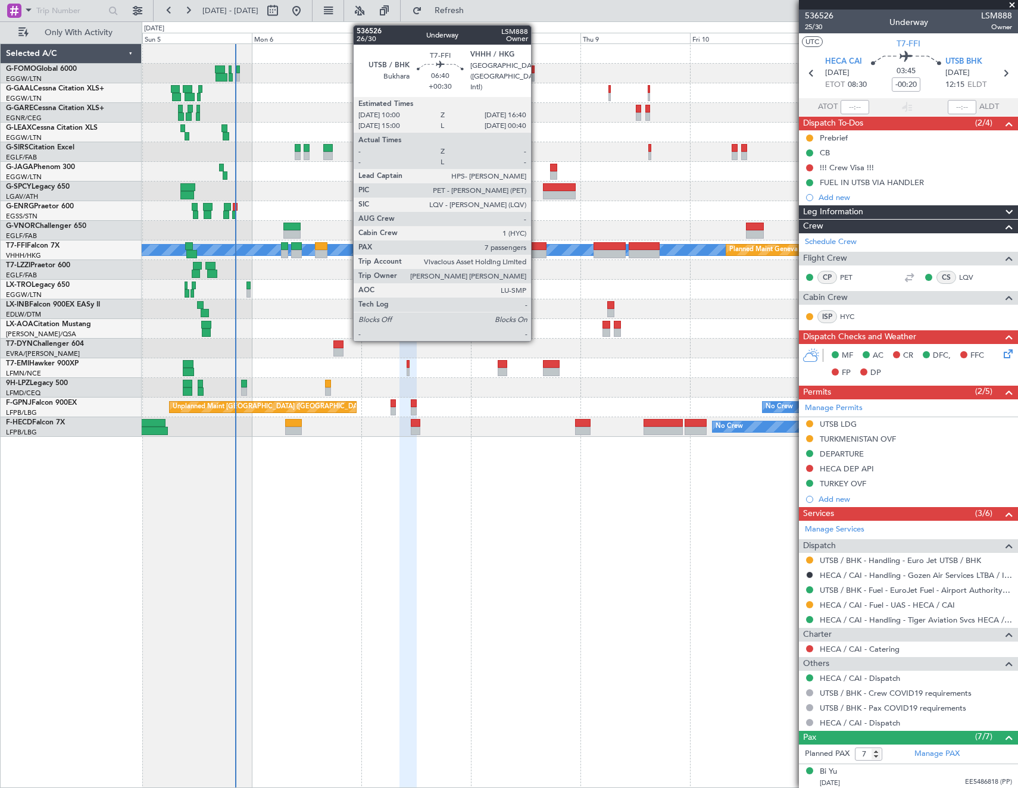
click at [537, 251] on div at bounding box center [531, 254] width 31 height 8
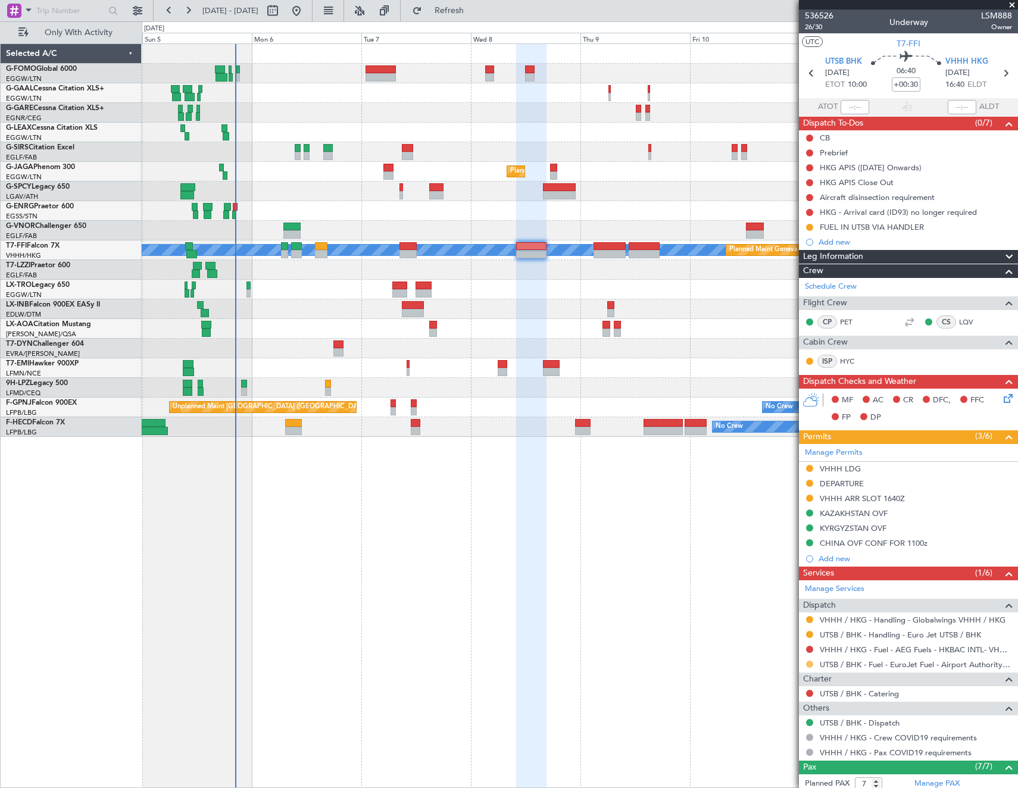
click at [809, 663] on button at bounding box center [809, 664] width 7 height 7
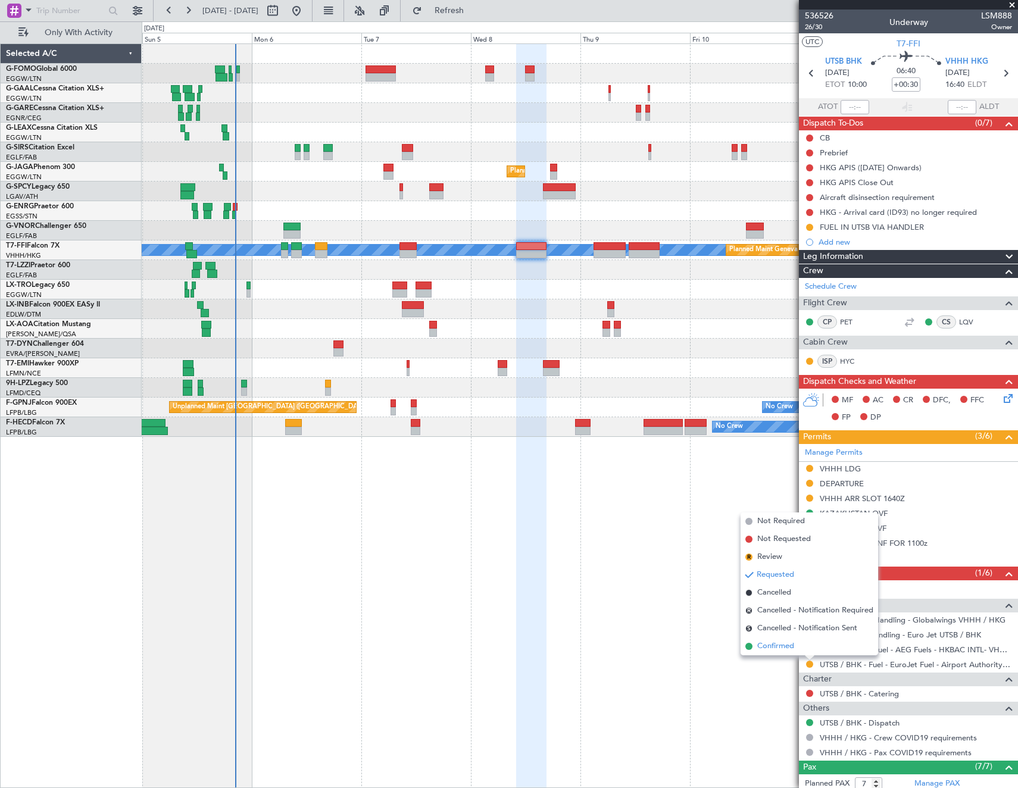
click at [776, 648] on span "Confirmed" at bounding box center [775, 647] width 37 height 12
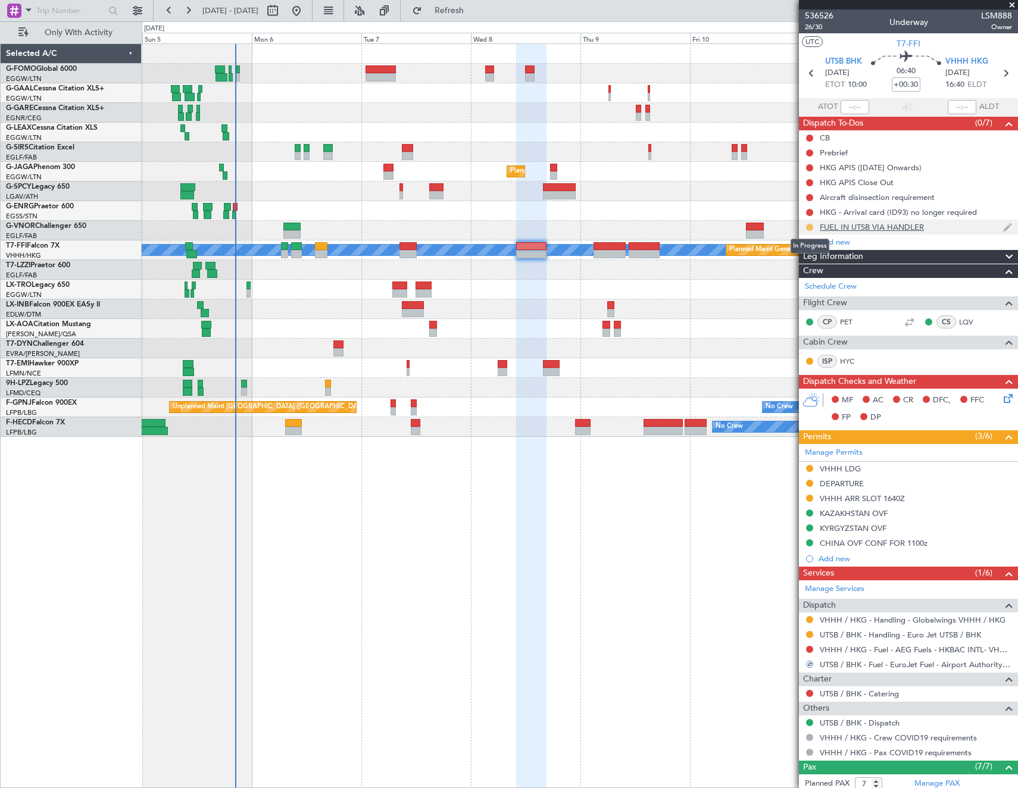
click at [808, 224] on button at bounding box center [809, 227] width 7 height 7
click at [819, 278] on span "Completed" at bounding box center [814, 280] width 39 height 12
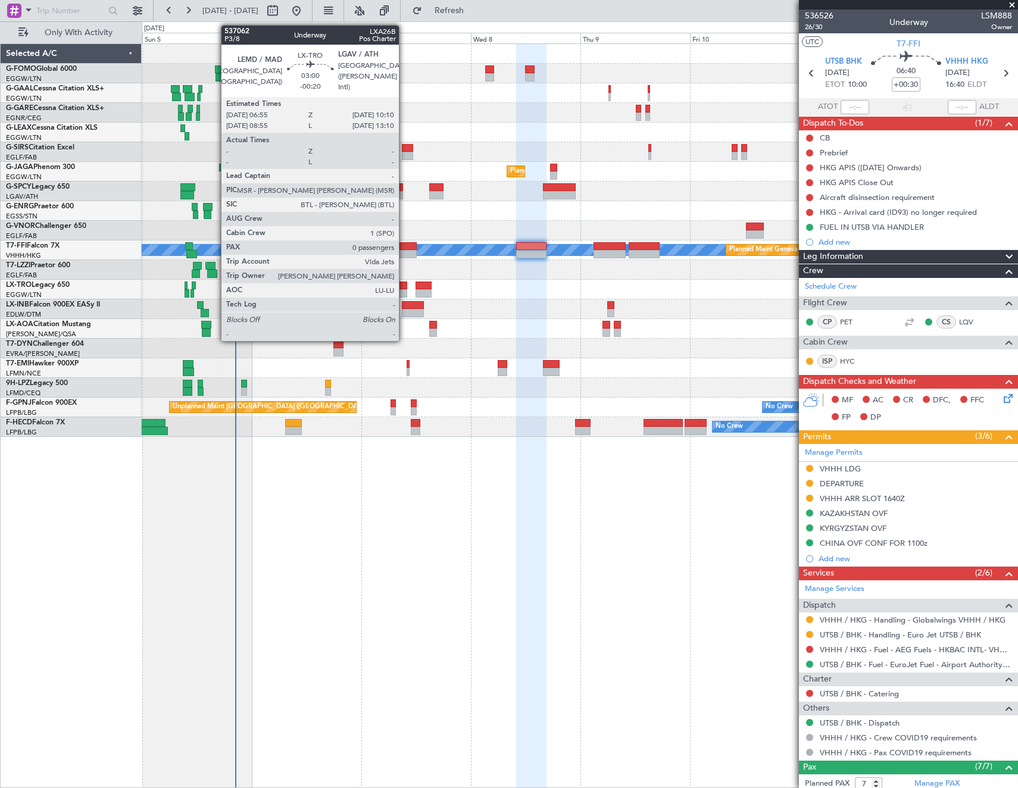
click at [404, 289] on div at bounding box center [399, 286] width 15 height 8
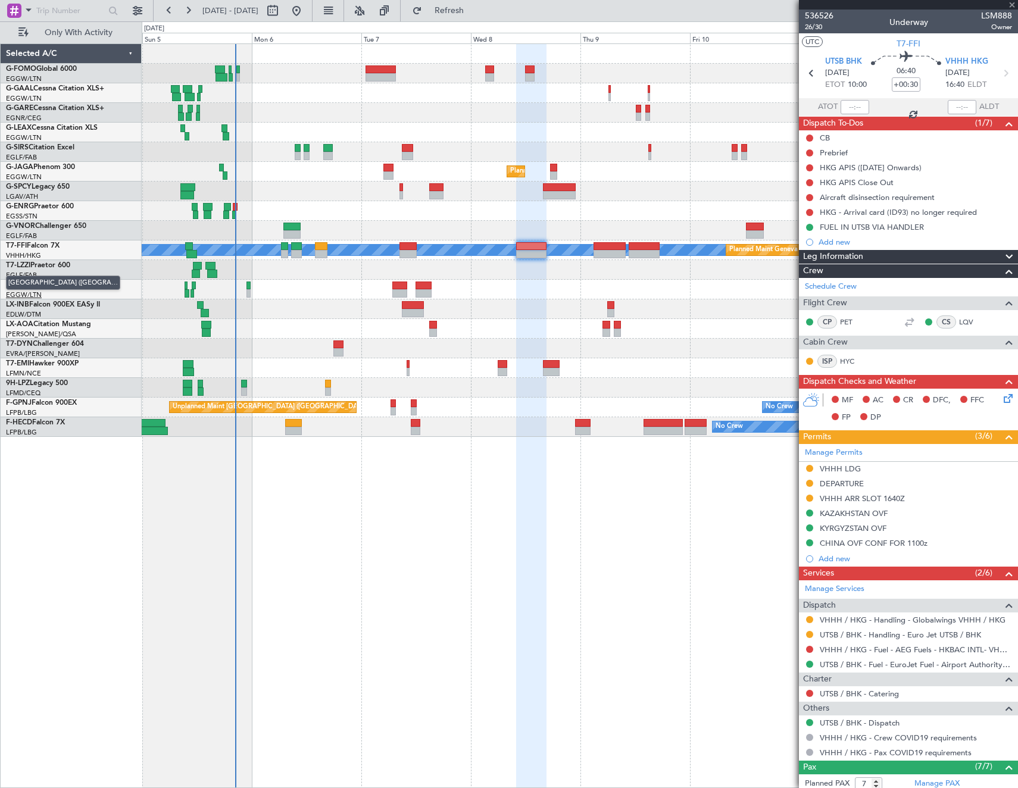
type input "-00:20"
type input "0"
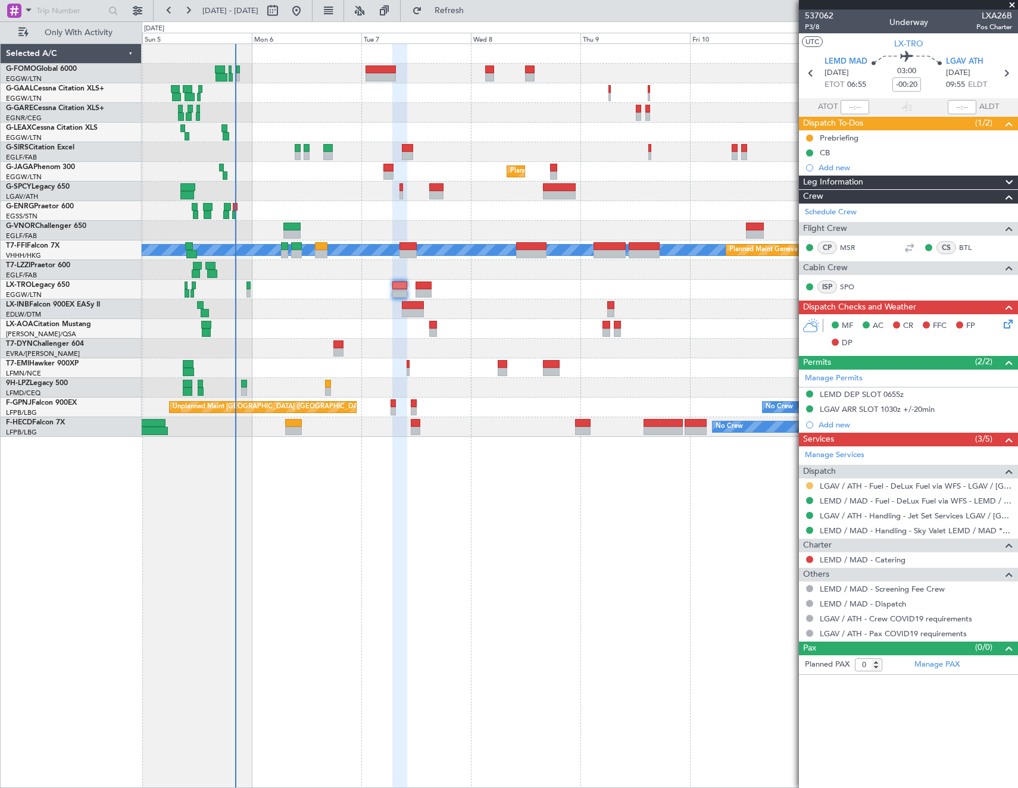
click at [810, 483] on button at bounding box center [809, 485] width 7 height 7
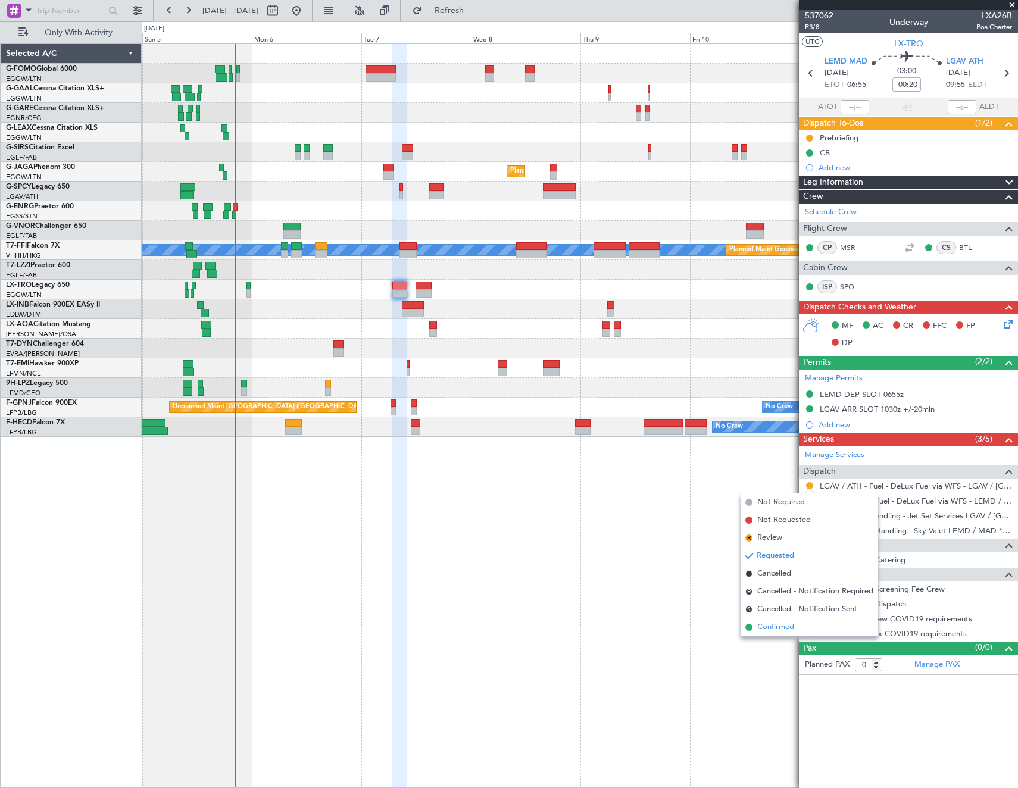
click at [778, 626] on span "Confirmed" at bounding box center [775, 628] width 37 height 12
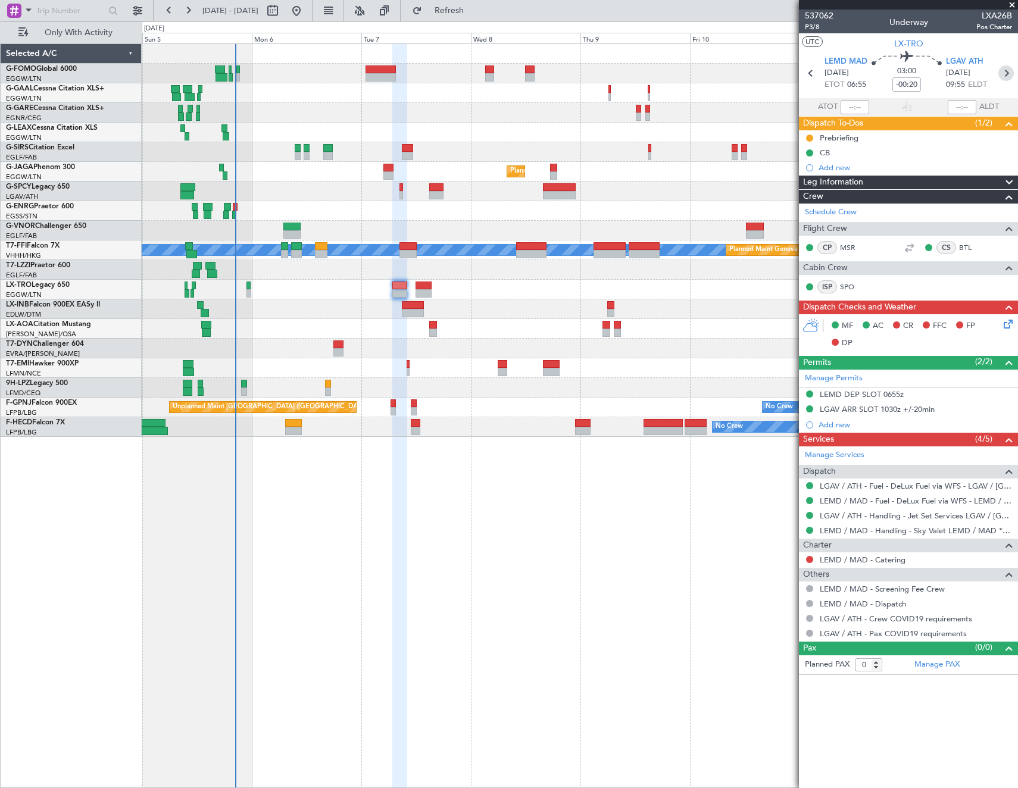
click at [1009, 71] on icon at bounding box center [1006, 73] width 15 height 15
type input "+00:25"
type input "3"
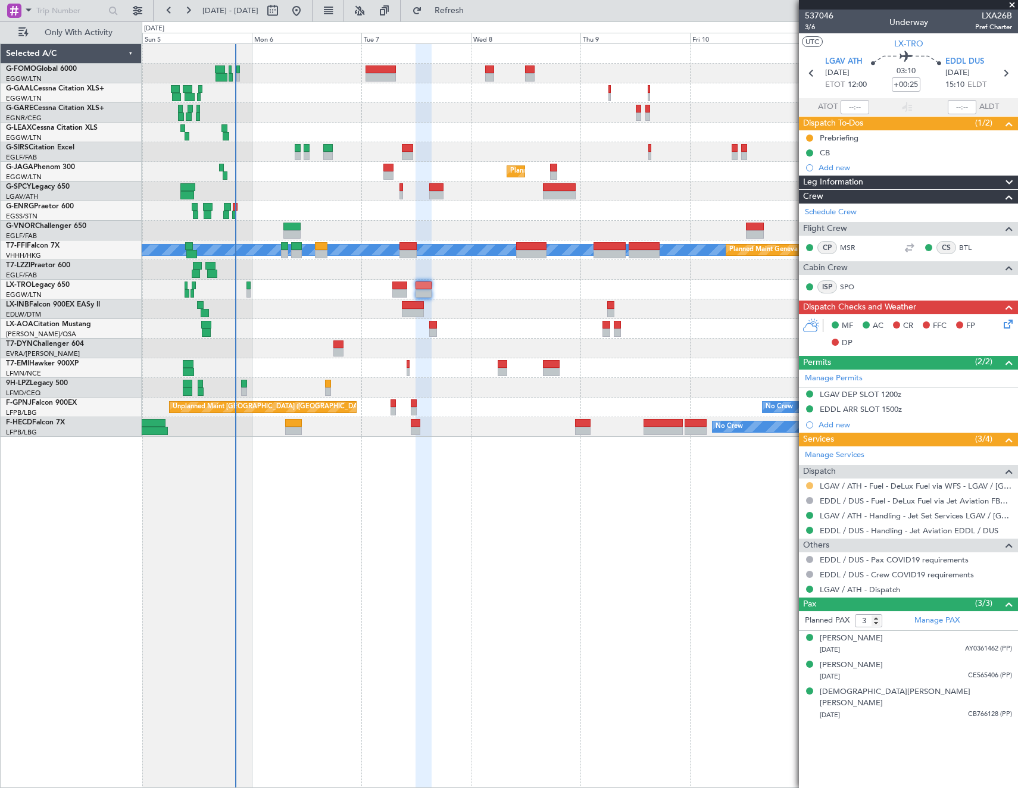
click at [809, 483] on button at bounding box center [809, 485] width 7 height 7
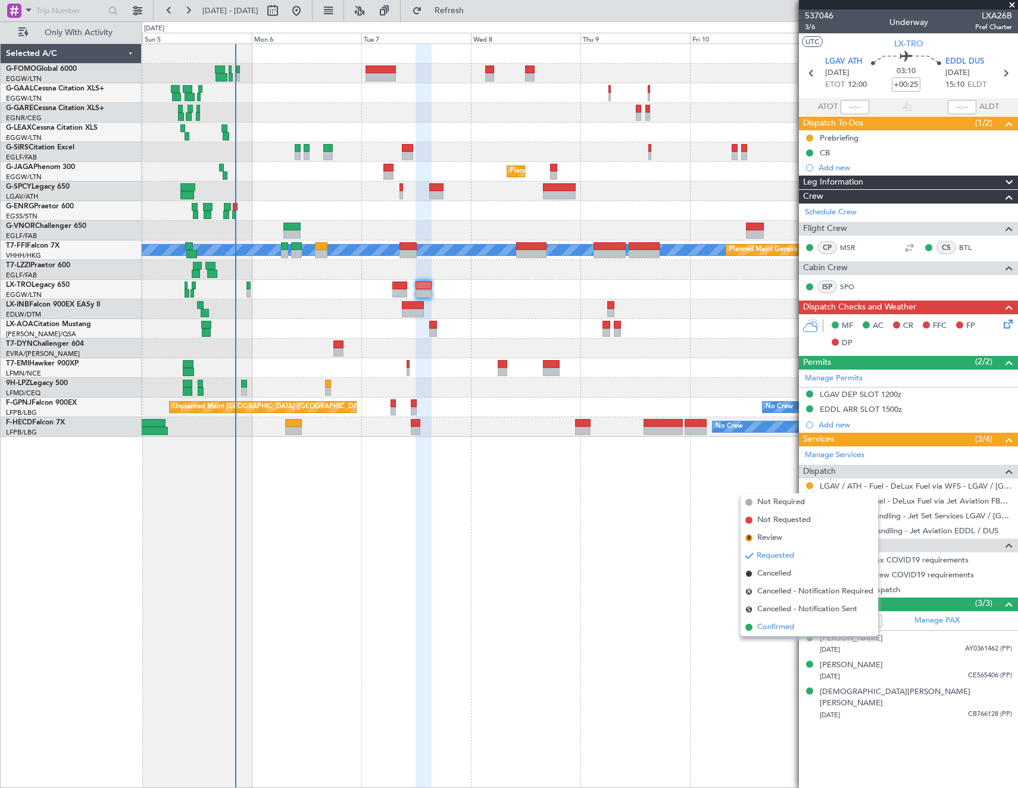
click at [780, 629] on span "Confirmed" at bounding box center [775, 628] width 37 height 12
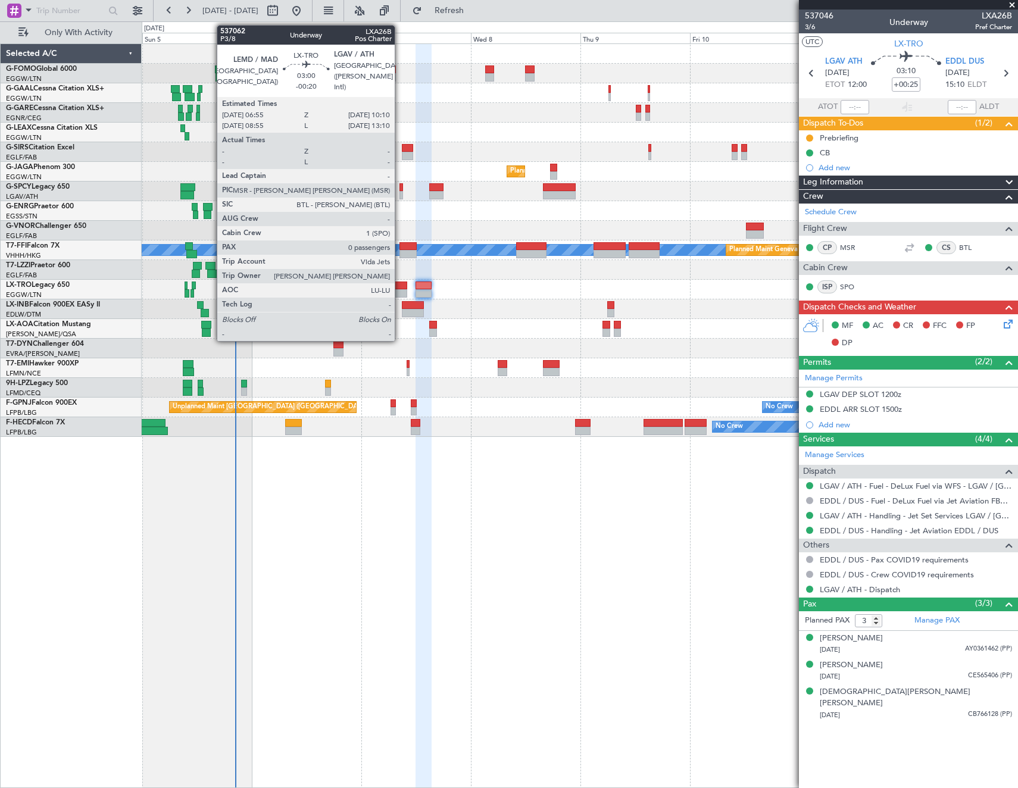
click at [400, 286] on div at bounding box center [399, 286] width 15 height 8
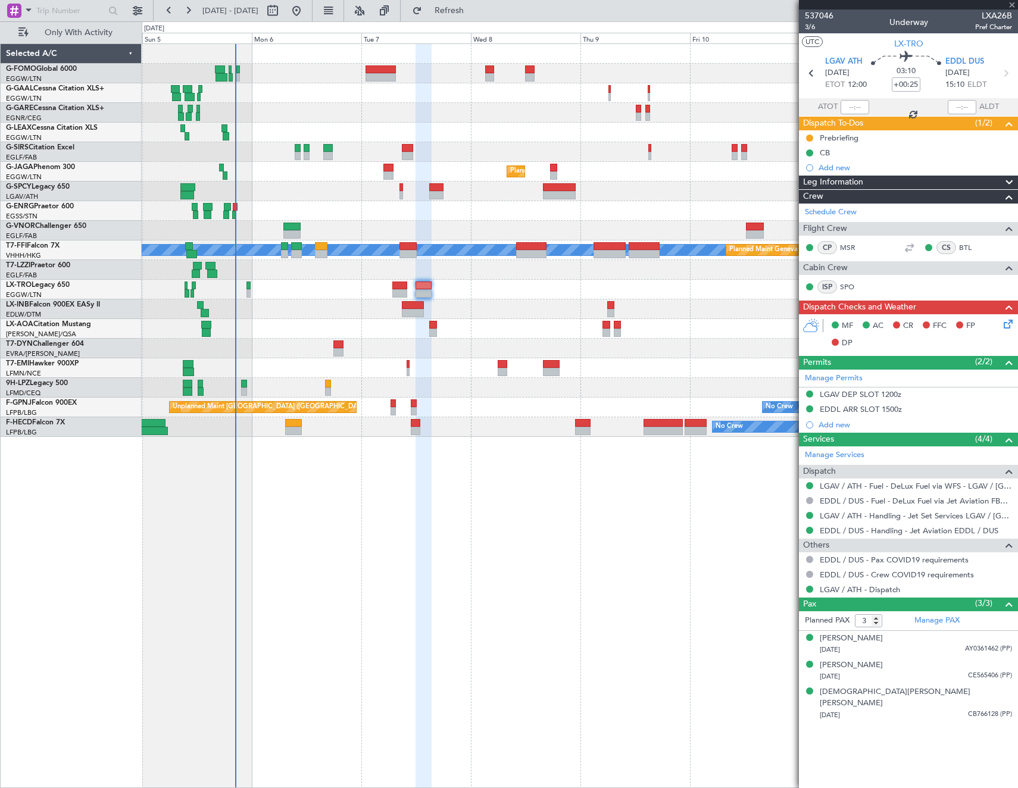
type input "-00:20"
type input "0"
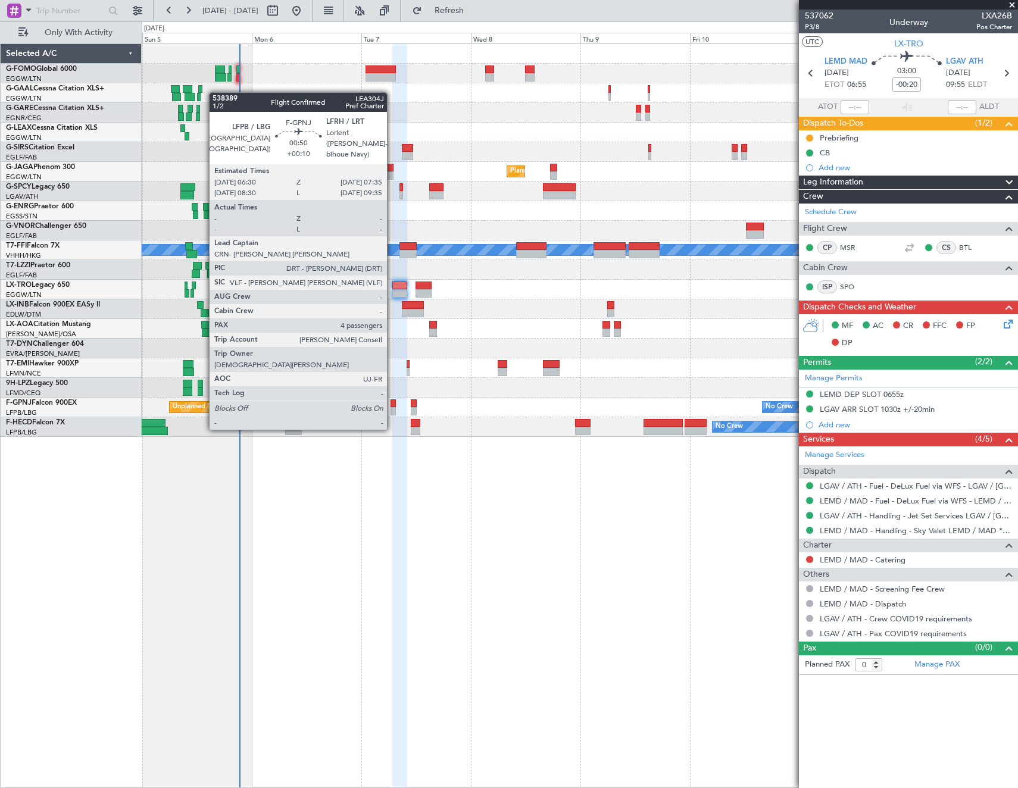
click at [392, 406] on div at bounding box center [393, 404] width 5 height 8
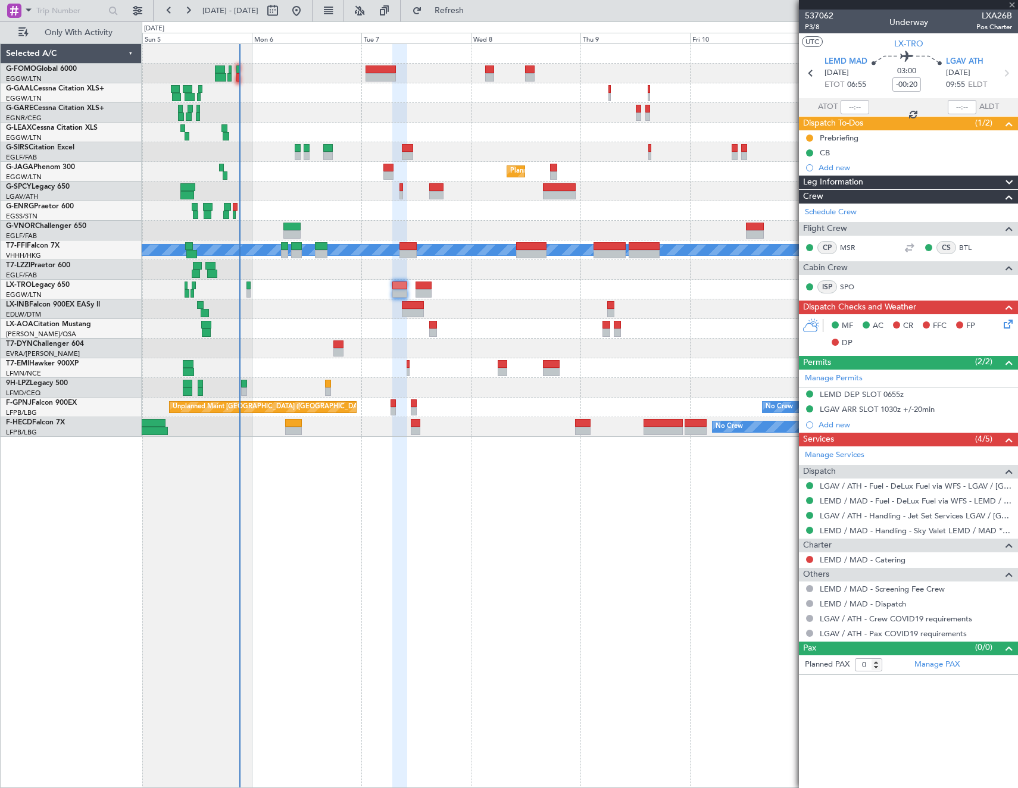
type input "+00:10"
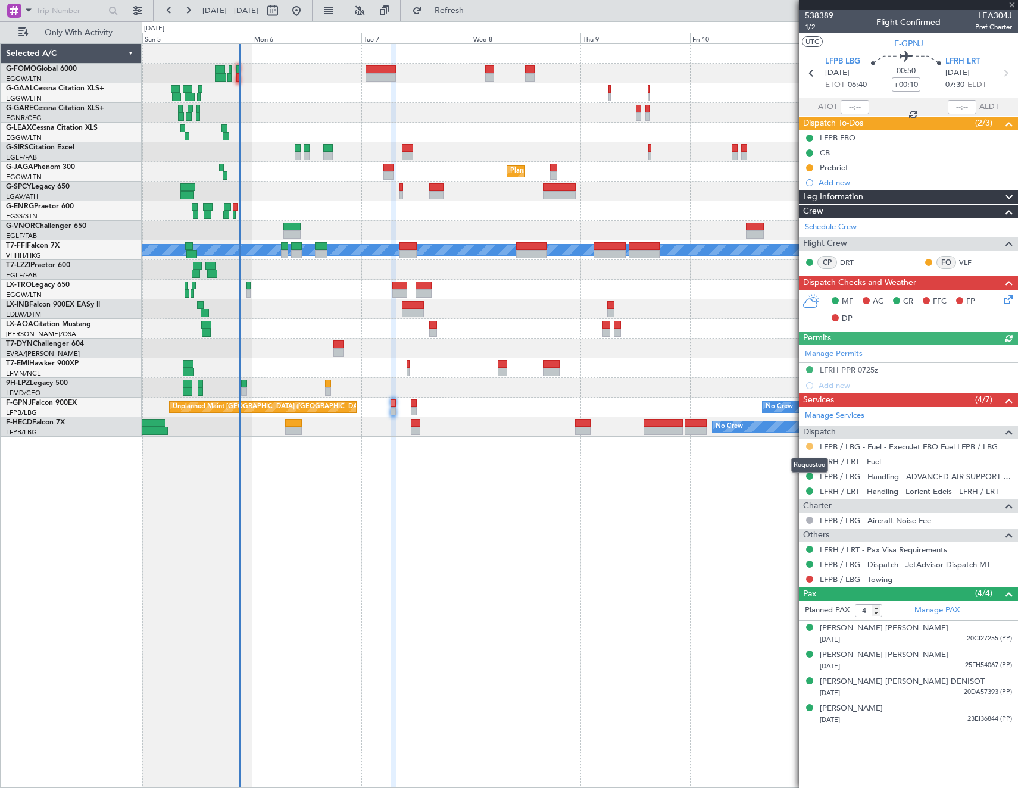
click at [809, 445] on button at bounding box center [809, 446] width 7 height 7
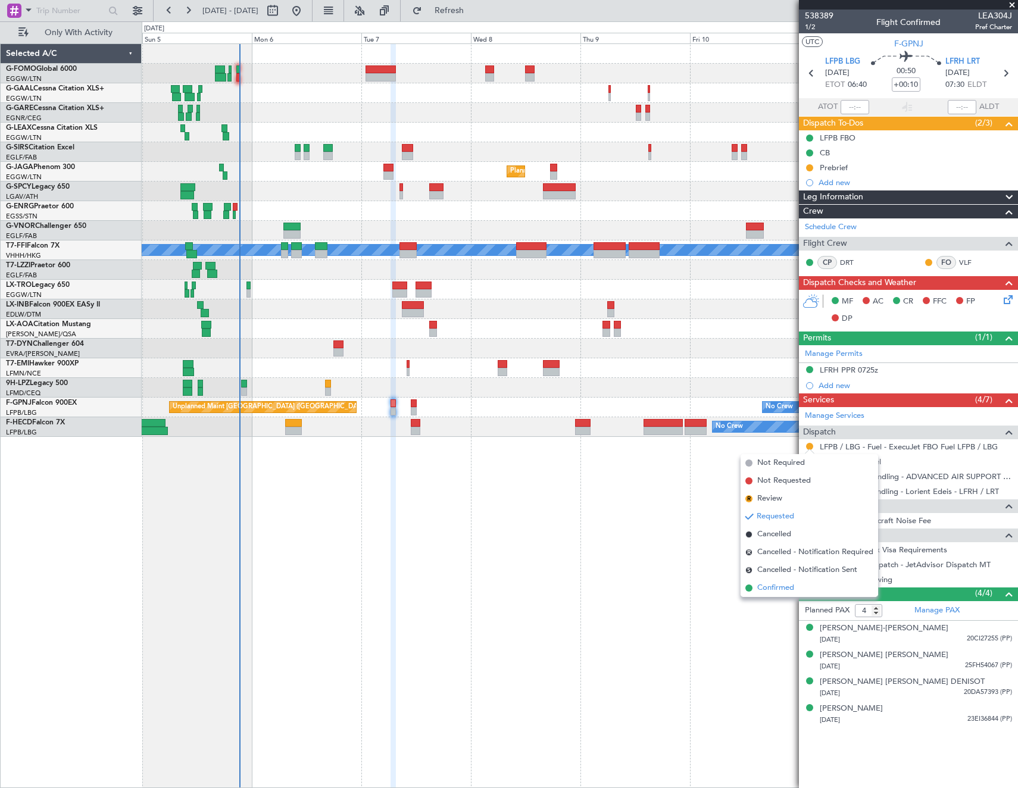
click at [782, 587] on span "Confirmed" at bounding box center [775, 588] width 37 height 12
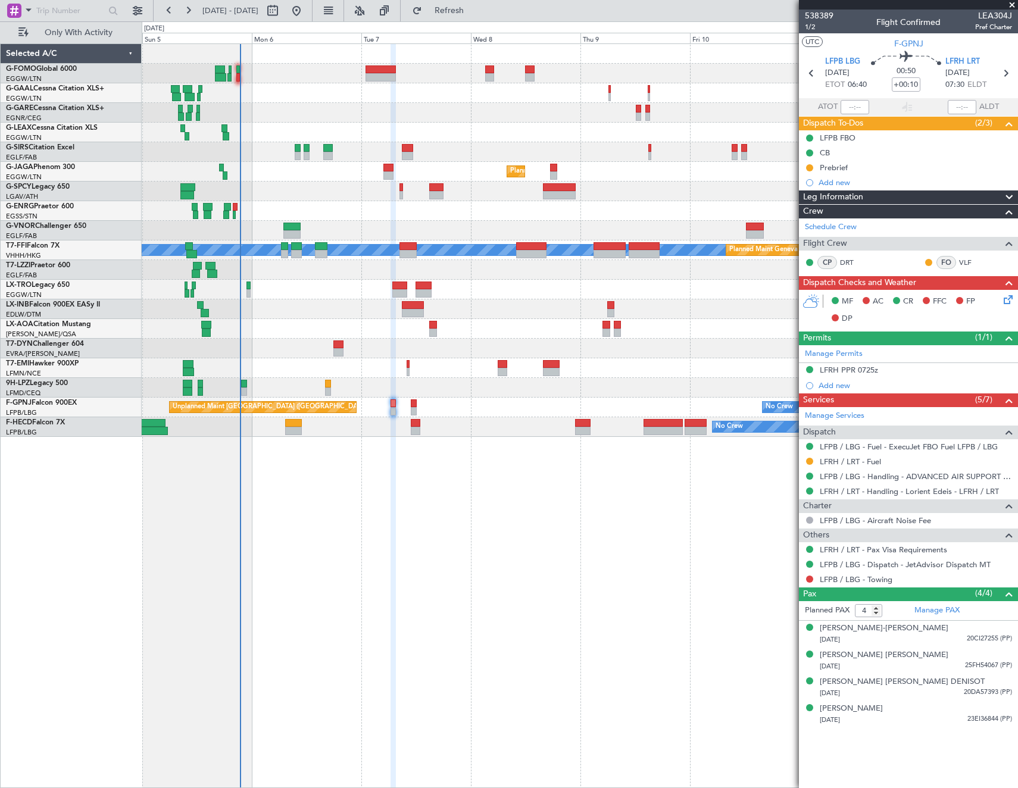
click at [235, 66] on div at bounding box center [580, 74] width 876 height 20
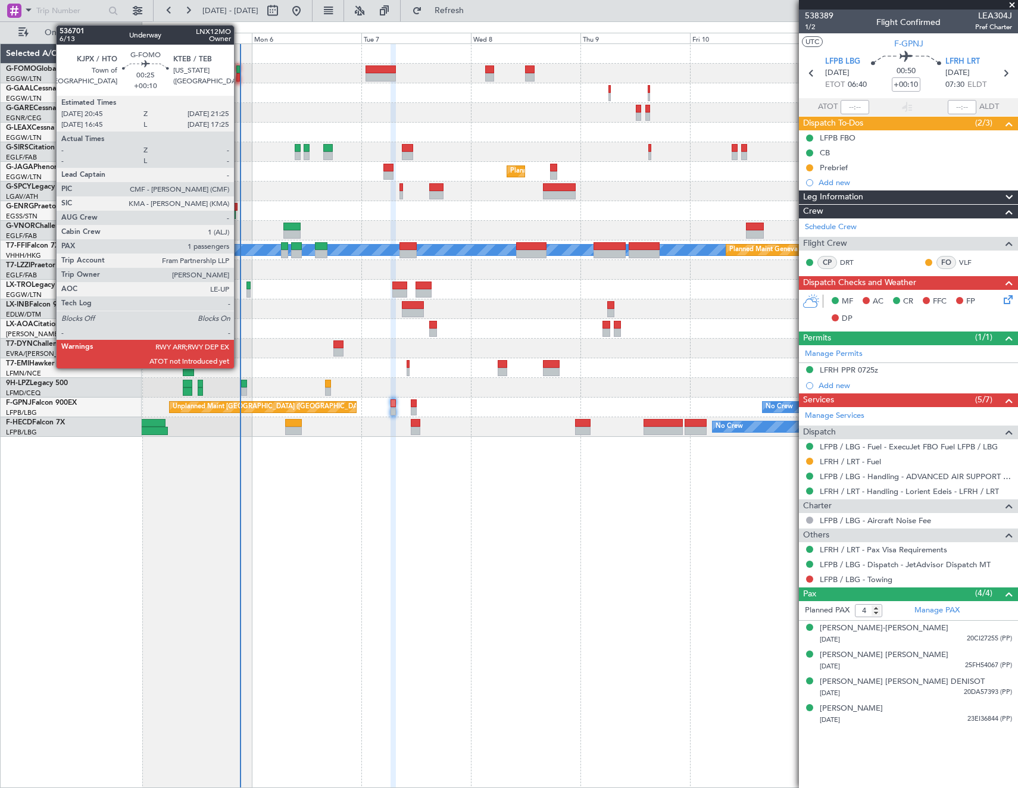
click at [239, 71] on div at bounding box center [238, 70] width 4 height 8
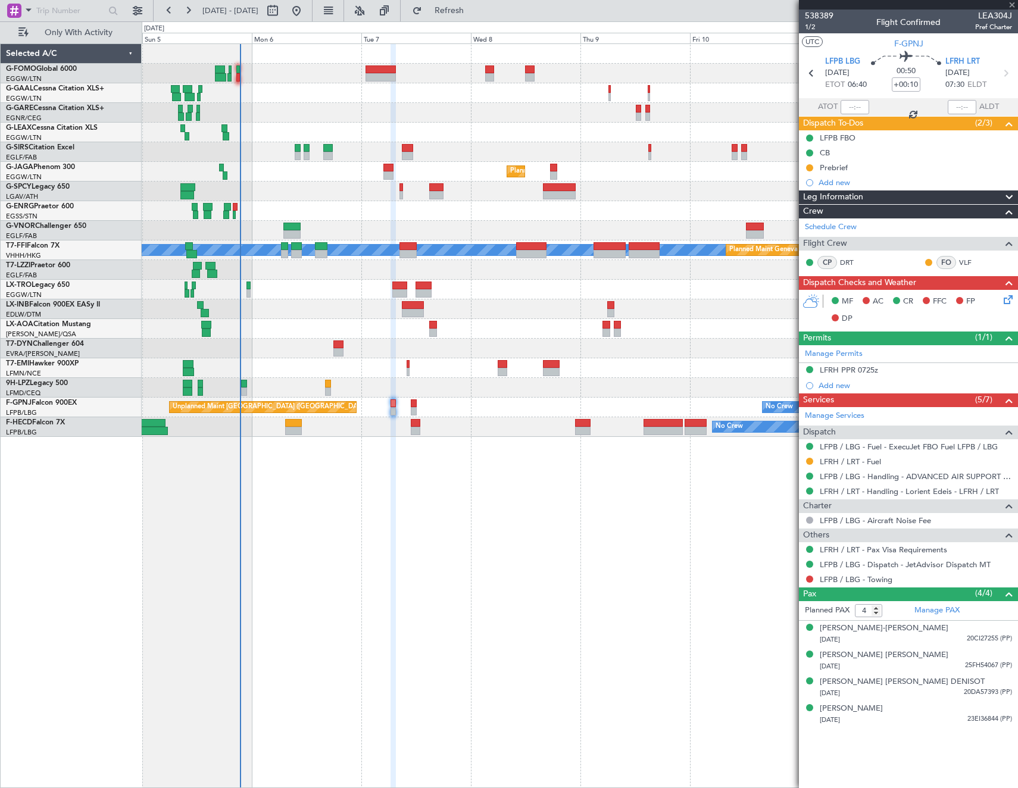
type input "1"
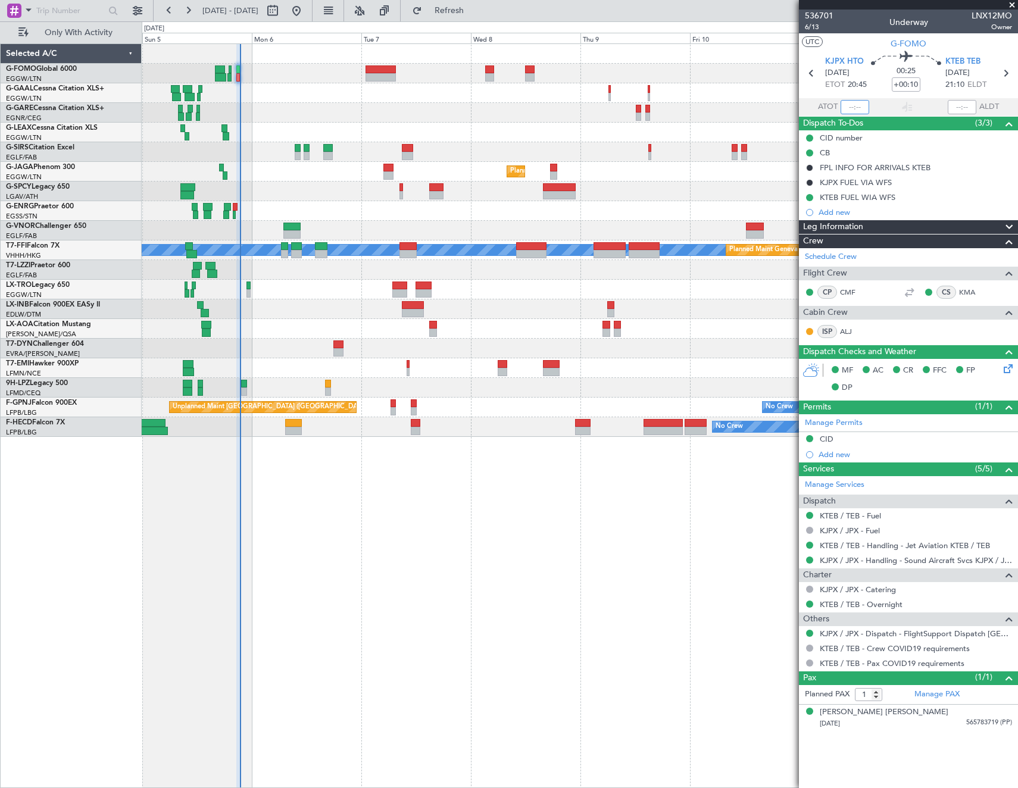
click at [854, 108] on input "text" at bounding box center [855, 107] width 29 height 14
click at [850, 36] on section "UTC G-FOMO" at bounding box center [908, 42] width 219 height 18
type input "21:26"
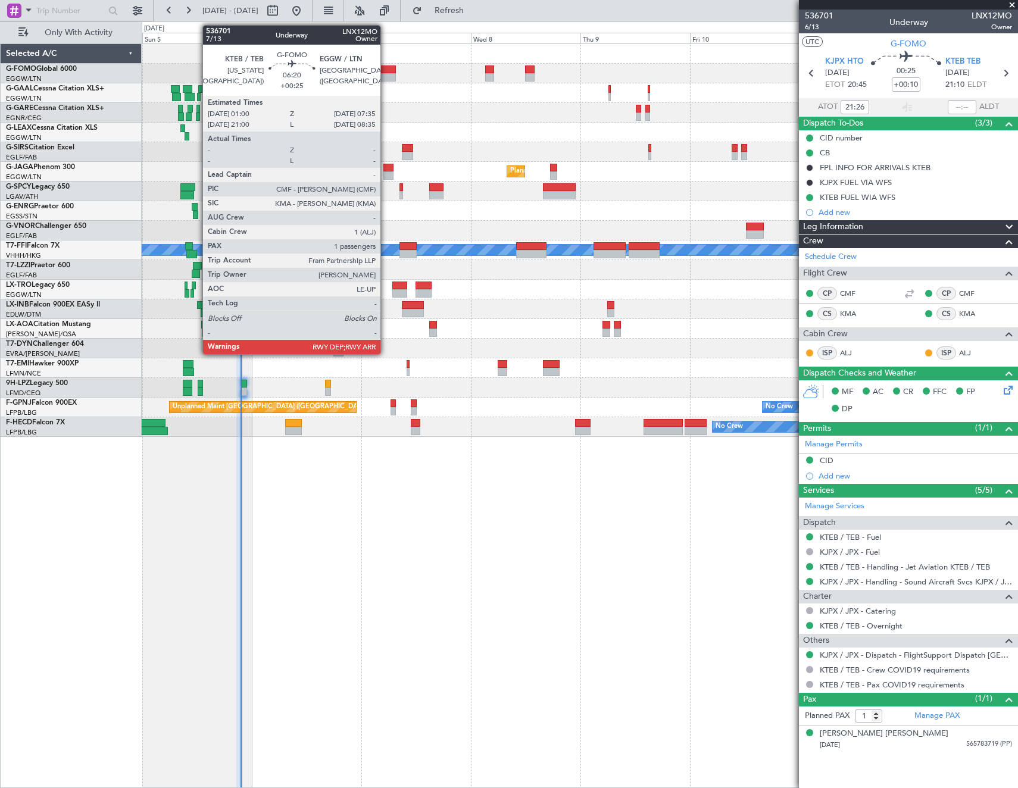
click at [386, 73] on div at bounding box center [381, 77] width 30 height 8
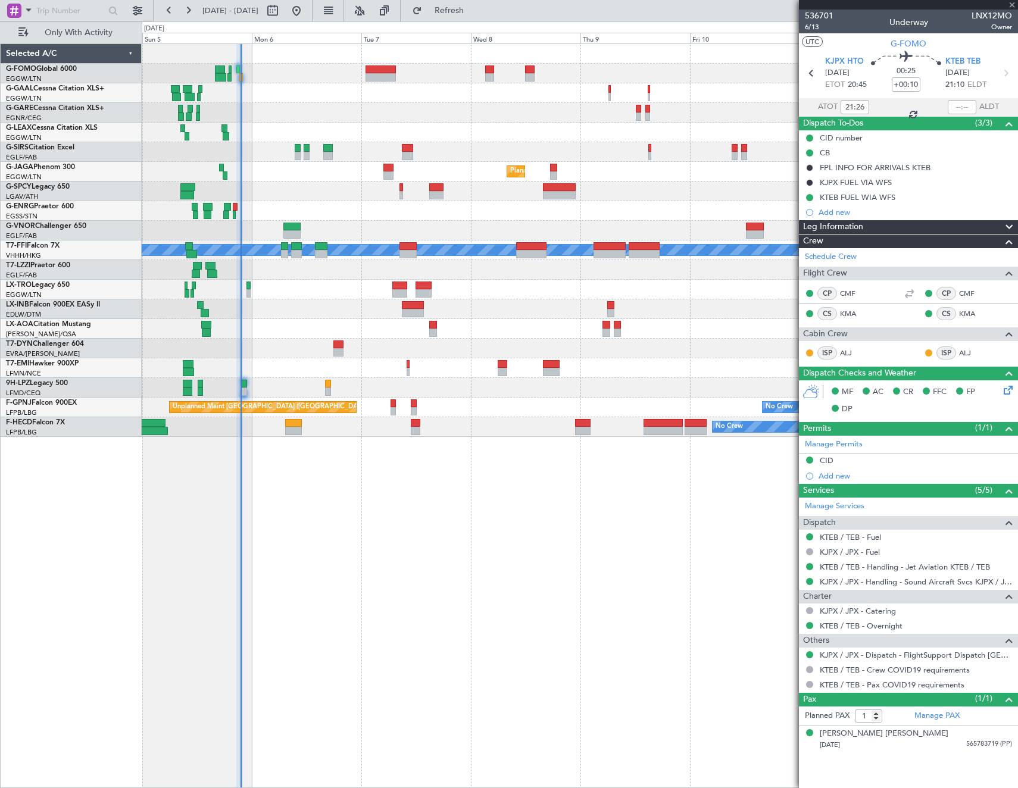
type input "+00:25"
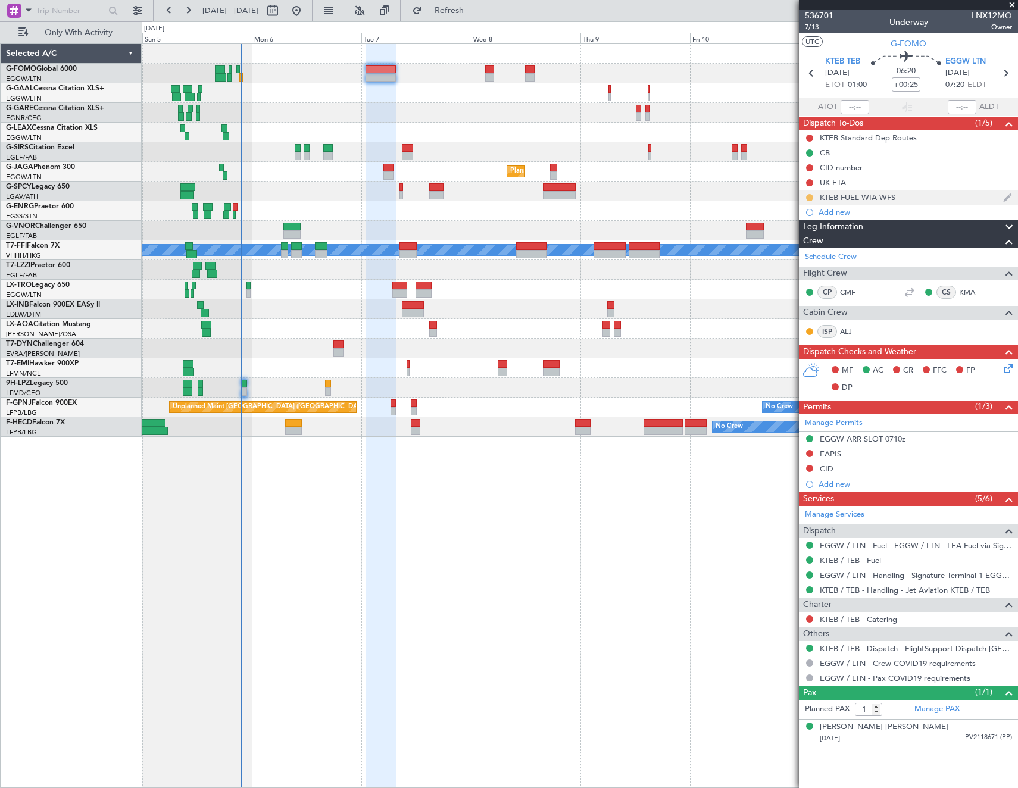
click at [809, 197] on button at bounding box center [809, 197] width 7 height 7
click at [805, 248] on span "Completed" at bounding box center [814, 250] width 39 height 12
click at [812, 619] on button at bounding box center [809, 619] width 7 height 7
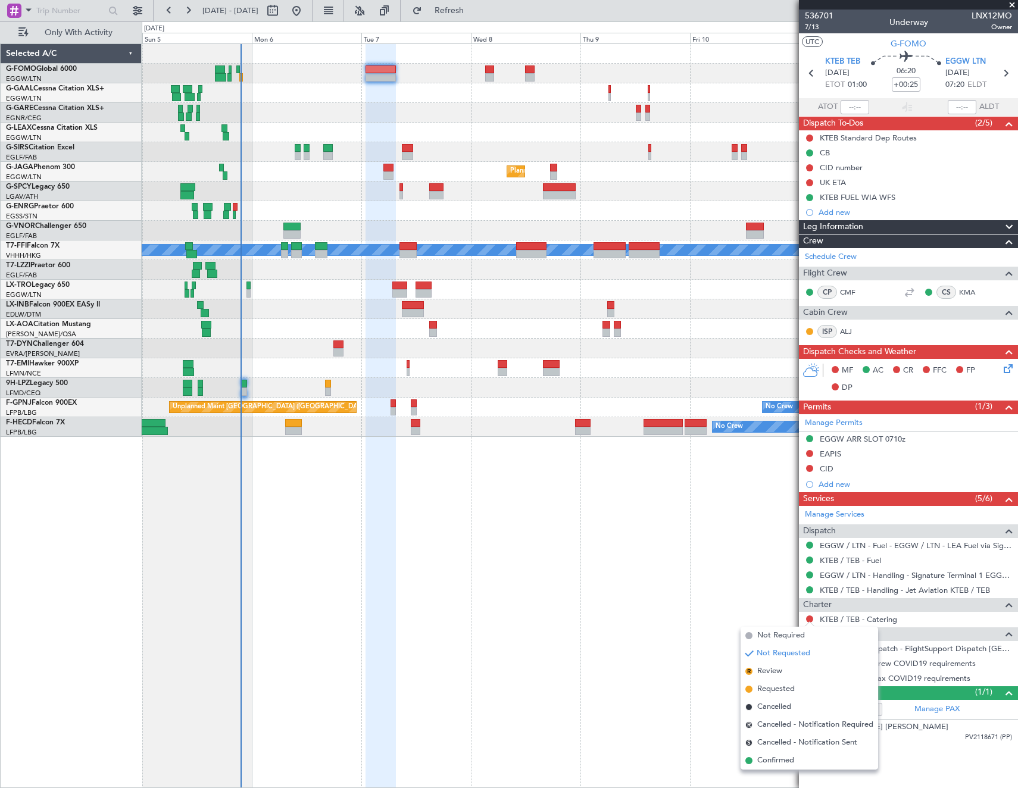
click at [785, 635] on div "Not Requested" at bounding box center [810, 638] width 51 height 15
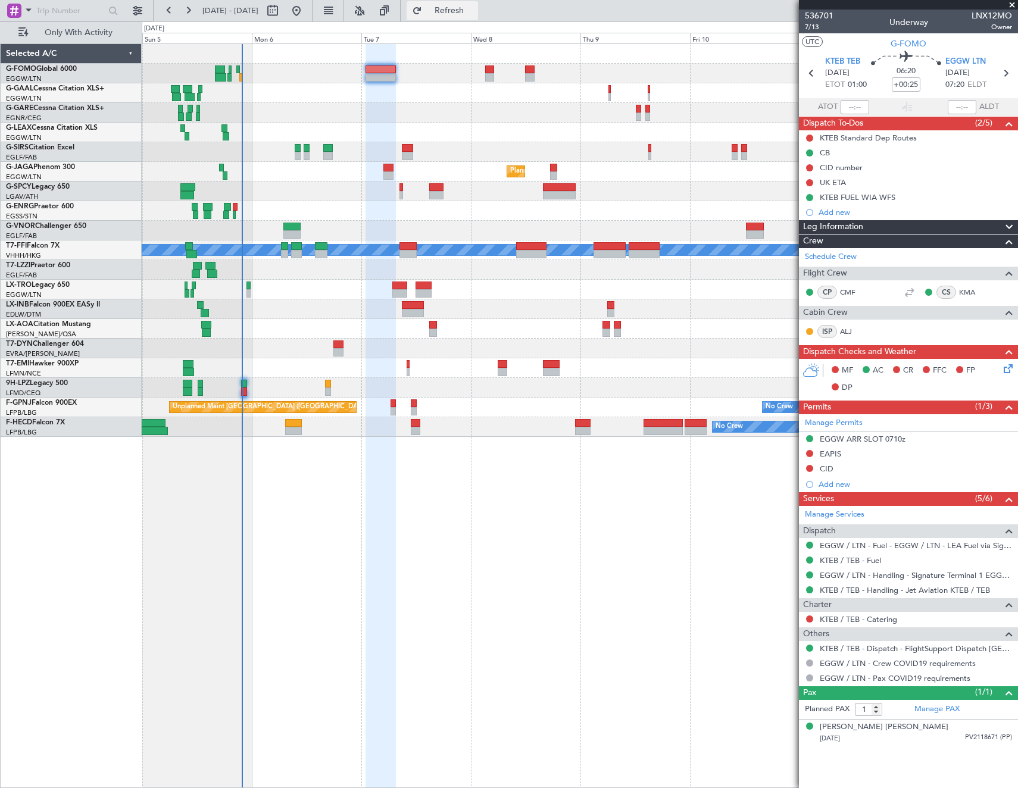
click at [467, 10] on span "Refresh" at bounding box center [450, 11] width 50 height 8
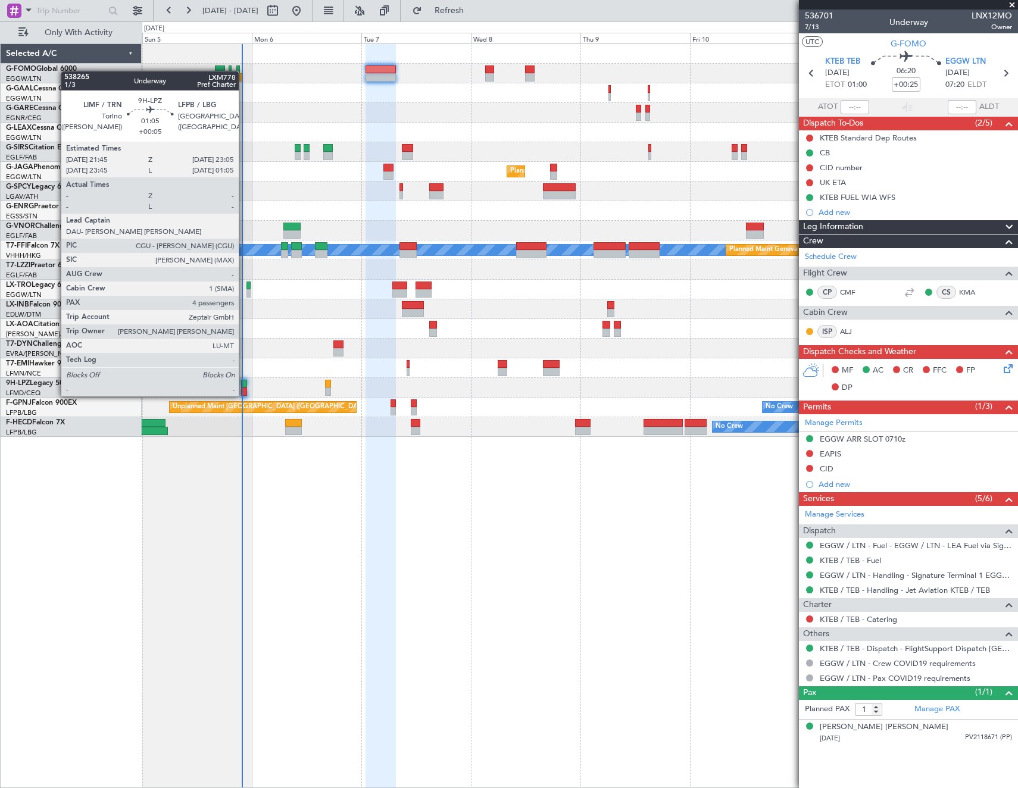
click at [244, 385] on div at bounding box center [244, 384] width 7 height 8
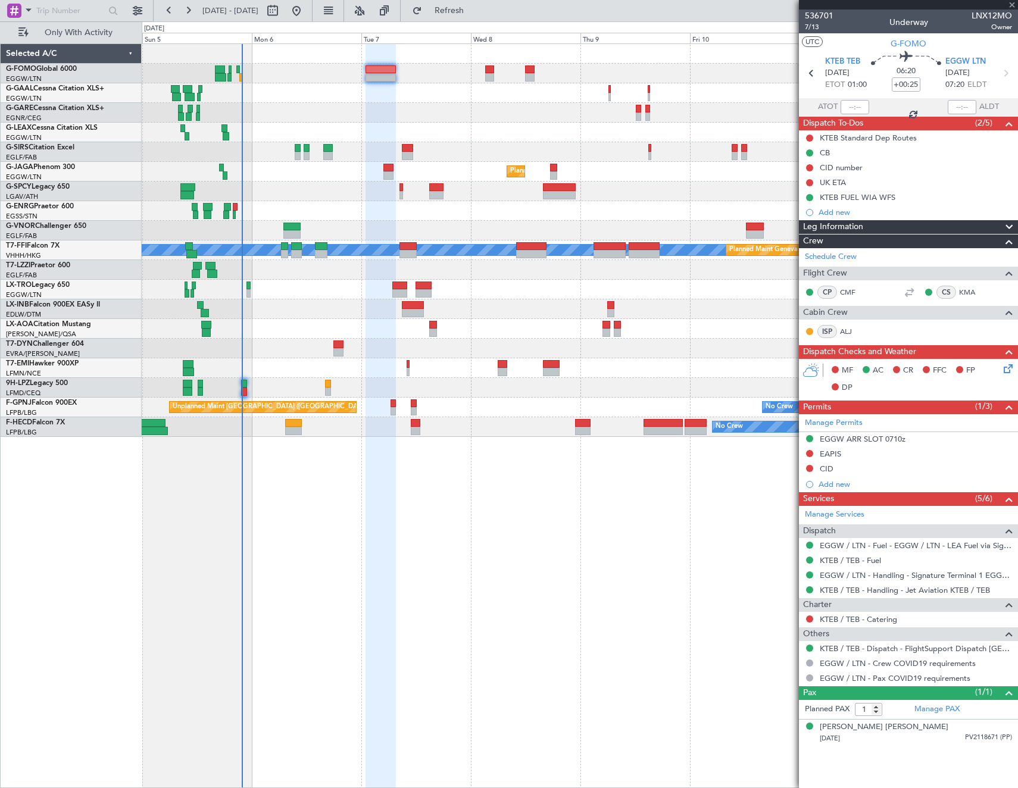
type input "+00:05"
type input "4"
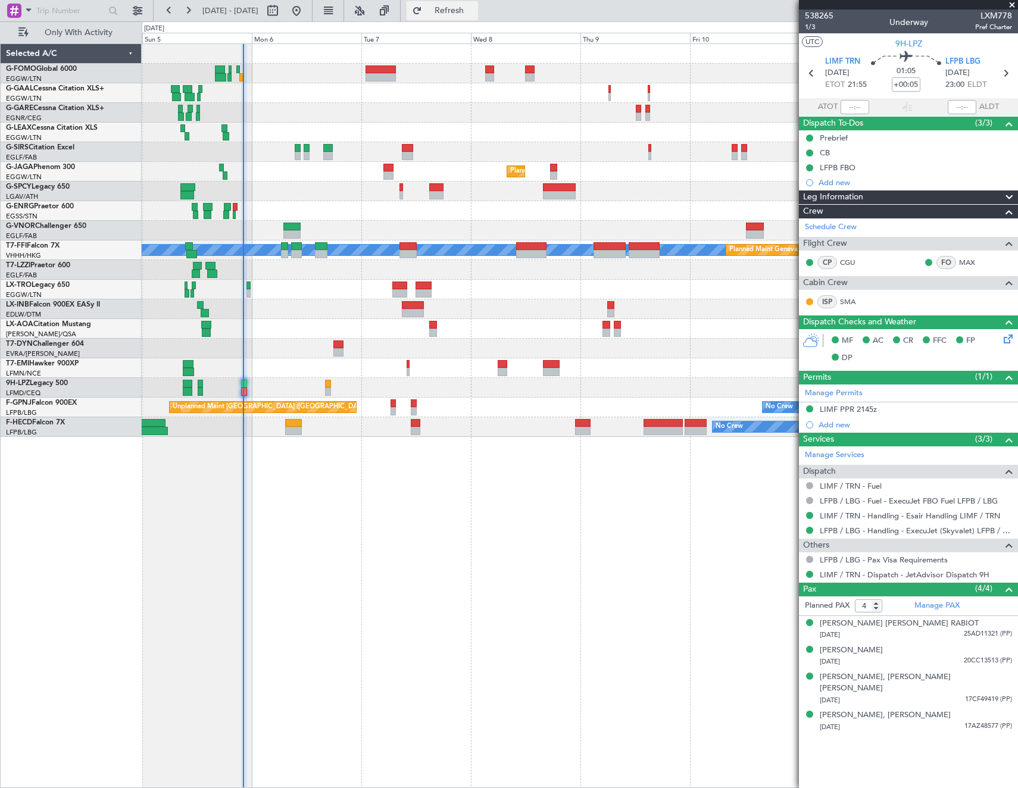
click at [475, 16] on button "Refresh" at bounding box center [442, 10] width 71 height 19
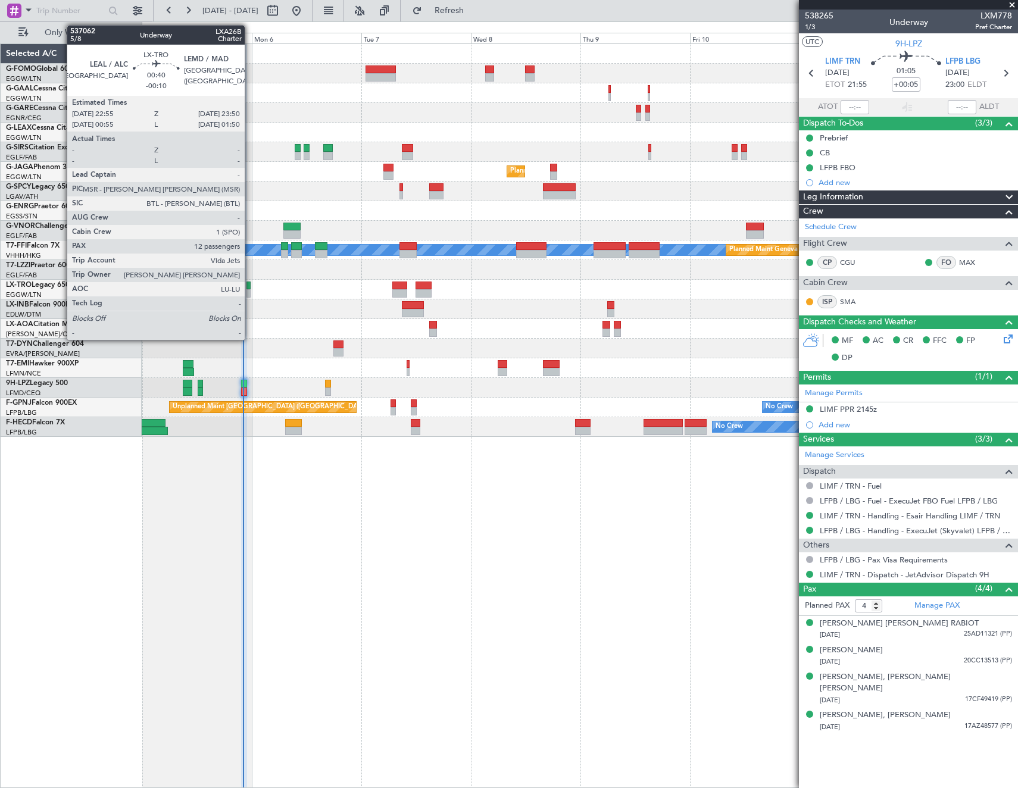
click at [250, 289] on div at bounding box center [249, 293] width 5 height 8
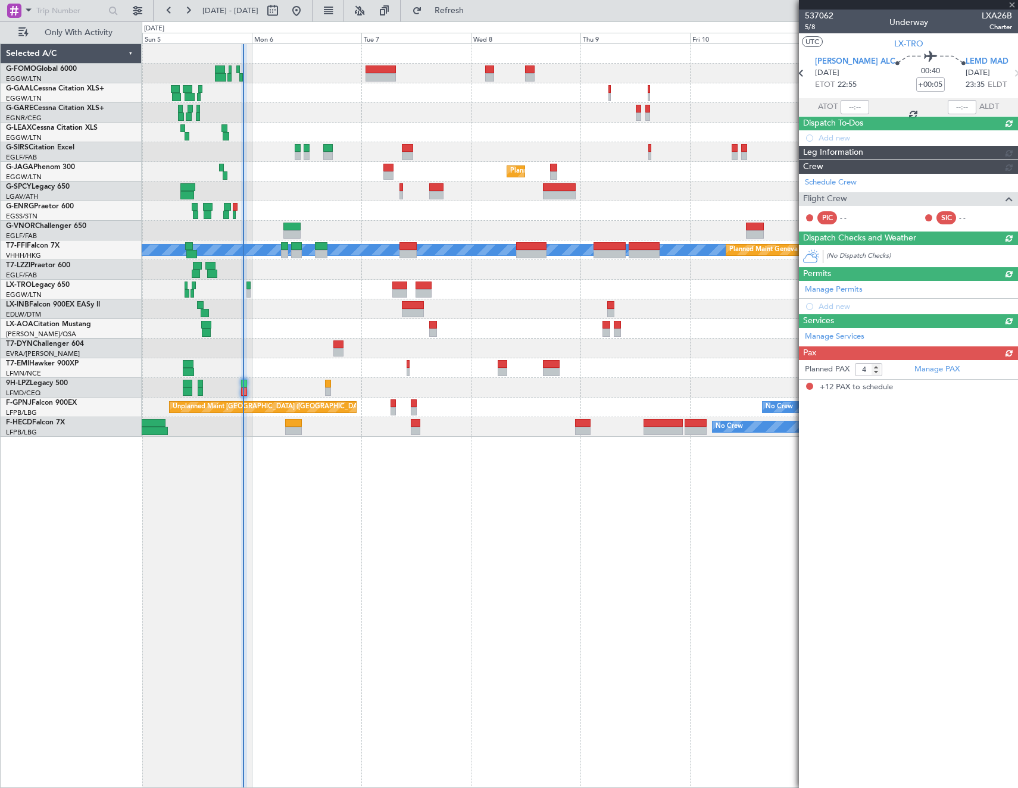
type input "-00:10"
type input "12"
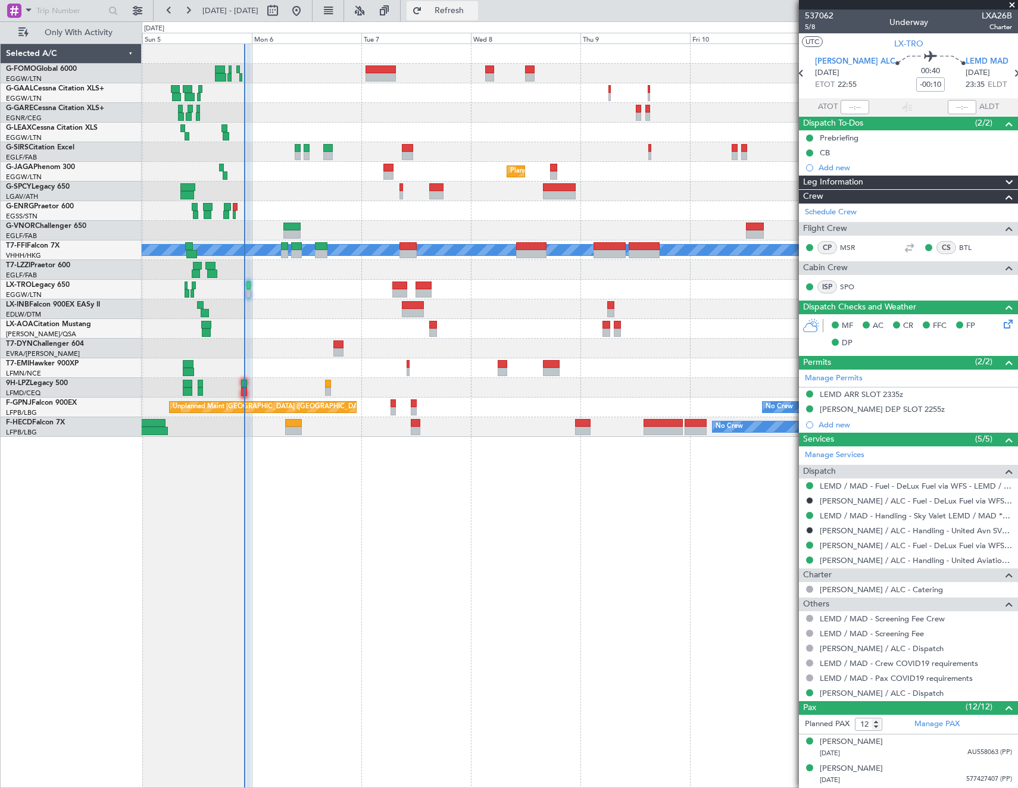
click at [475, 10] on span "Refresh" at bounding box center [450, 11] width 50 height 8
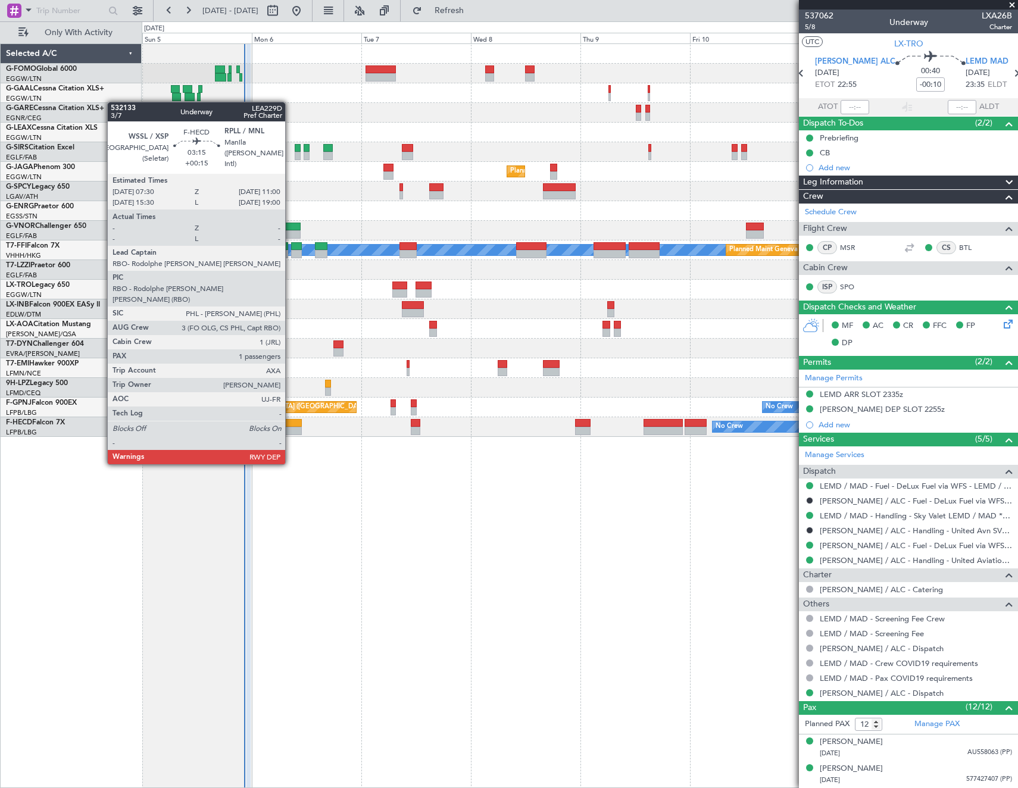
click at [291, 430] on div at bounding box center [293, 431] width 16 height 8
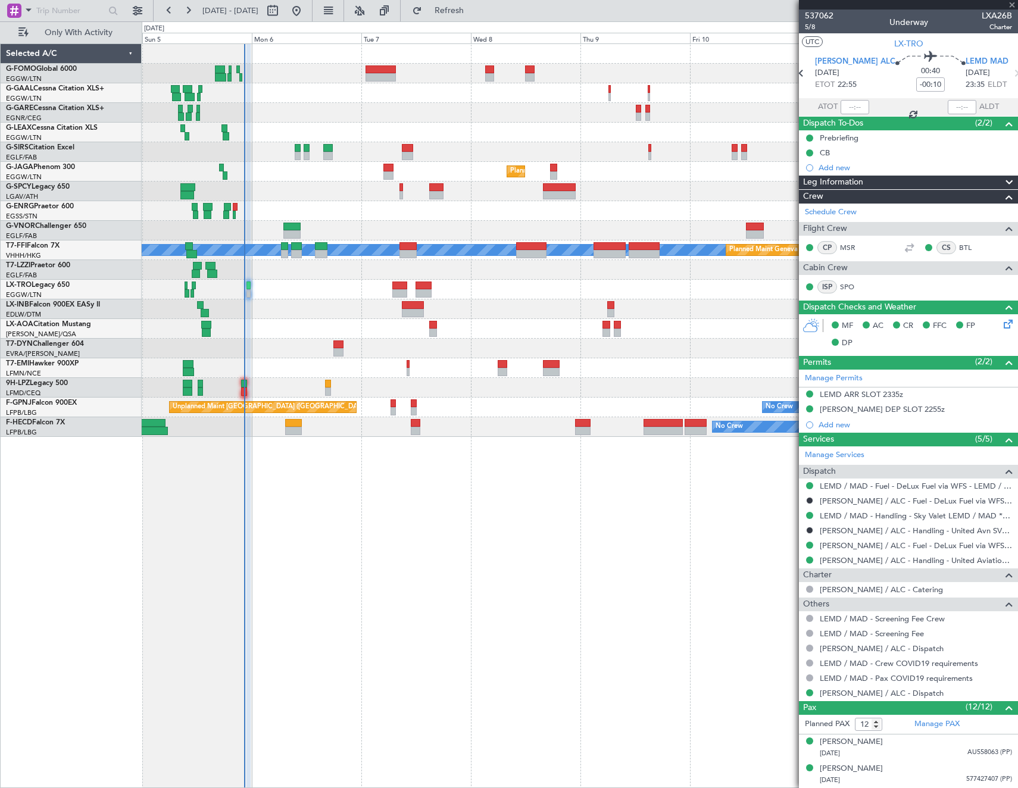
type input "+00:15"
type input "1"
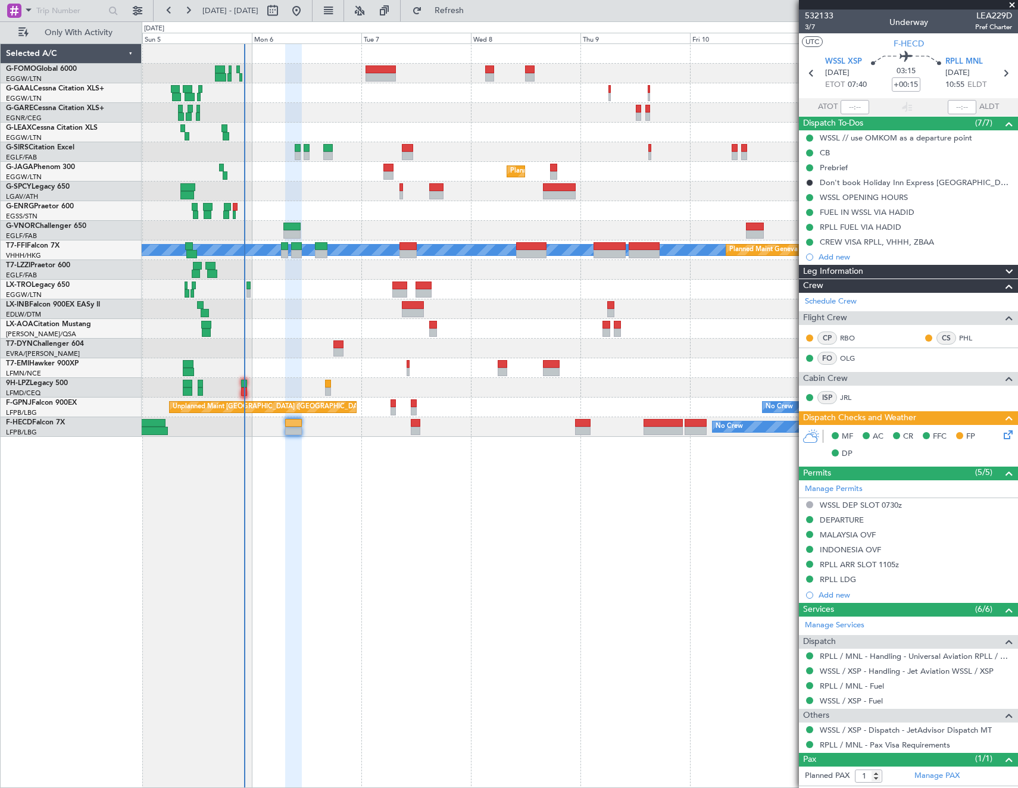
click at [484, 20] on fb-refresh-button "Refresh" at bounding box center [442, 10] width 83 height 21
click at [475, 9] on span "Refresh" at bounding box center [450, 11] width 50 height 8
click at [407, 1] on button "Refresh" at bounding box center [442, 10] width 71 height 19
click at [475, 13] on span "Refresh" at bounding box center [450, 11] width 50 height 8
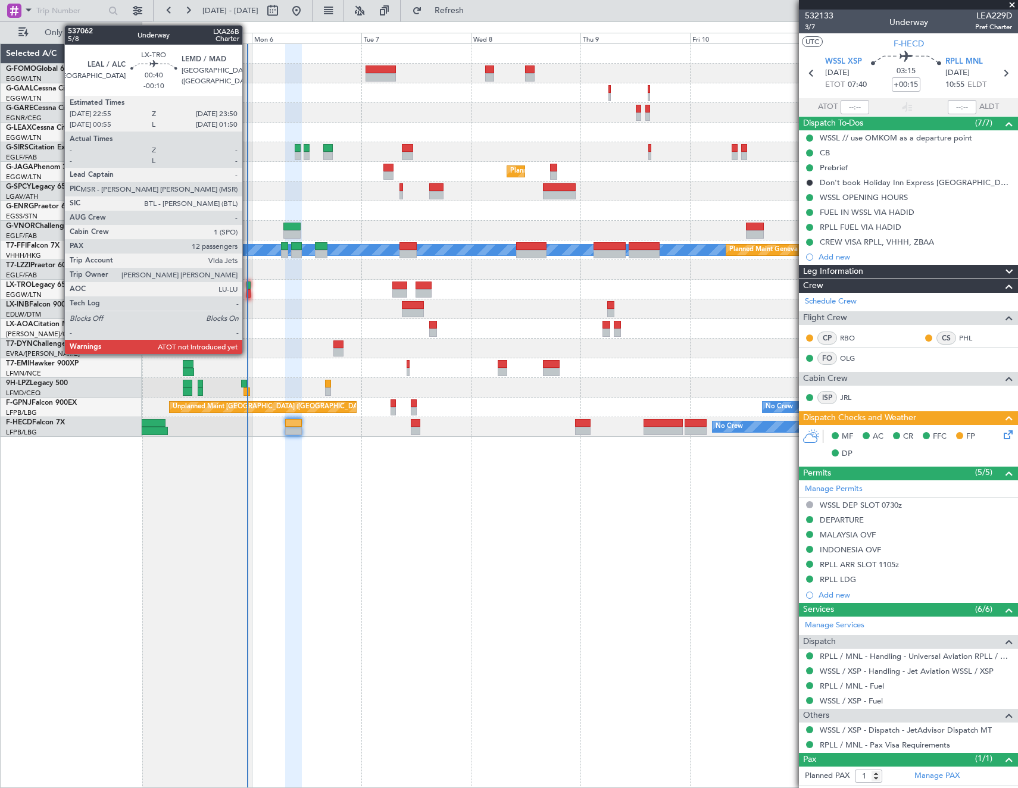
click at [248, 289] on div at bounding box center [249, 286] width 5 height 8
type input "-00:10"
type input "12"
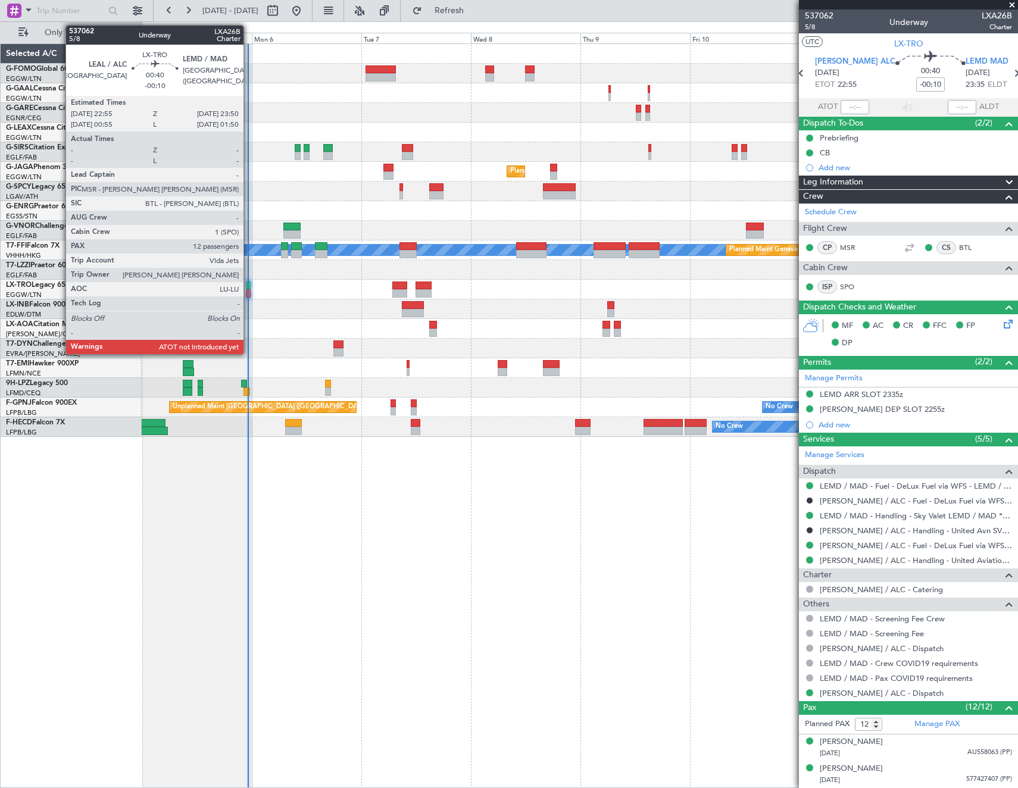
click at [249, 285] on div at bounding box center [249, 286] width 5 height 8
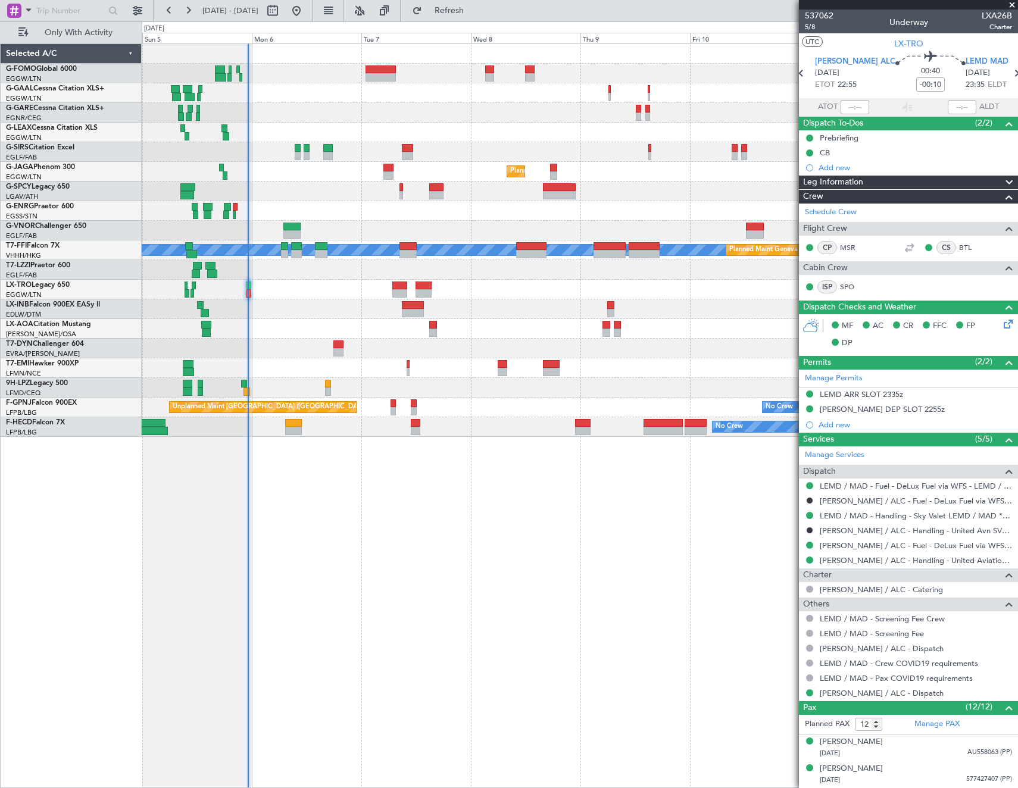
scroll to position [267, 0]
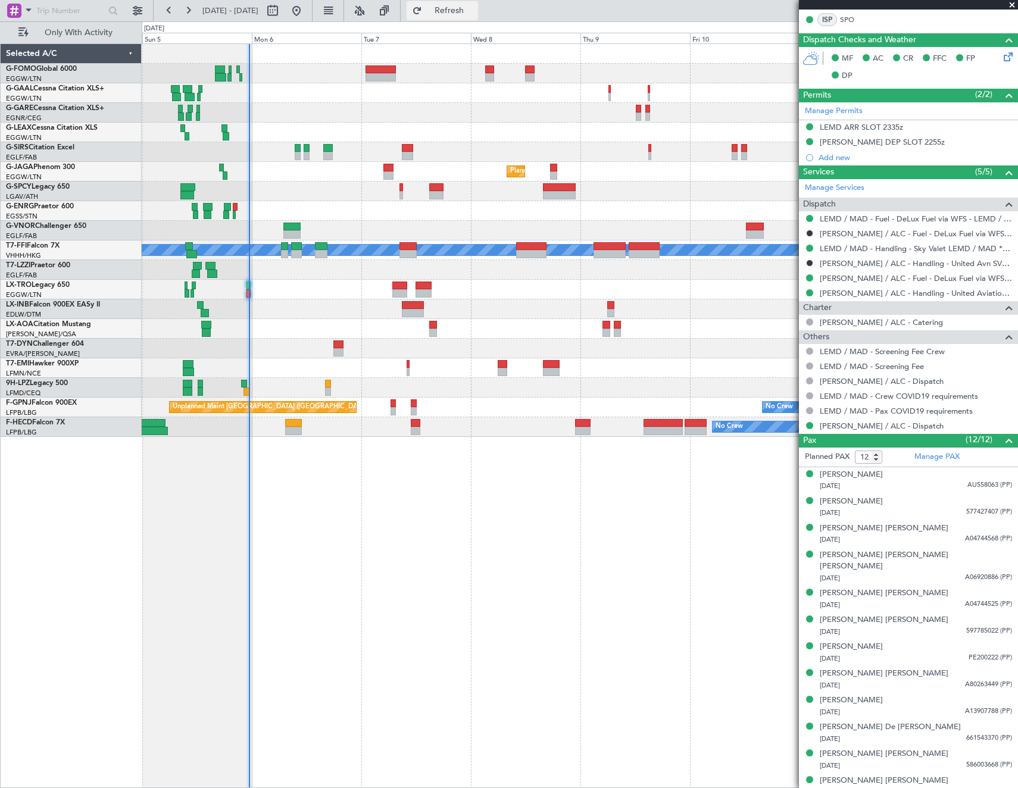
click at [475, 14] on span "Refresh" at bounding box center [450, 11] width 50 height 8
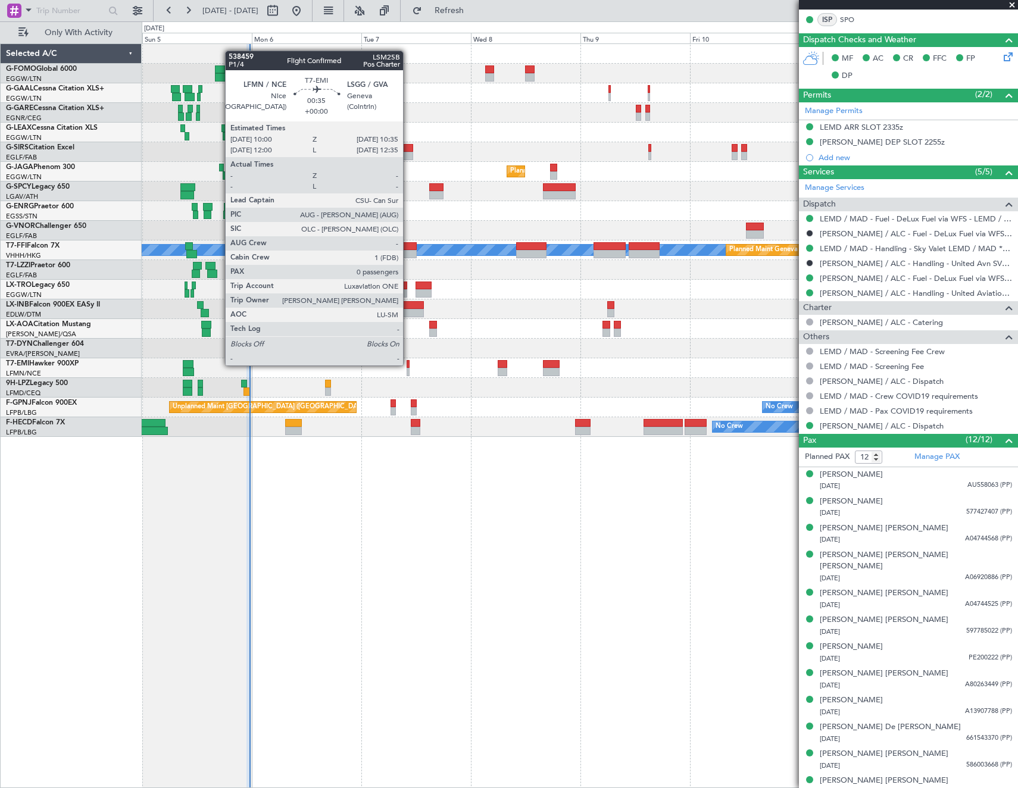
click at [409, 364] on div at bounding box center [408, 364] width 3 height 8
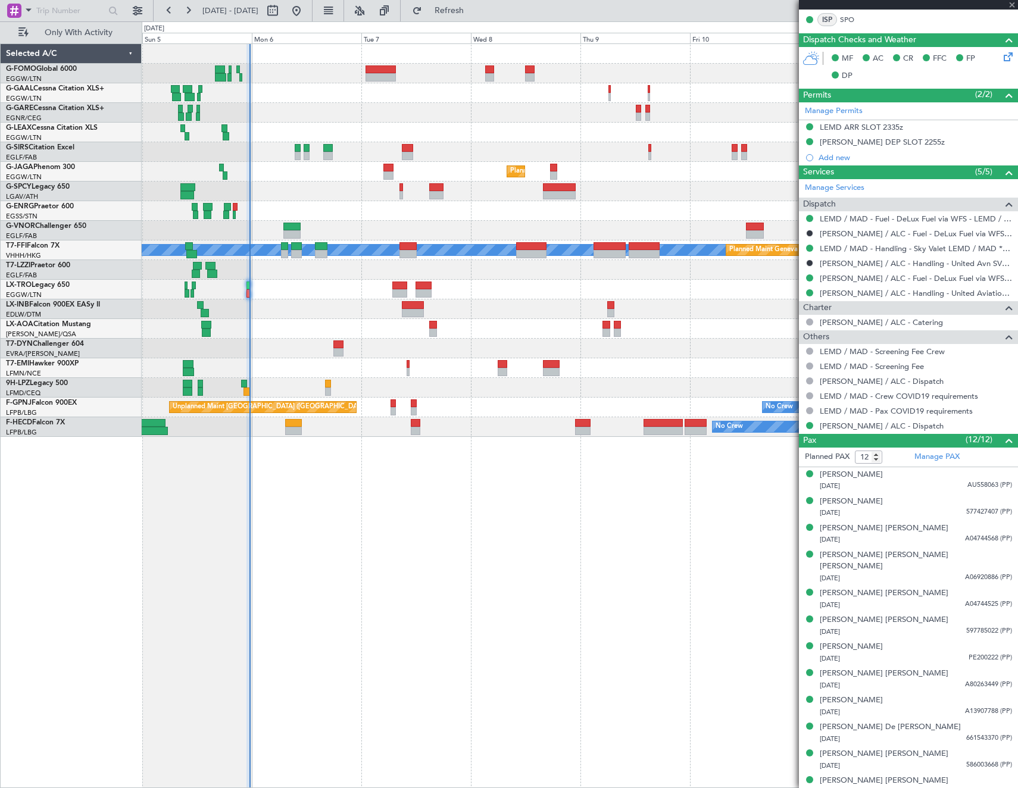
type input "0"
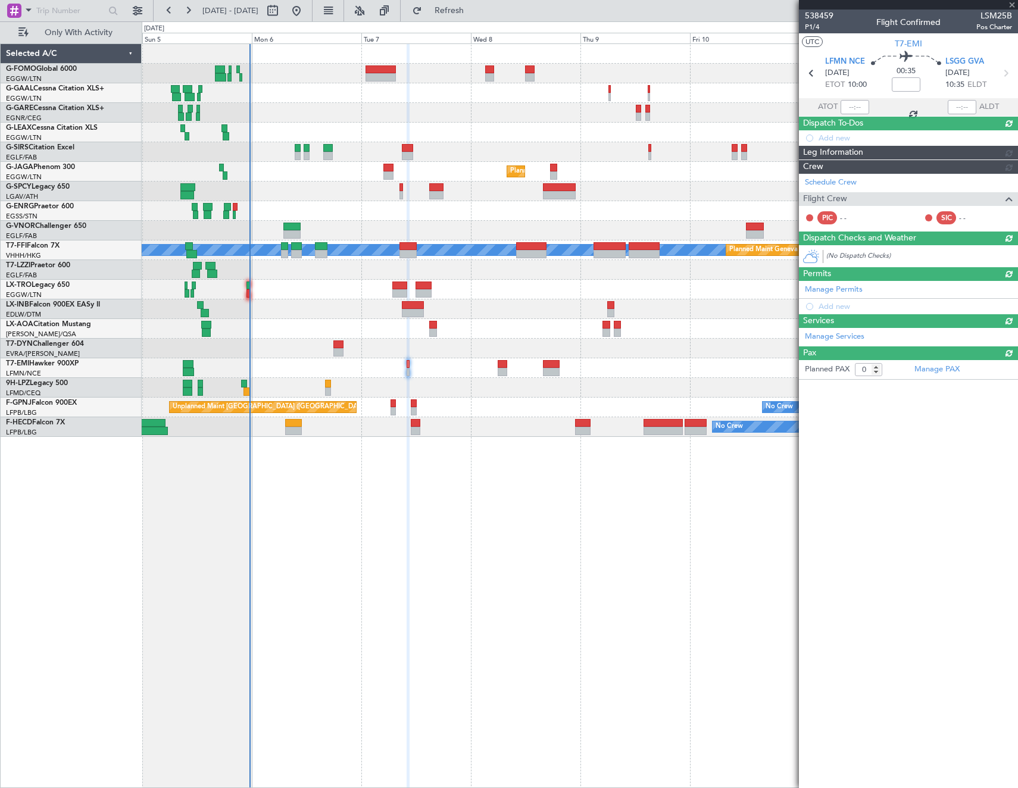
scroll to position [0, 0]
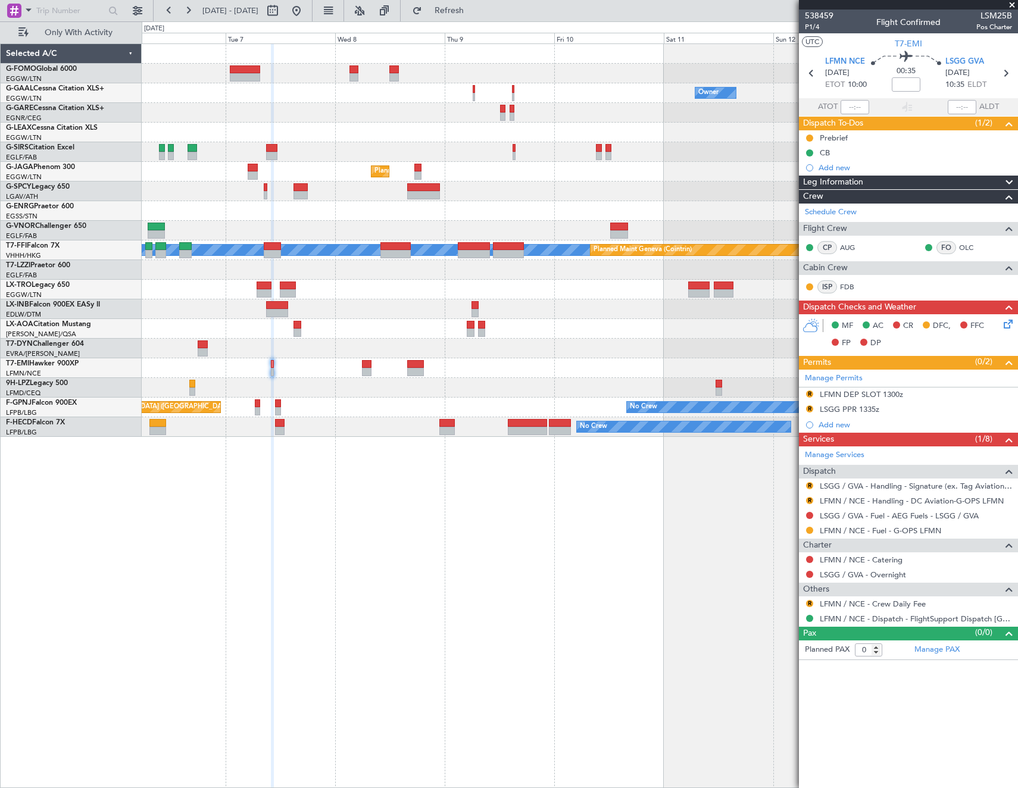
click at [642, 217] on div at bounding box center [580, 211] width 876 height 20
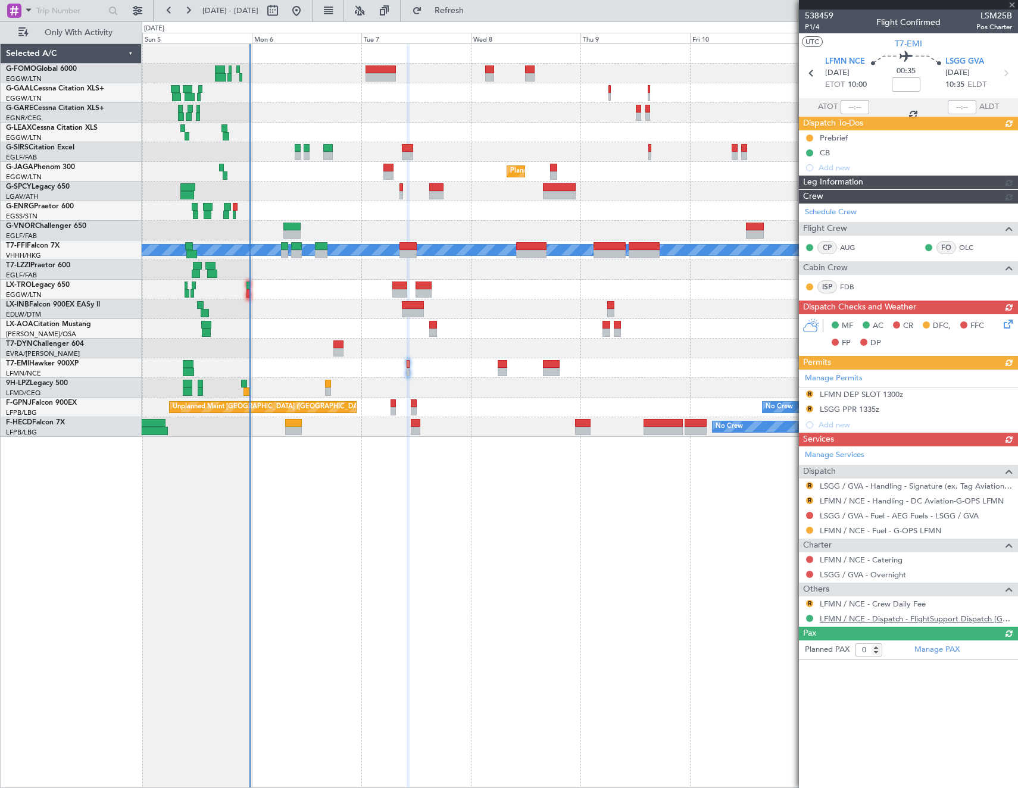
type input "+00:05"
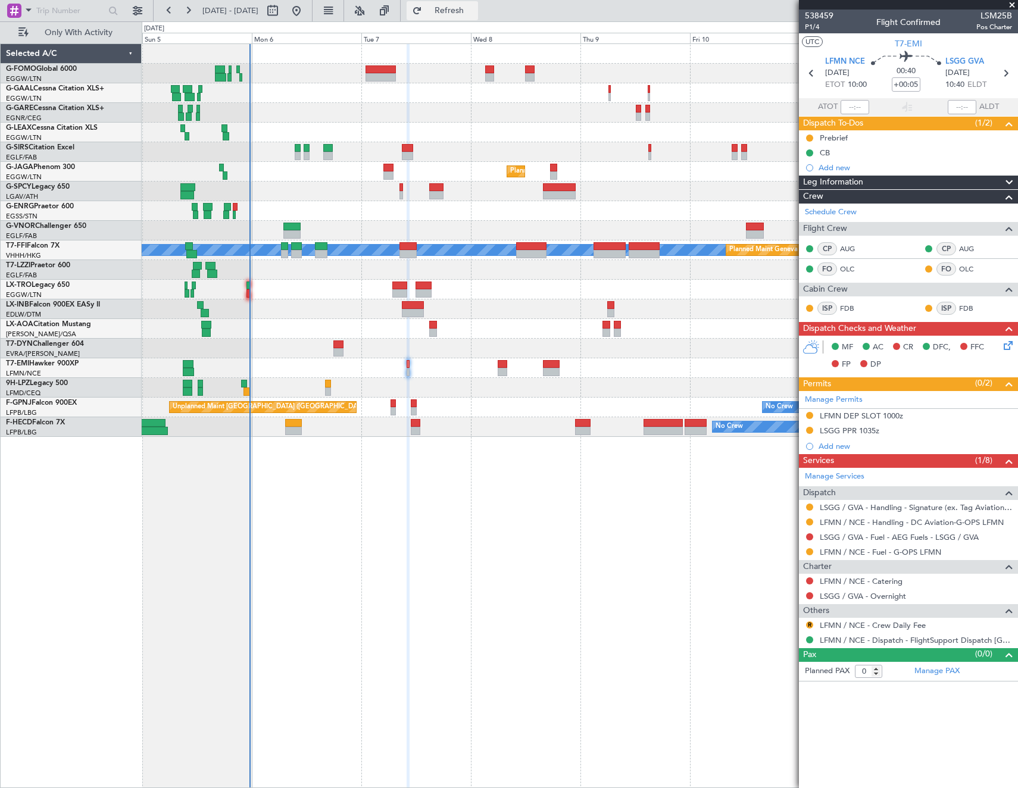
click at [475, 7] on span "Refresh" at bounding box center [450, 11] width 50 height 8
click at [282, 14] on button at bounding box center [272, 10] width 19 height 19
select select "10"
select select "2025"
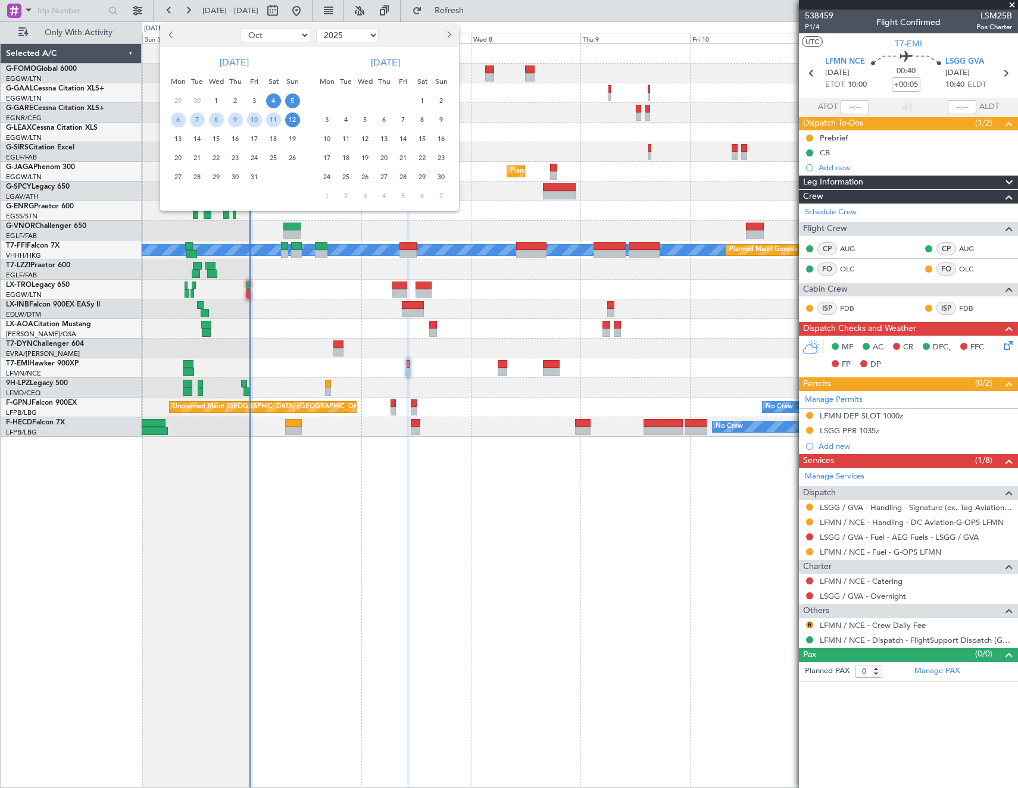
click at [294, 101] on span "5" at bounding box center [292, 100] width 15 height 15
click at [292, 118] on span "12" at bounding box center [292, 120] width 15 height 15
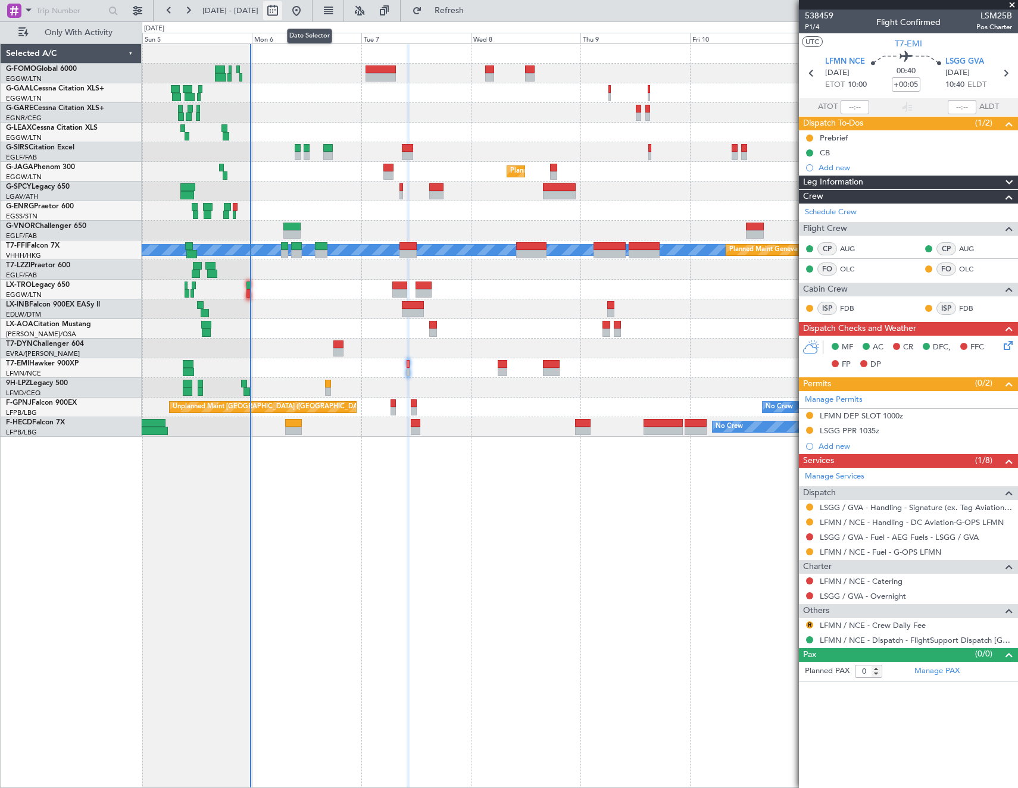
click at [282, 11] on button at bounding box center [272, 10] width 19 height 19
select select "10"
select select "2025"
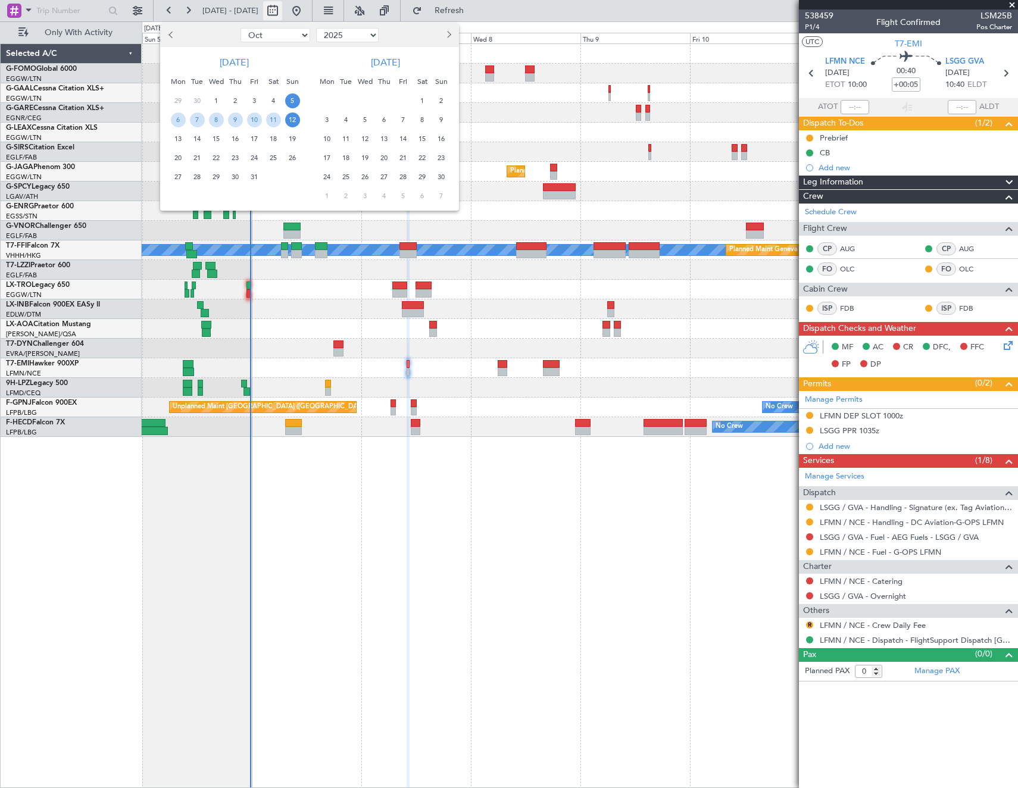
click at [312, 11] on div at bounding box center [509, 394] width 1018 height 788
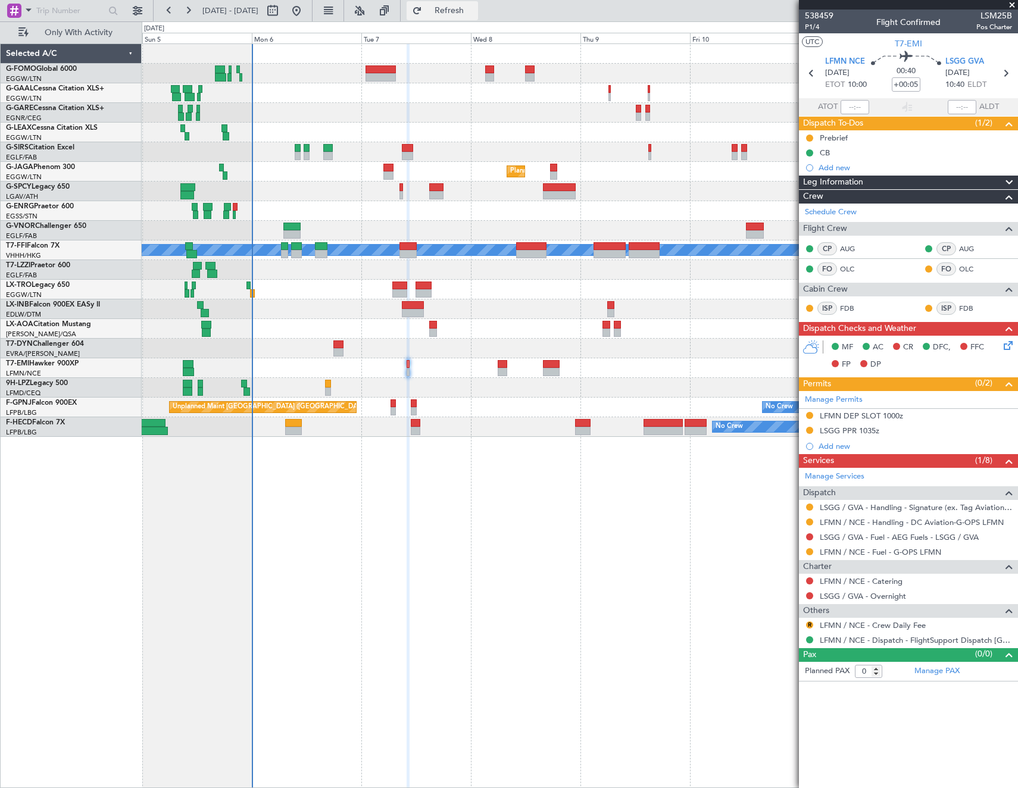
click at [464, 13] on span "Refresh" at bounding box center [450, 11] width 50 height 8
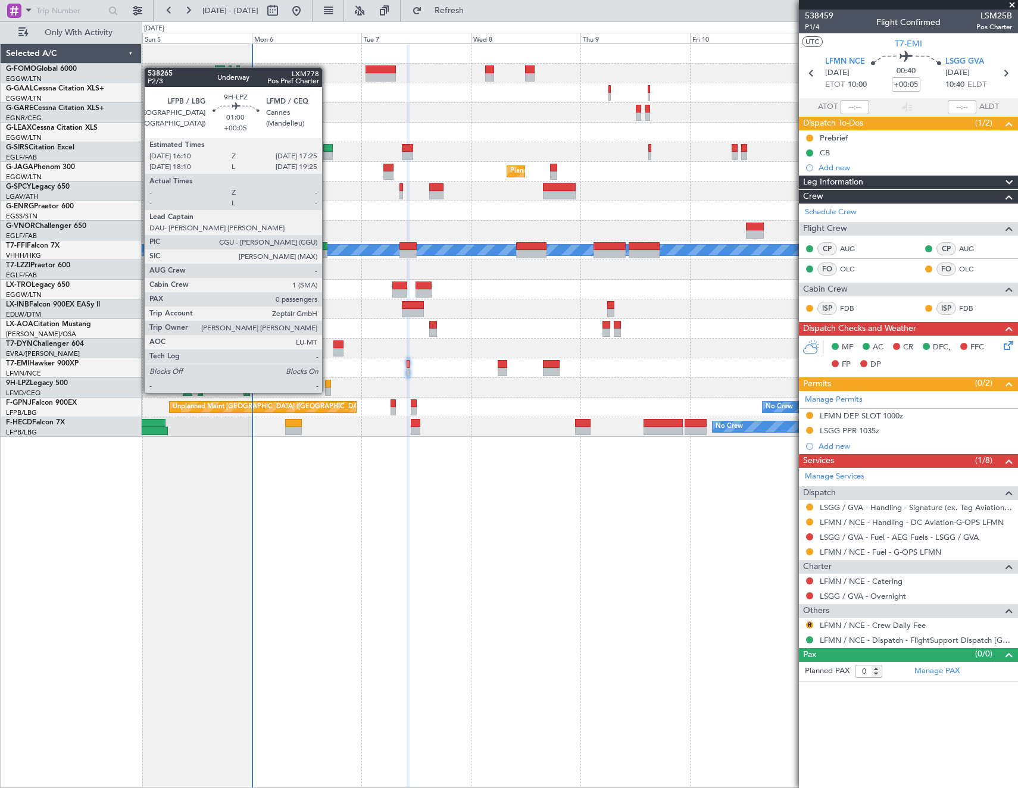
click at [328, 381] on div at bounding box center [328, 384] width 6 height 8
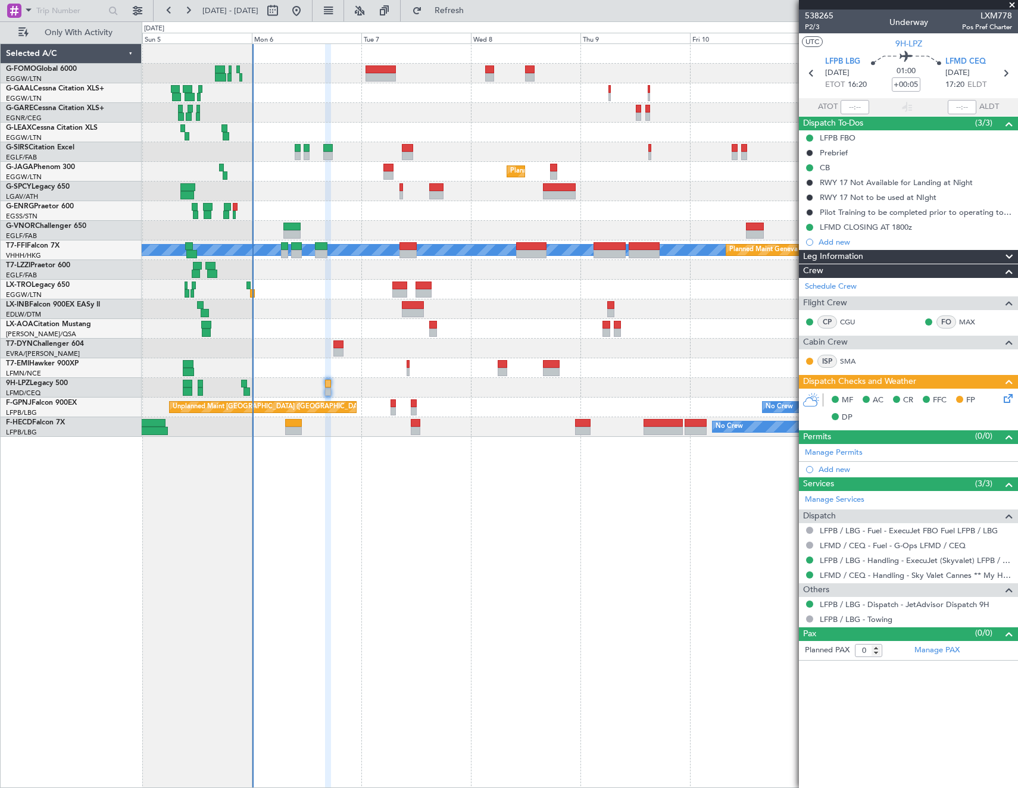
drag, startPoint x: 495, startPoint y: 12, endPoint x: 608, endPoint y: 378, distance: 383.1
click at [475, 12] on span "Refresh" at bounding box center [450, 11] width 50 height 8
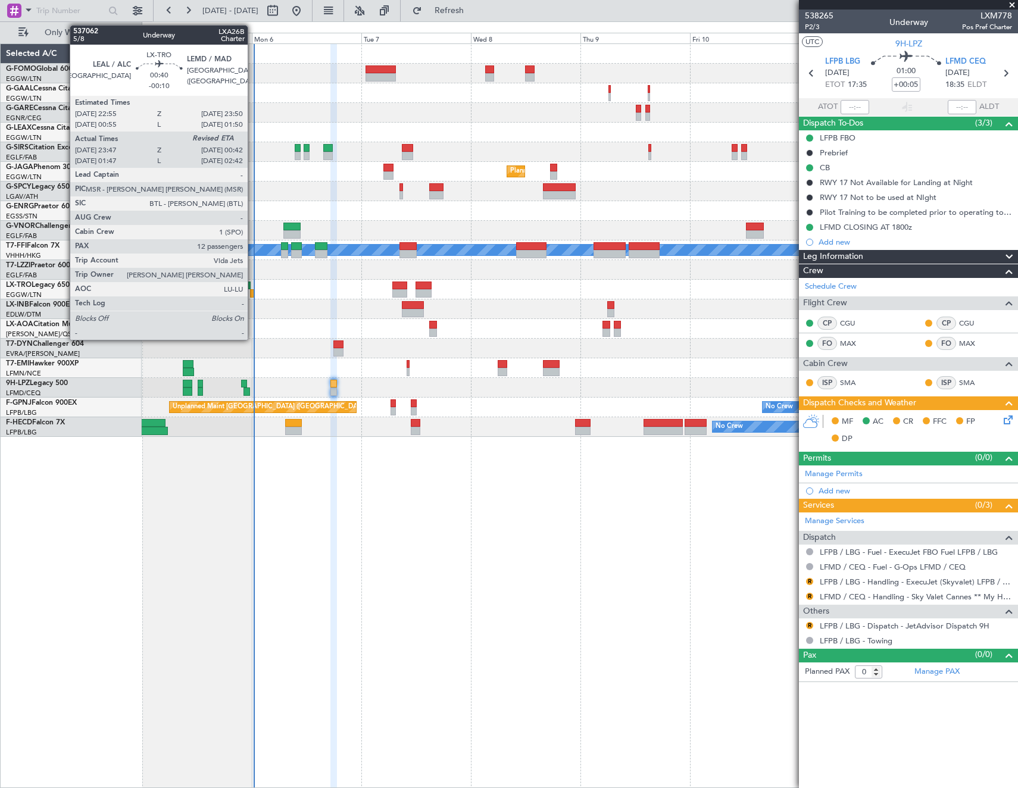
click at [253, 291] on div at bounding box center [252, 293] width 5 height 8
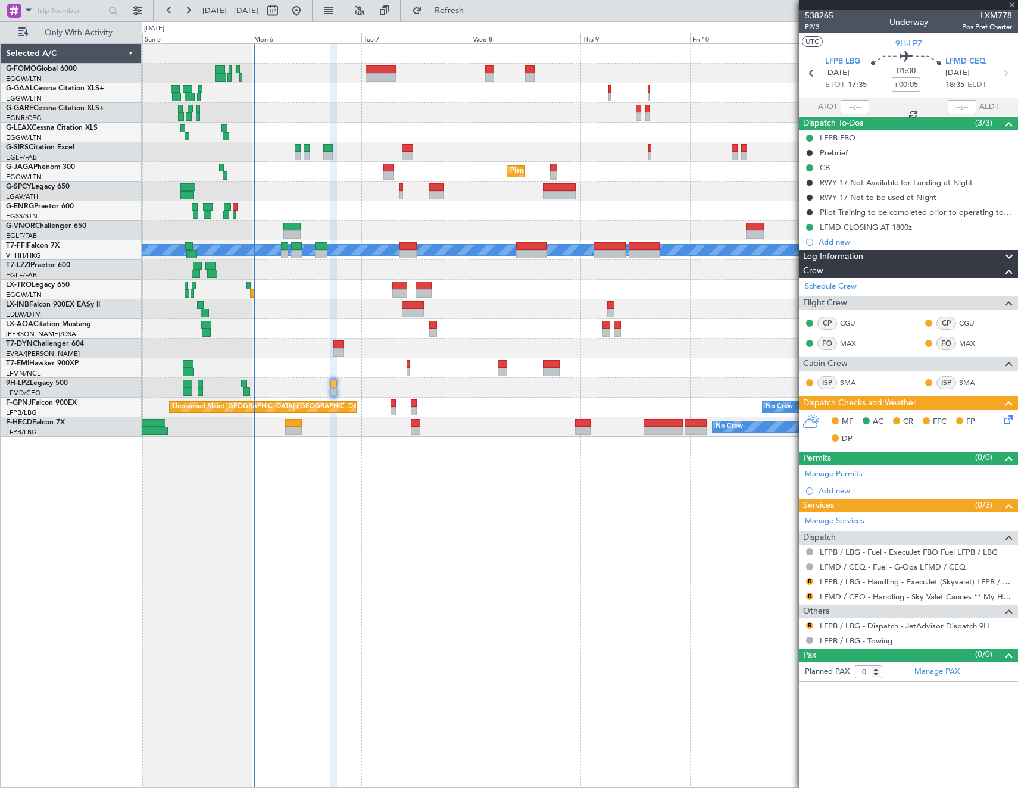
type input "-00:10"
type input "23:47"
type input "12"
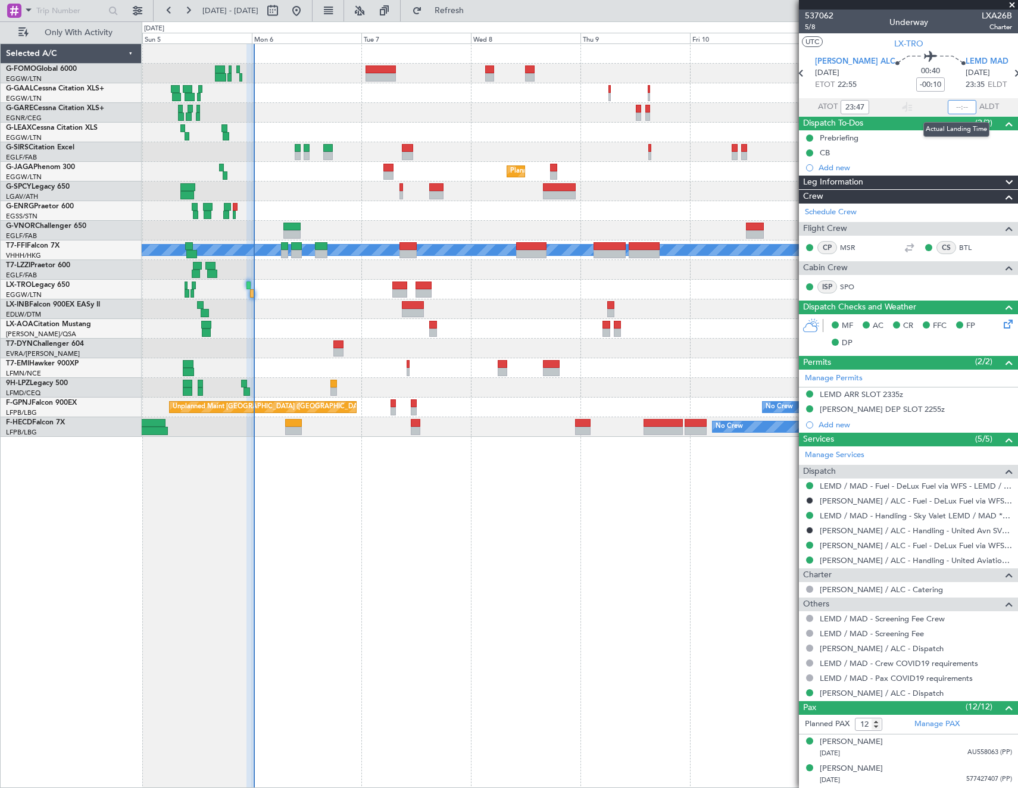
click at [956, 109] on input "text" at bounding box center [962, 107] width 29 height 14
click at [962, 37] on section "UTC LX-TRO" at bounding box center [908, 42] width 219 height 18
type input "00:25"
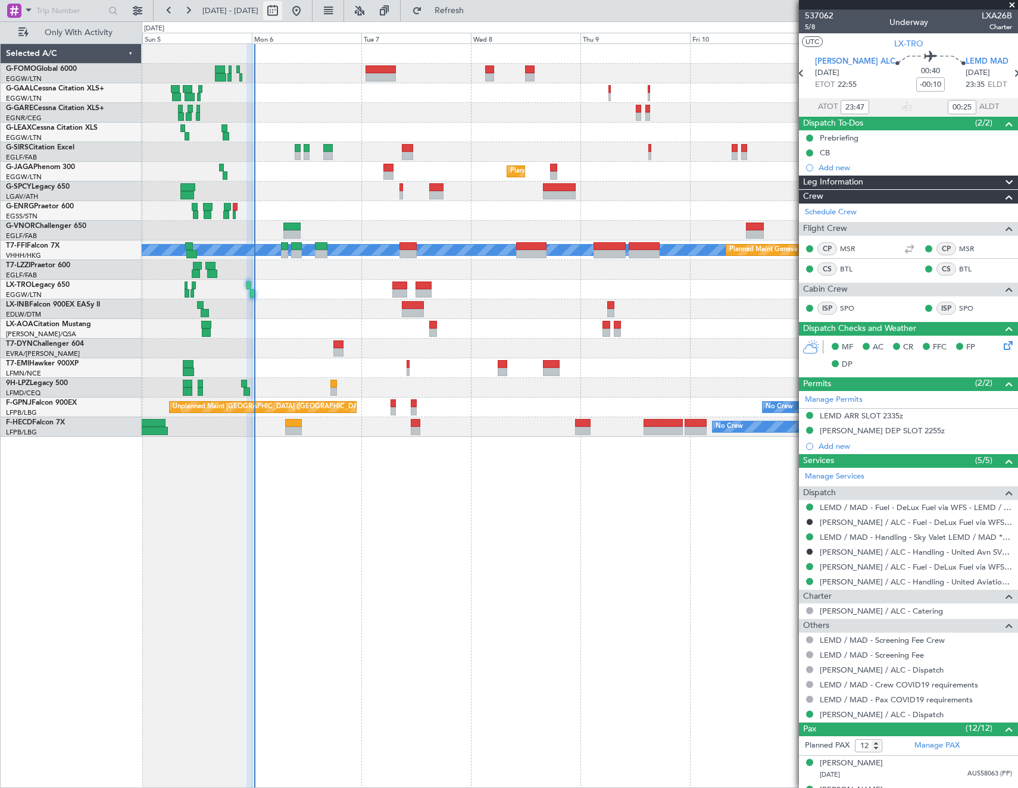
click at [282, 14] on button at bounding box center [272, 10] width 19 height 19
select select "10"
select select "2025"
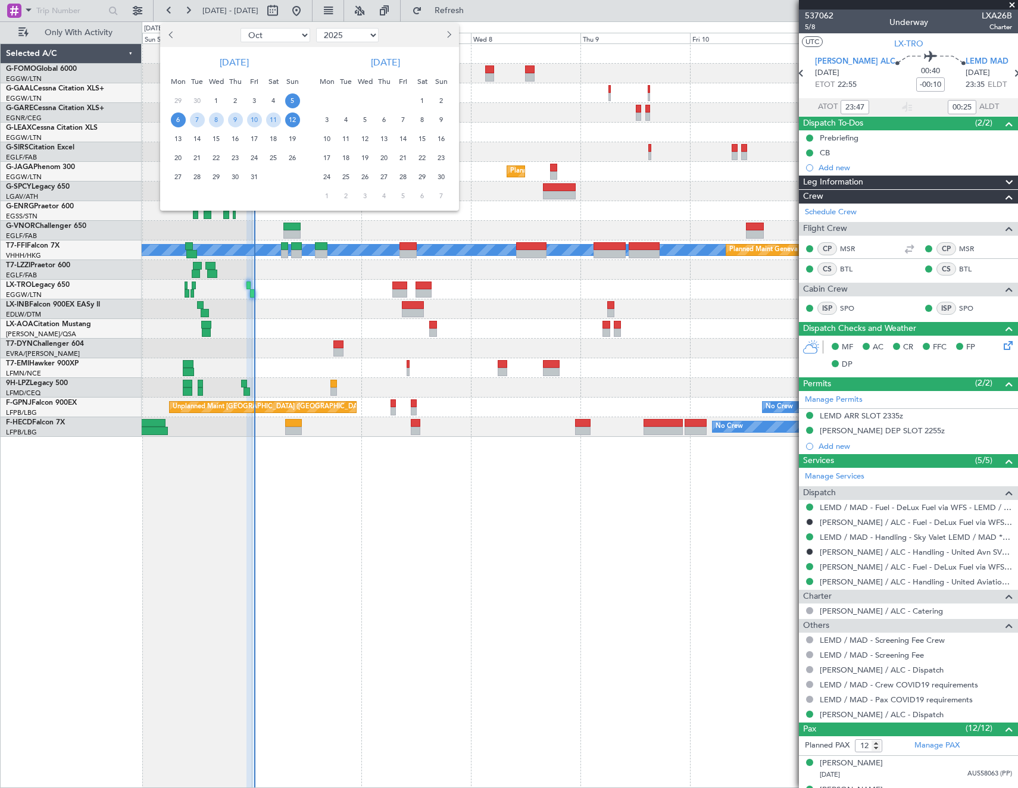
click at [180, 121] on span "6" at bounding box center [178, 120] width 15 height 15
click at [180, 142] on span "13" at bounding box center [178, 139] width 15 height 15
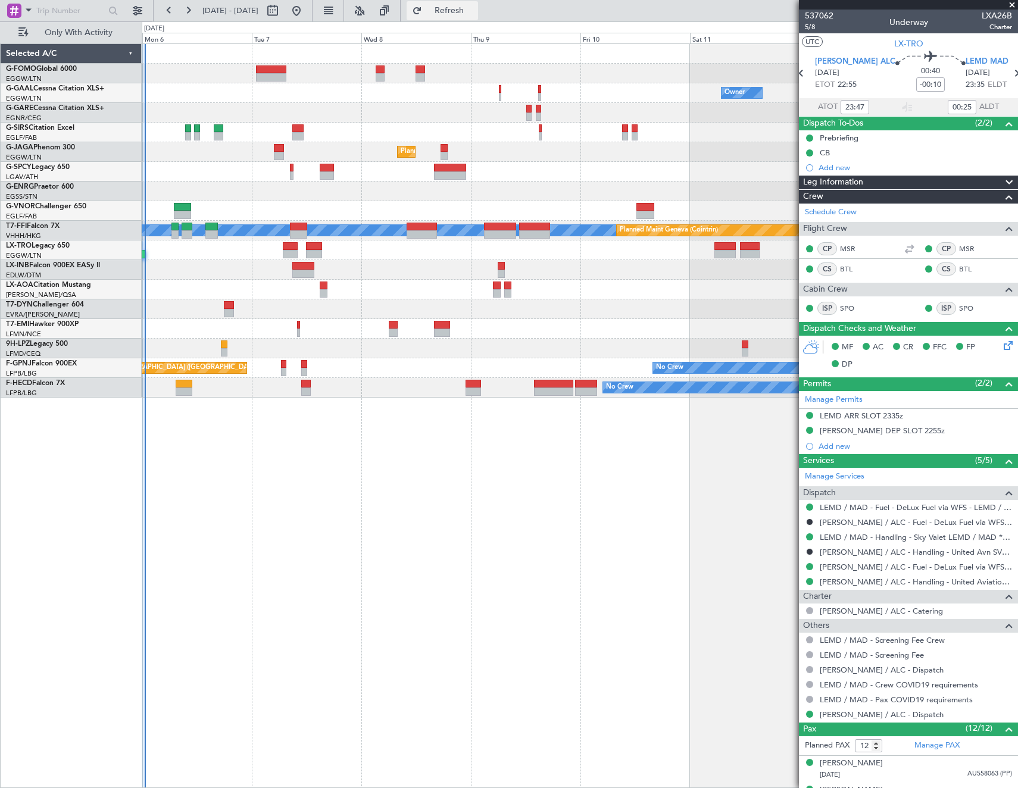
click at [478, 4] on button "Refresh" at bounding box center [442, 10] width 71 height 19
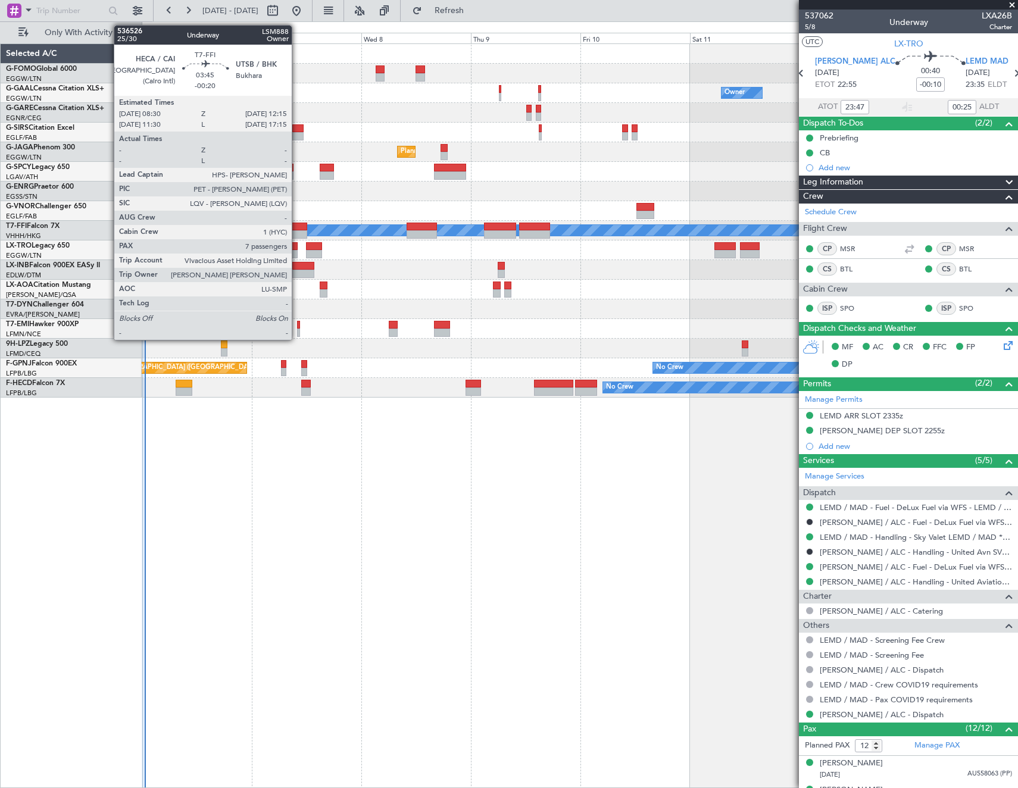
click at [297, 229] on div at bounding box center [298, 227] width 17 height 8
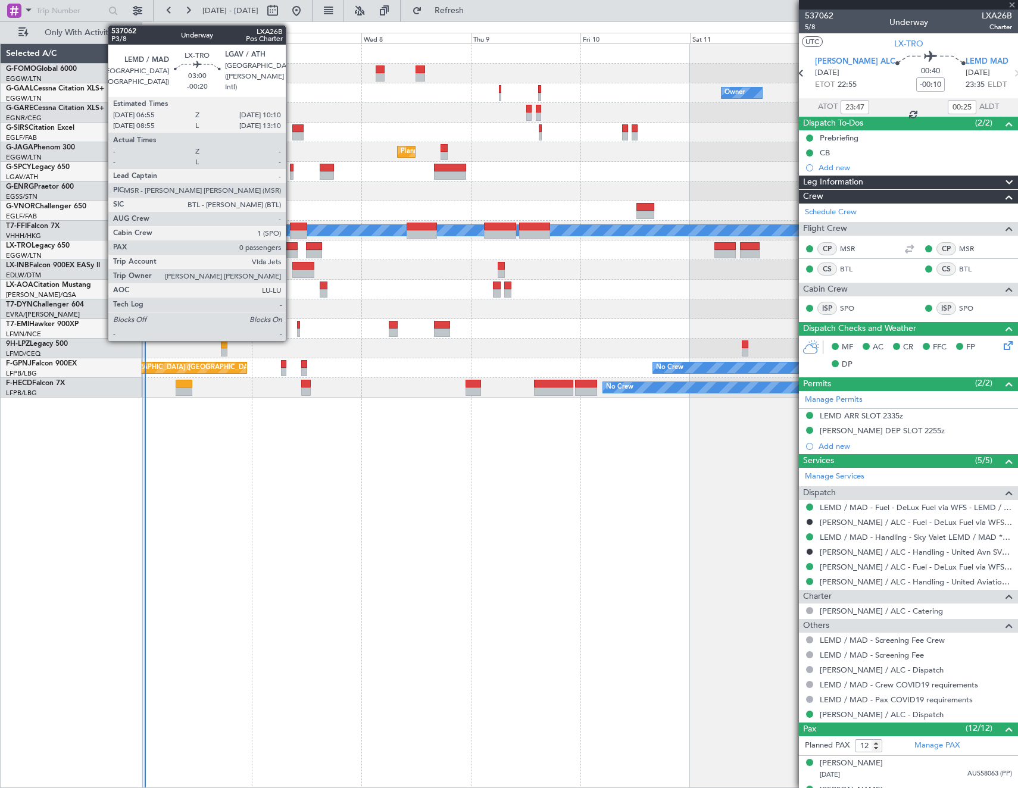
type input "-00:20"
type input "7"
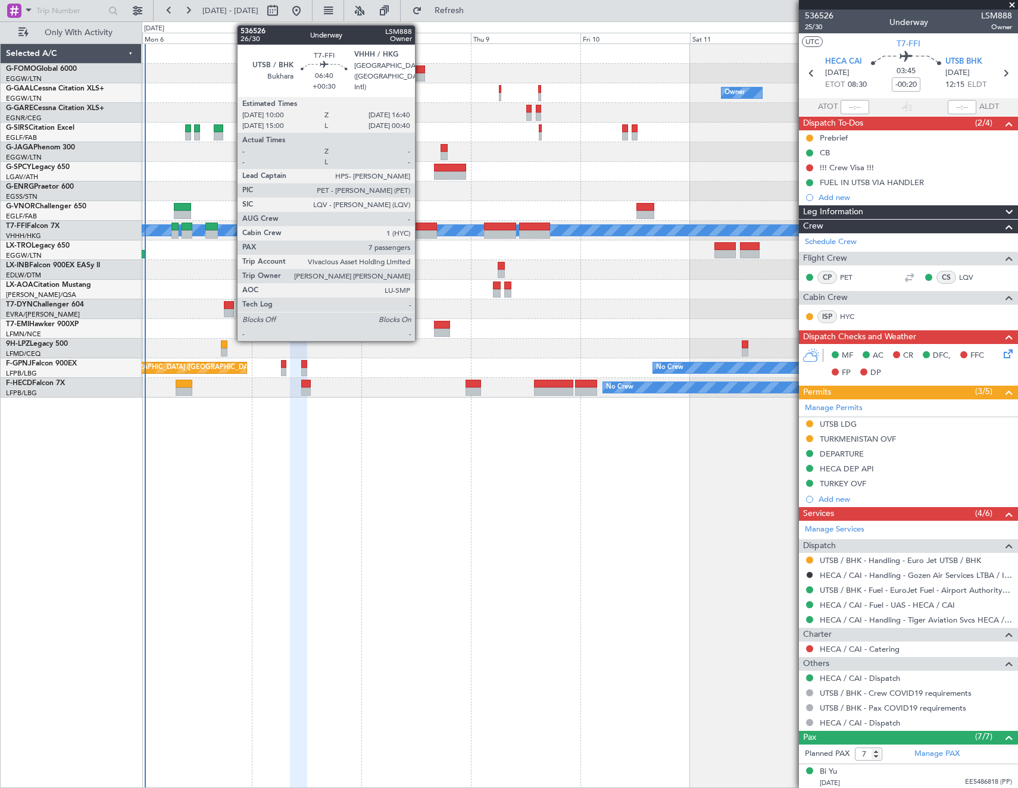
click at [420, 229] on div at bounding box center [422, 227] width 31 height 8
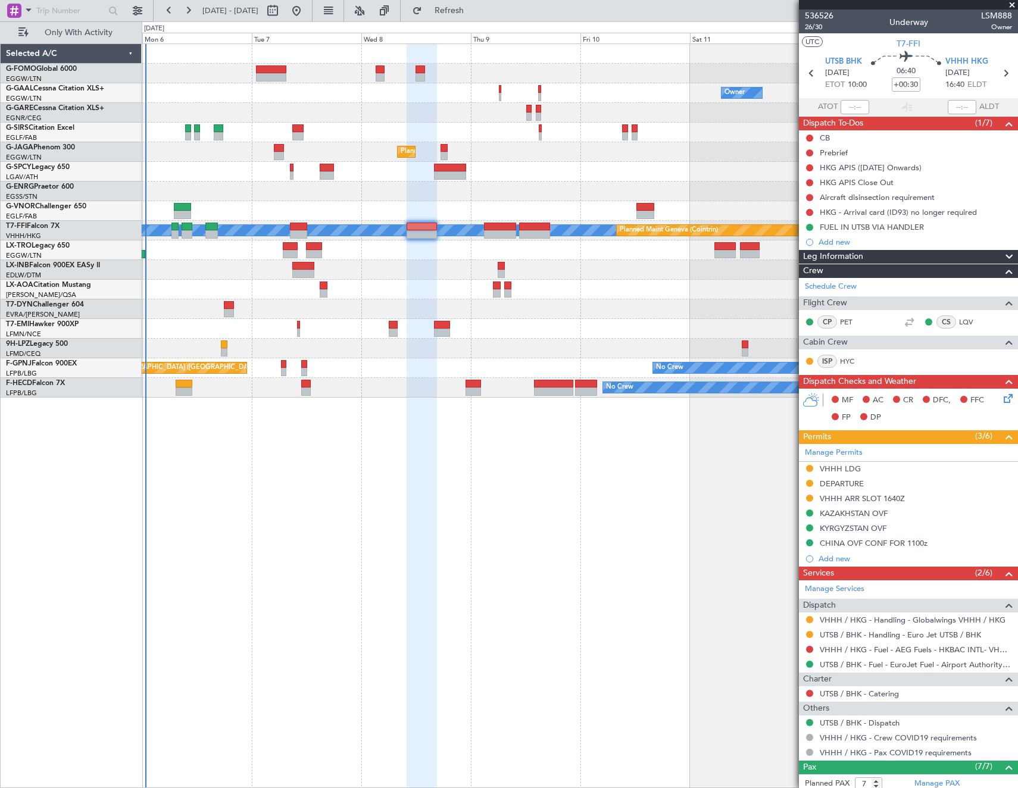
click at [365, 416] on div "No Crew Owner Owner Planned Maint London (Farnborough) Planned Maint London (Lu…" at bounding box center [580, 415] width 877 height 745
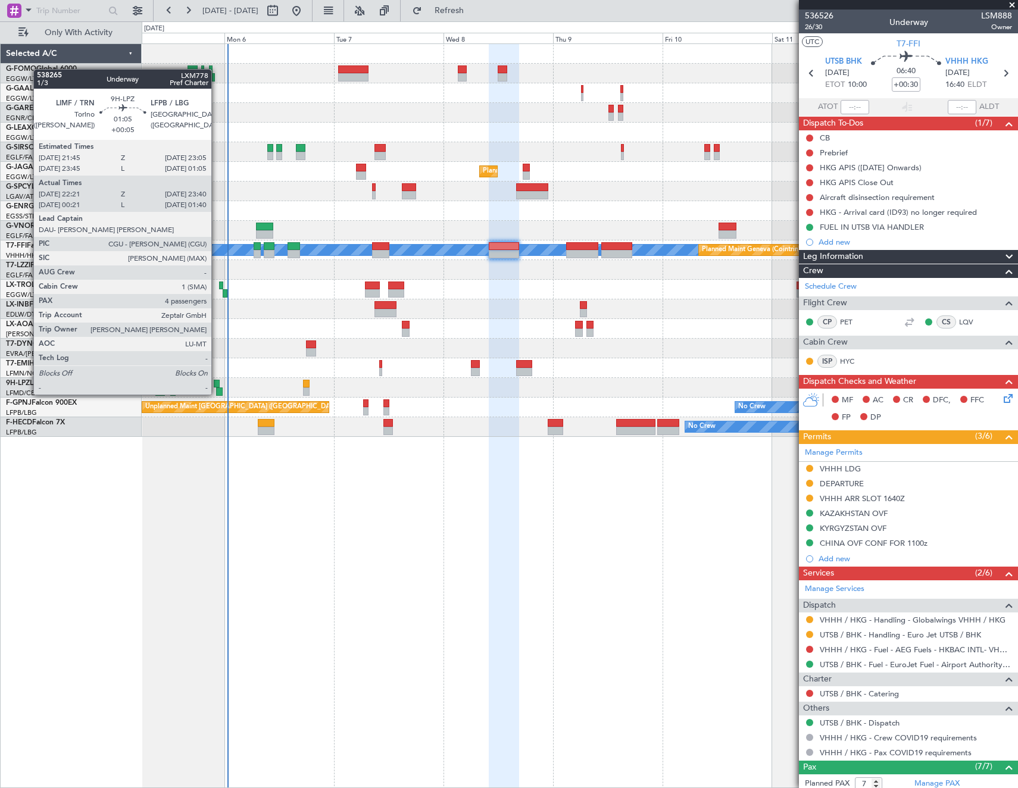
click at [217, 383] on div at bounding box center [217, 384] width 7 height 8
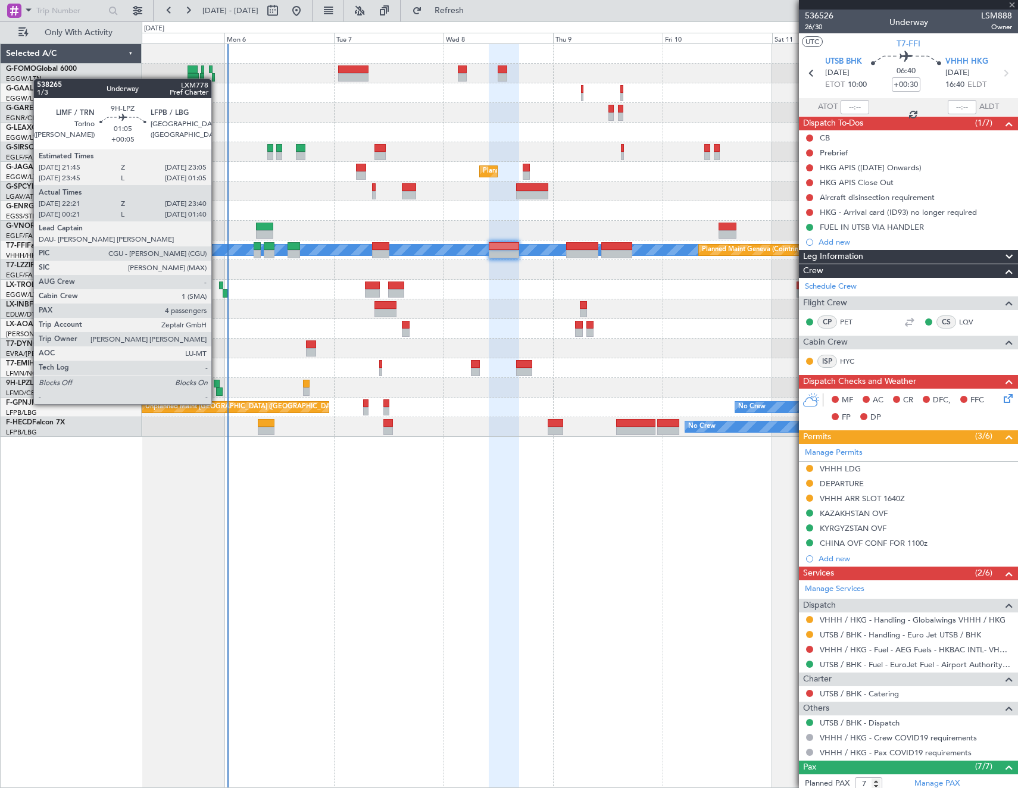
type input "+00:05"
type input "22:31"
type input "23:35"
type input "4"
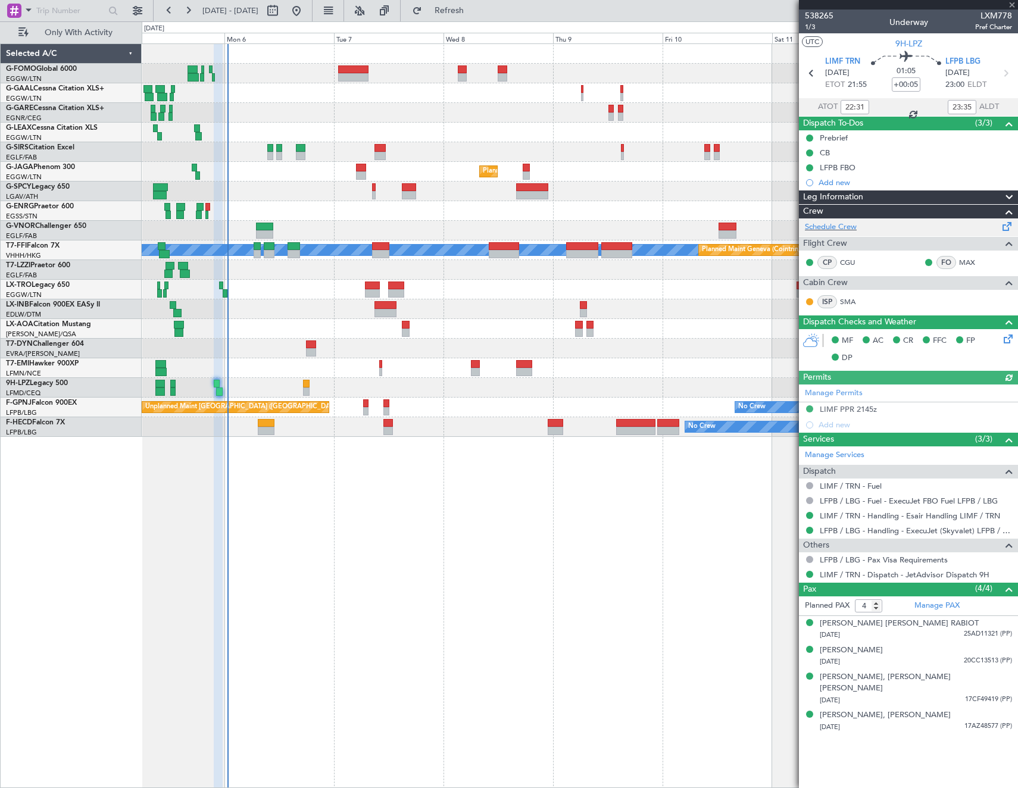
click at [873, 227] on div "Schedule Crew" at bounding box center [908, 228] width 219 height 18
